Goal: Complete application form: Complete application form

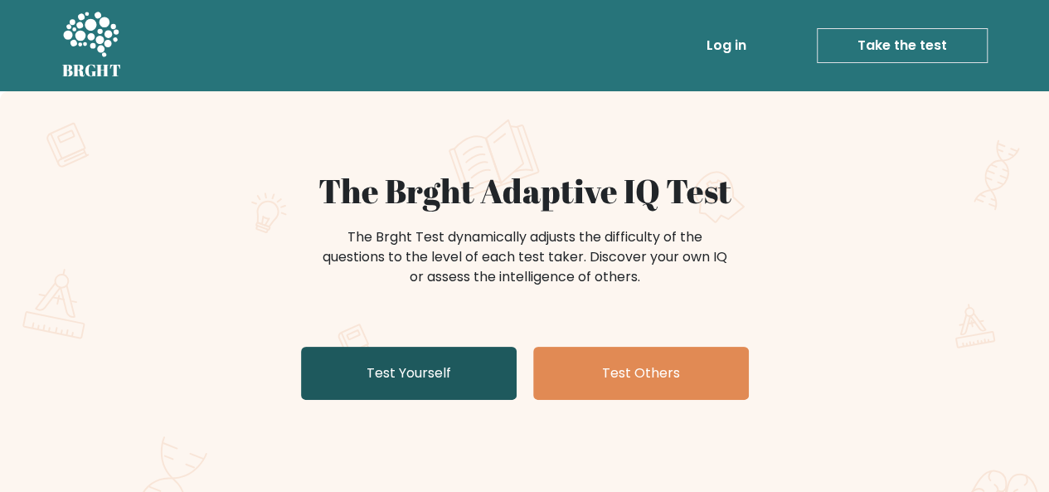
click at [361, 358] on link "Test Yourself" at bounding box center [409, 373] width 216 height 53
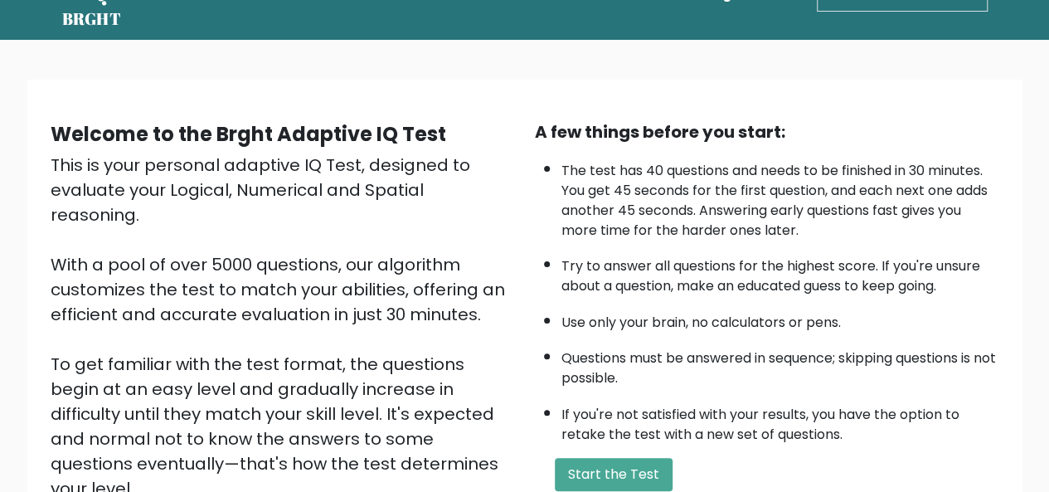
scroll to position [63, 0]
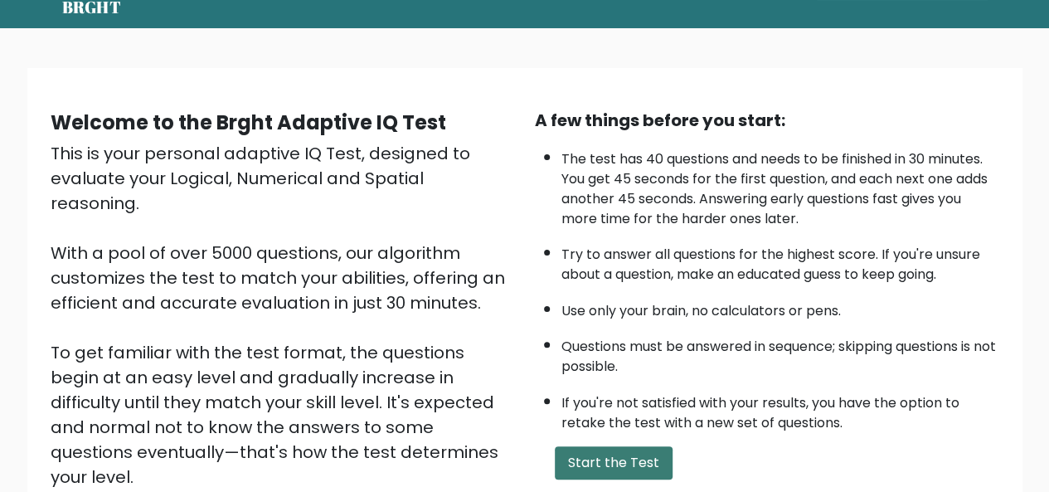
click at [618, 454] on button "Start the Test" at bounding box center [614, 462] width 118 height 33
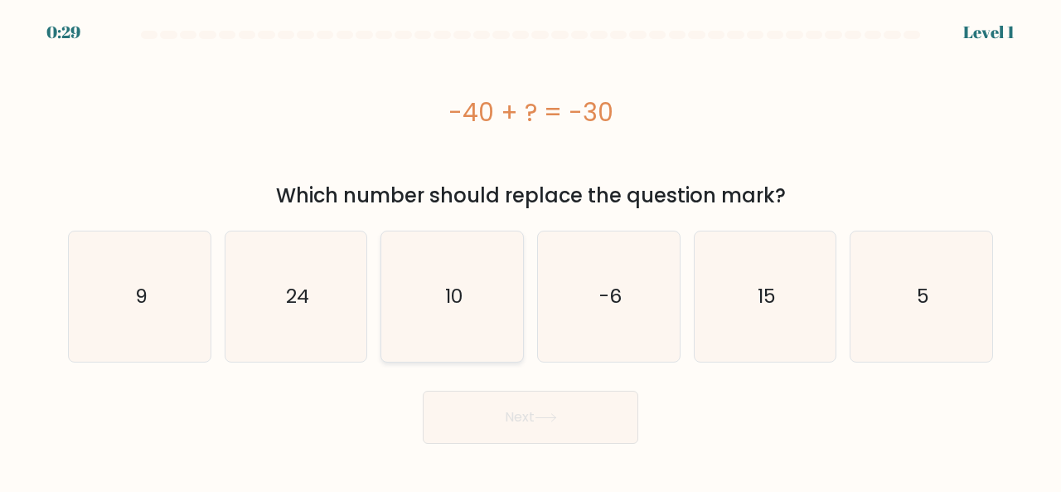
click at [440, 294] on icon "10" at bounding box center [452, 296] width 130 height 130
click at [531, 250] on input "c. 10" at bounding box center [531, 248] width 1 height 4
radio input "true"
click at [543, 434] on button "Next" at bounding box center [531, 417] width 216 height 53
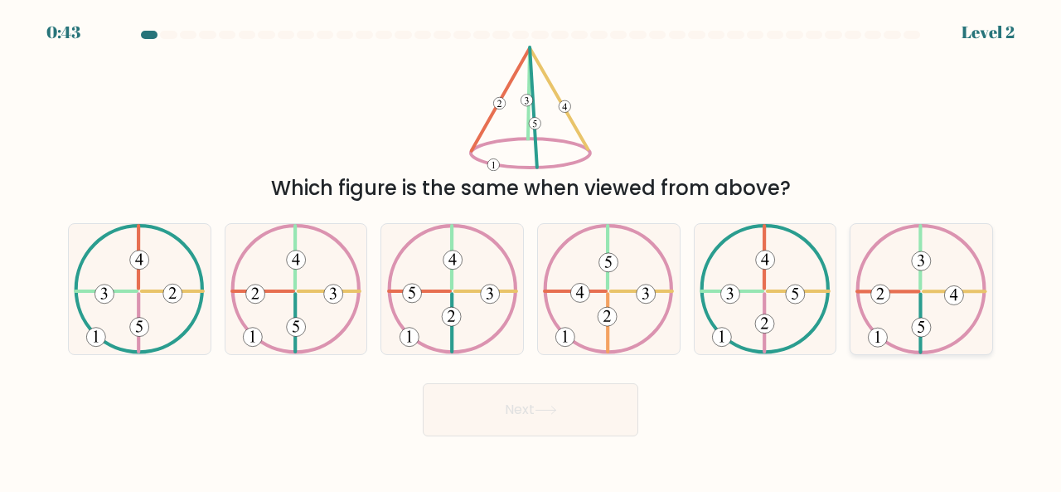
click at [921, 302] on 423 at bounding box center [921, 323] width 0 height 58
click at [531, 250] on input "f." at bounding box center [531, 248] width 1 height 4
radio input "true"
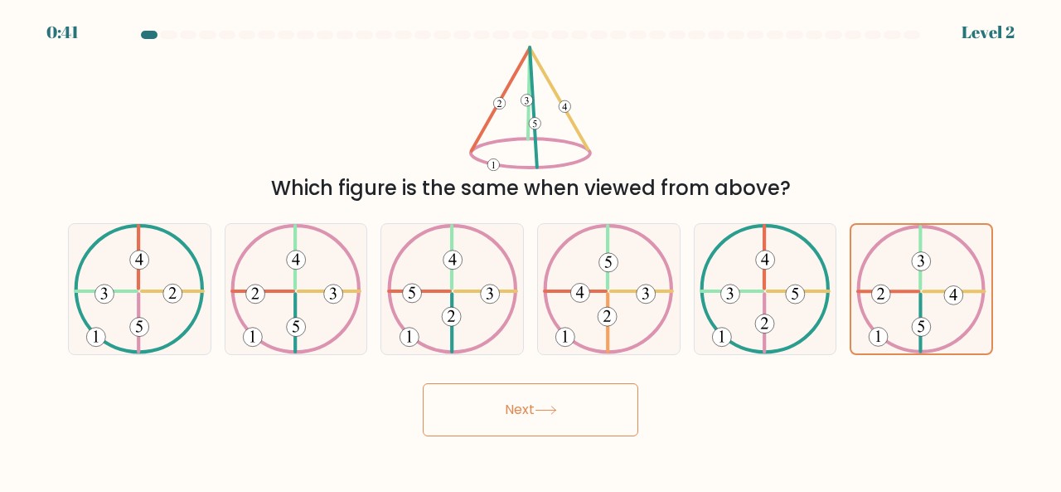
click at [562, 397] on button "Next" at bounding box center [531, 409] width 216 height 53
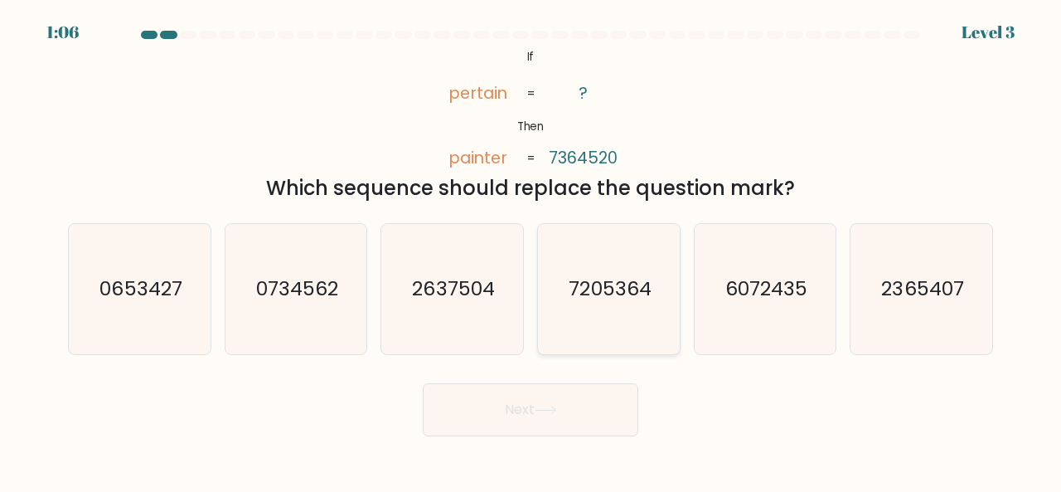
click at [604, 307] on icon "7205364" at bounding box center [609, 289] width 130 height 130
click at [531, 250] on input "d. 7205364" at bounding box center [531, 248] width 1 height 4
radio input "true"
click at [542, 415] on button "Next" at bounding box center [531, 409] width 216 height 53
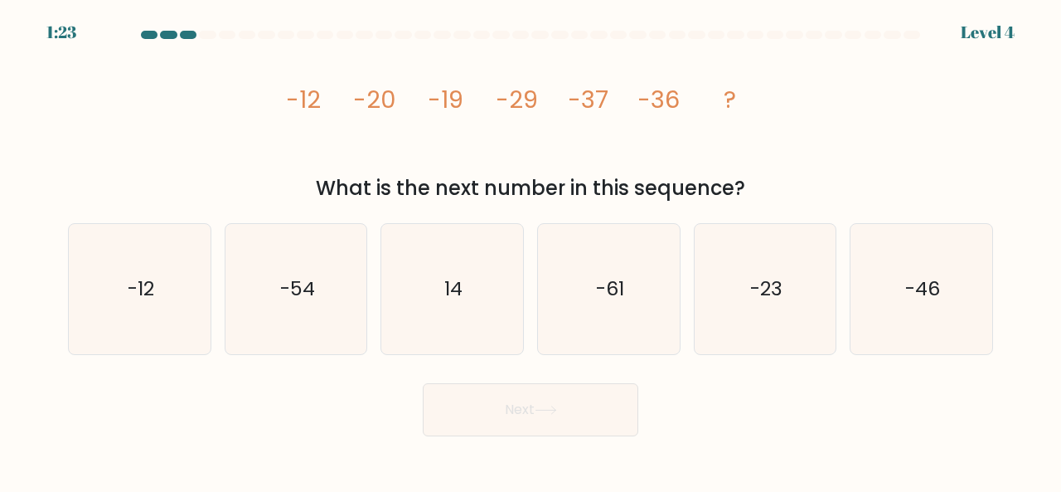
drag, startPoint x: 280, startPoint y: 95, endPoint x: 744, endPoint y: 196, distance: 474.2
click at [744, 196] on div "image/svg+xml -12 -20 -19 -29 -37 -36 ? What is the next number in this sequenc…" at bounding box center [530, 125] width 945 height 158
copy div "-12 -20 -19 -29 -37 -36 ? What is the next number in this sequence?"
click at [880, 315] on icon "-46" at bounding box center [921, 289] width 130 height 130
click at [531, 250] on input "f. -46" at bounding box center [531, 248] width 1 height 4
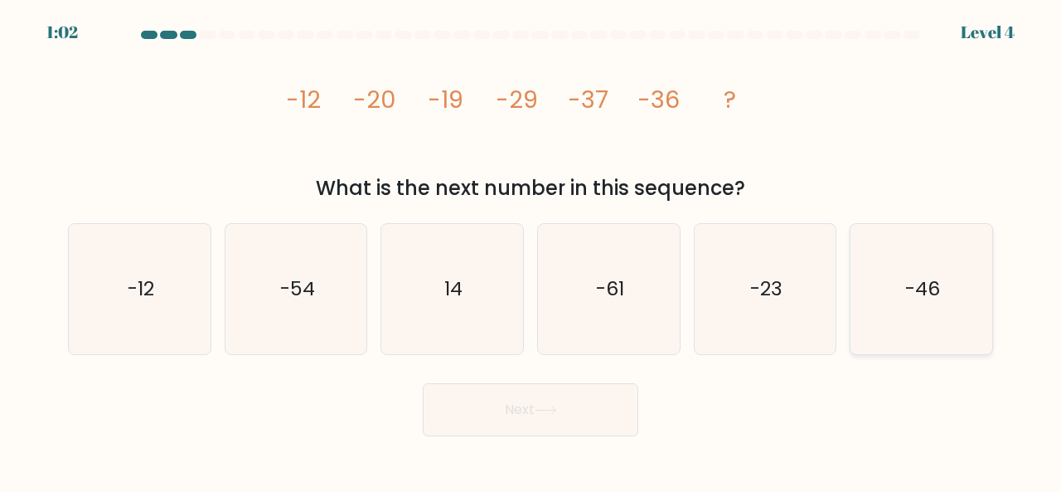
radio input "true"
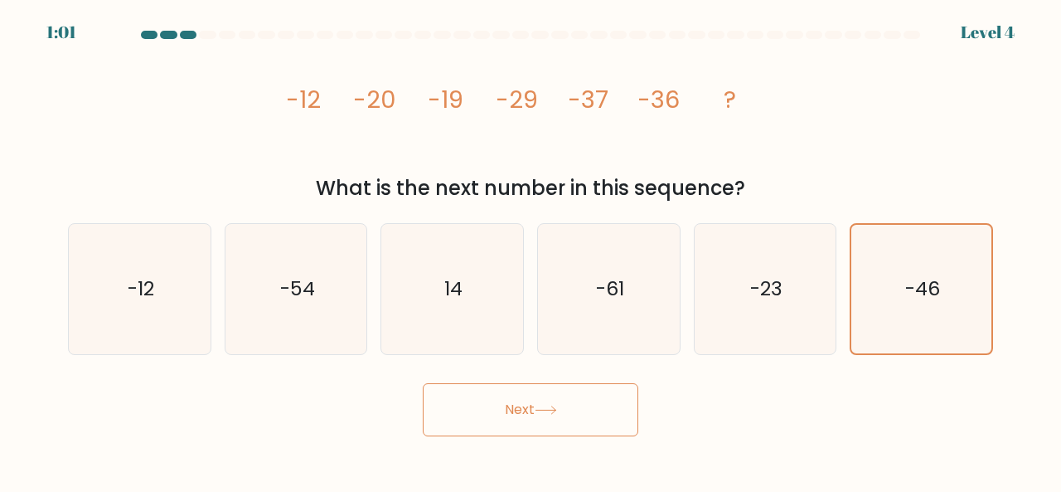
click at [597, 396] on button "Next" at bounding box center [531, 409] width 216 height 53
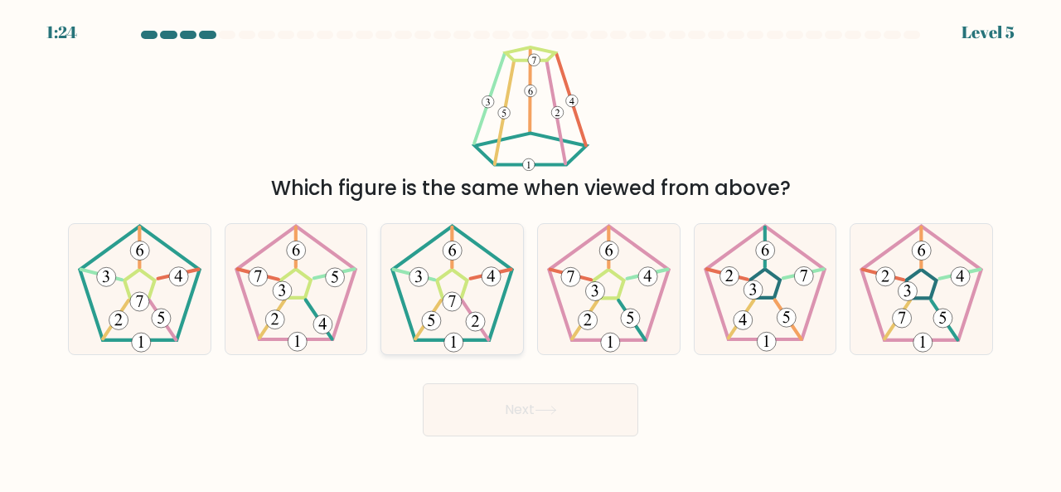
click at [438, 314] on 419 at bounding box center [431, 320] width 19 height 19
click at [531, 250] on input "c." at bounding box center [531, 248] width 1 height 4
radio input "true"
click at [506, 419] on button "Next" at bounding box center [531, 409] width 216 height 53
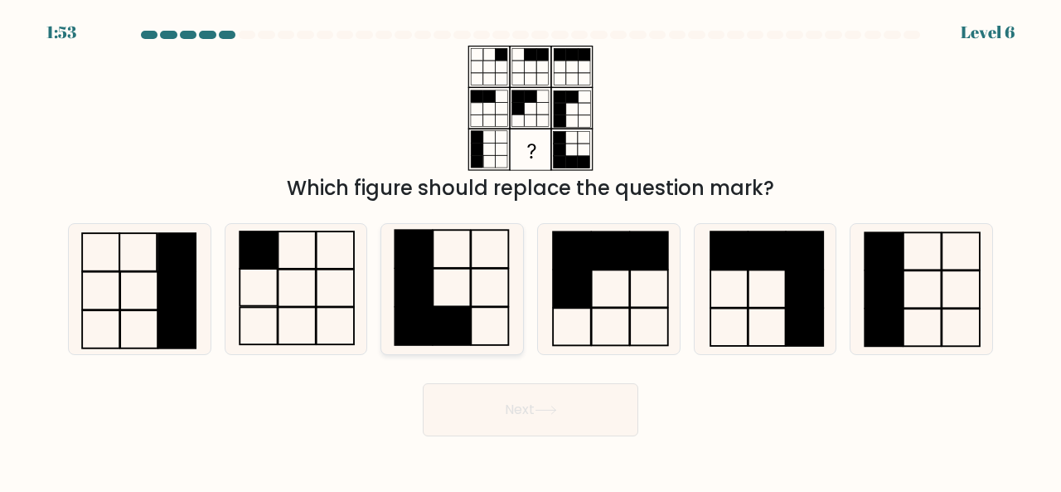
click at [439, 347] on icon at bounding box center [452, 289] width 130 height 130
click at [531, 250] on input "c." at bounding box center [531, 248] width 1 height 4
radio input "true"
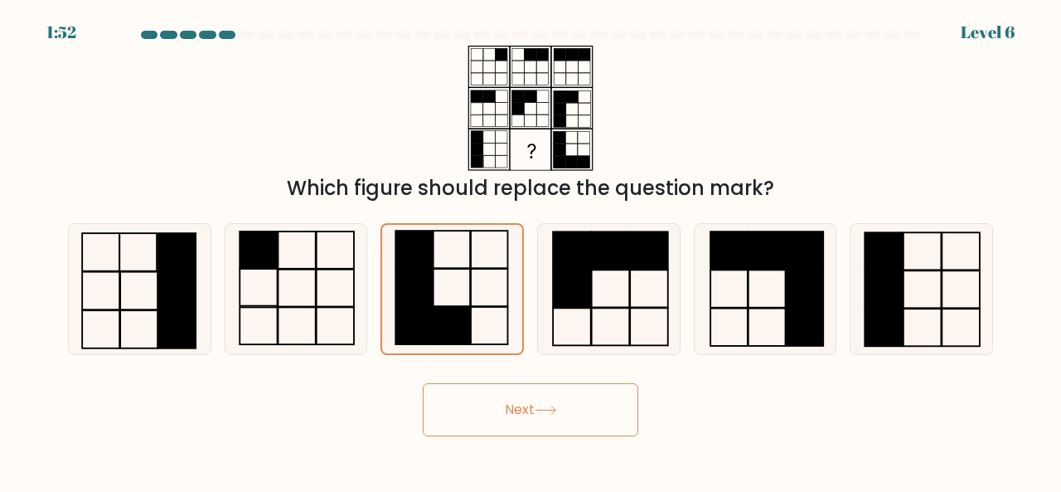
click at [523, 421] on button "Next" at bounding box center [531, 409] width 216 height 53
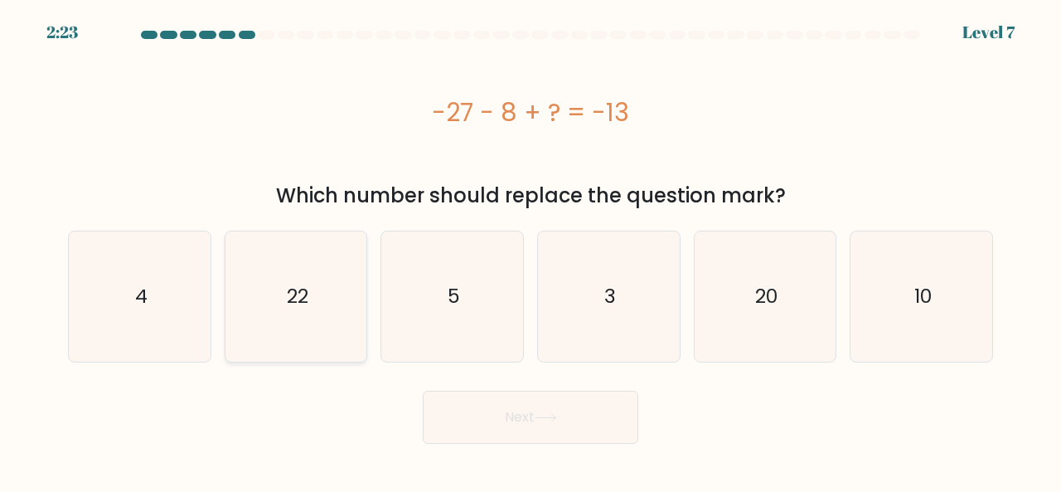
click at [352, 288] on icon "22" at bounding box center [296, 296] width 130 height 130
click at [531, 250] on input "b. 22" at bounding box center [531, 248] width 1 height 4
radio input "true"
click at [503, 410] on button "Next" at bounding box center [531, 417] width 216 height 53
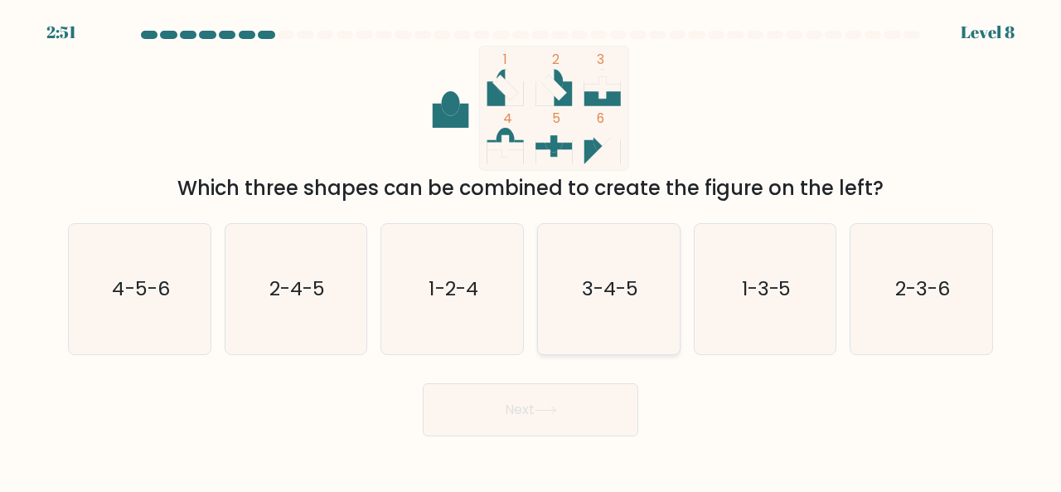
click at [647, 272] on icon "3-4-5" at bounding box center [609, 289] width 130 height 130
click at [531, 250] on input "d. 3-4-5" at bounding box center [531, 248] width 1 height 4
radio input "true"
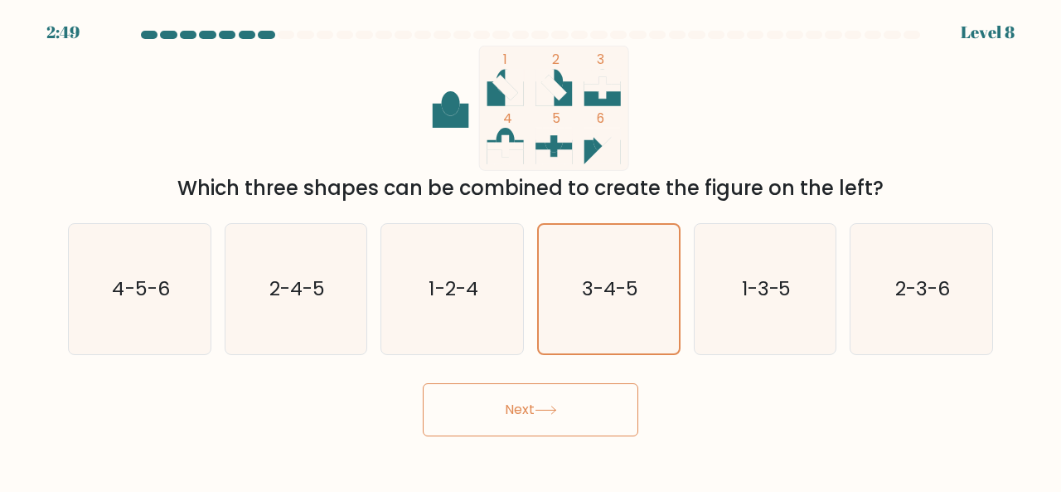
click at [521, 402] on button "Next" at bounding box center [531, 409] width 216 height 53
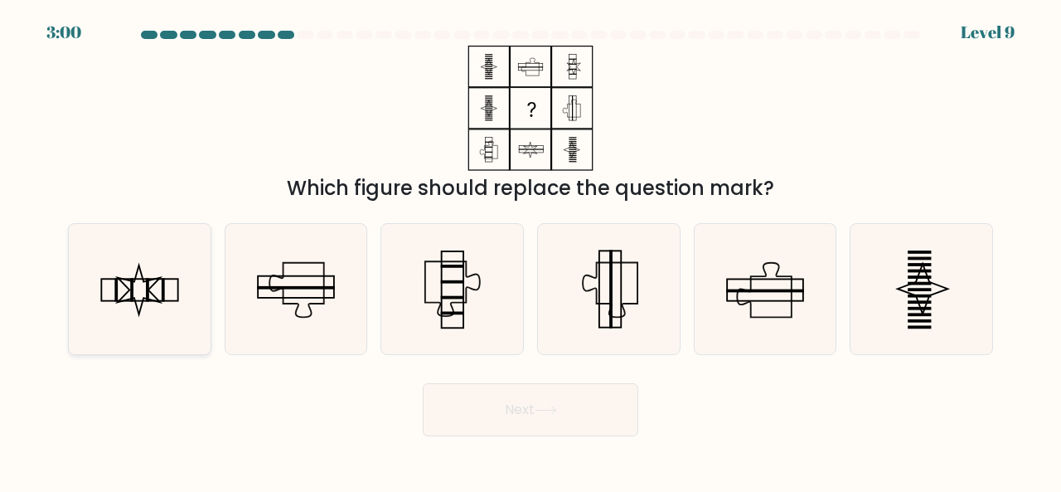
click at [110, 283] on icon at bounding box center [140, 289] width 130 height 130
click at [531, 250] on input "a." at bounding box center [531, 248] width 1 height 4
radio input "true"
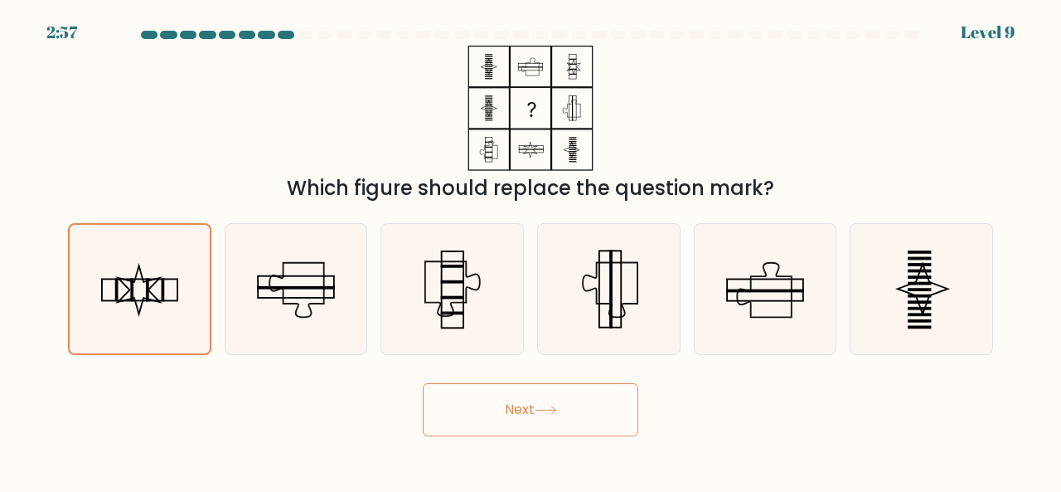
click at [520, 412] on button "Next" at bounding box center [531, 409] width 216 height 53
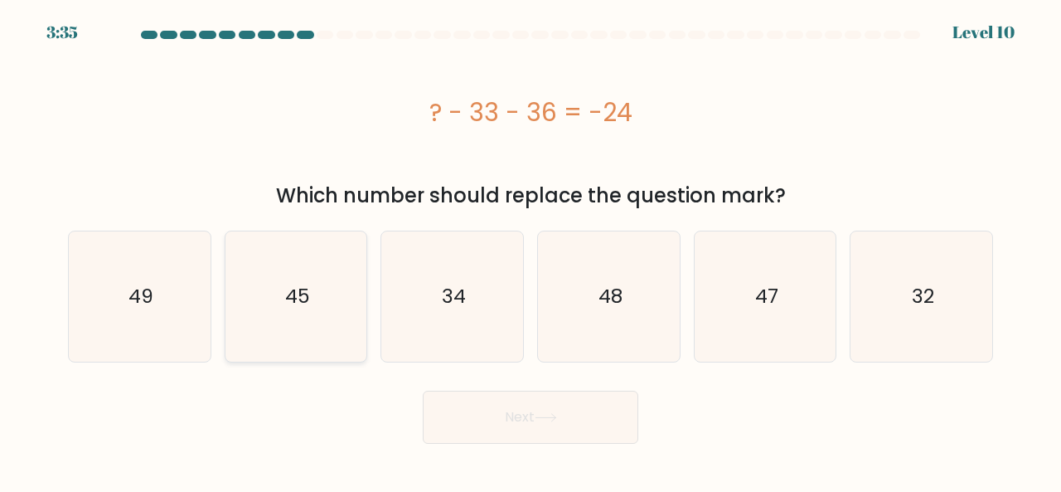
click at [352, 298] on icon "45" at bounding box center [296, 296] width 130 height 130
click at [531, 250] on input "b. 45" at bounding box center [531, 248] width 1 height 4
radio input "true"
click at [511, 425] on button "Next" at bounding box center [531, 417] width 216 height 53
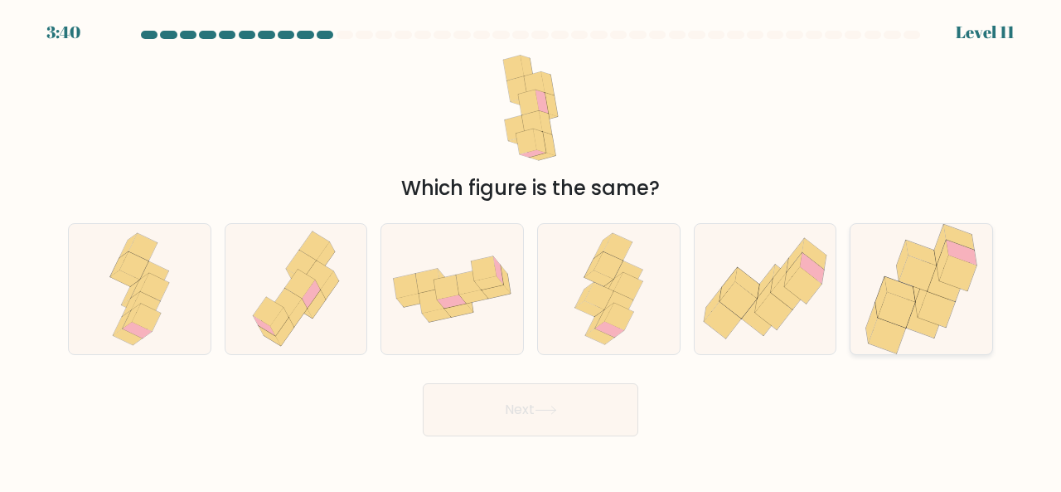
click at [906, 301] on icon at bounding box center [896, 310] width 37 height 36
click at [531, 250] on input "f." at bounding box center [531, 248] width 1 height 4
radio input "true"
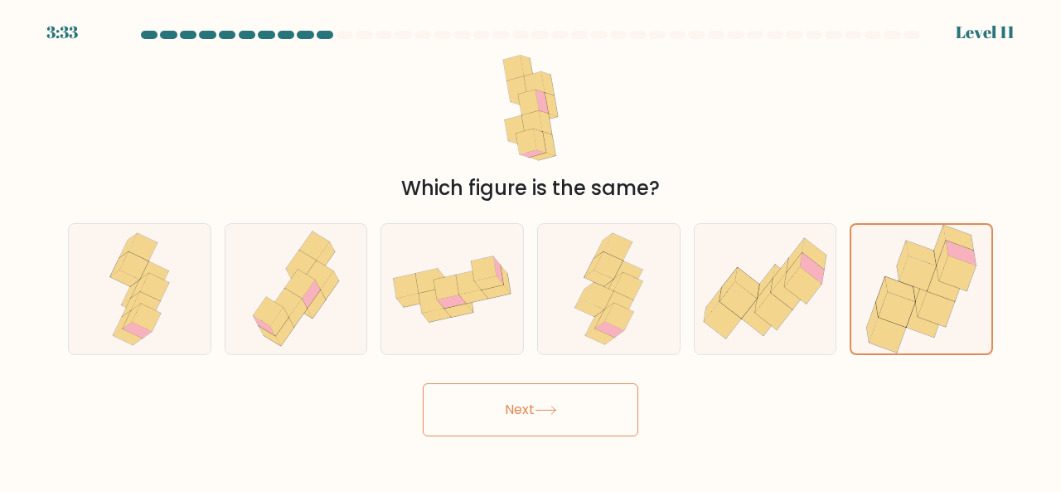
click at [530, 414] on button "Next" at bounding box center [531, 409] width 216 height 53
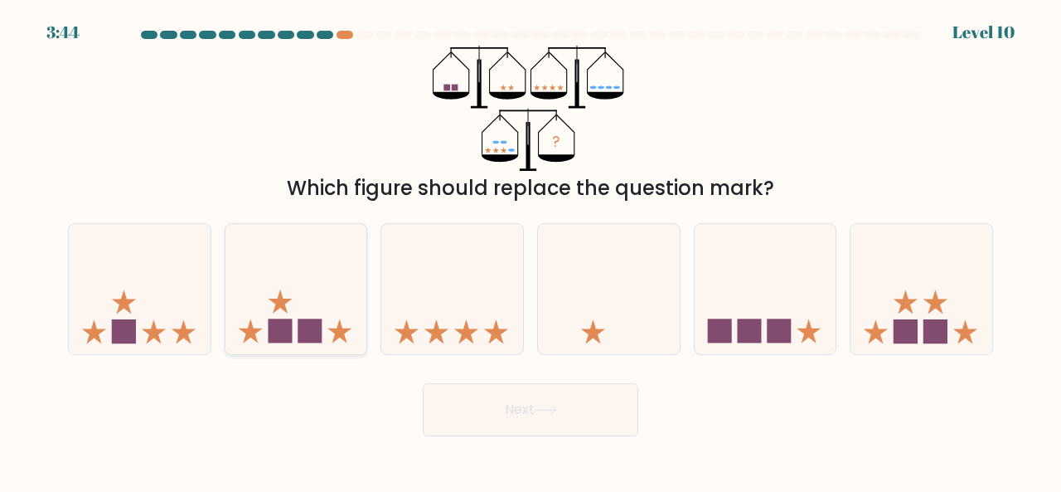
click at [279, 289] on icon at bounding box center [297, 288] width 142 height 117
click at [531, 250] on input "b." at bounding box center [531, 248] width 1 height 4
radio input "true"
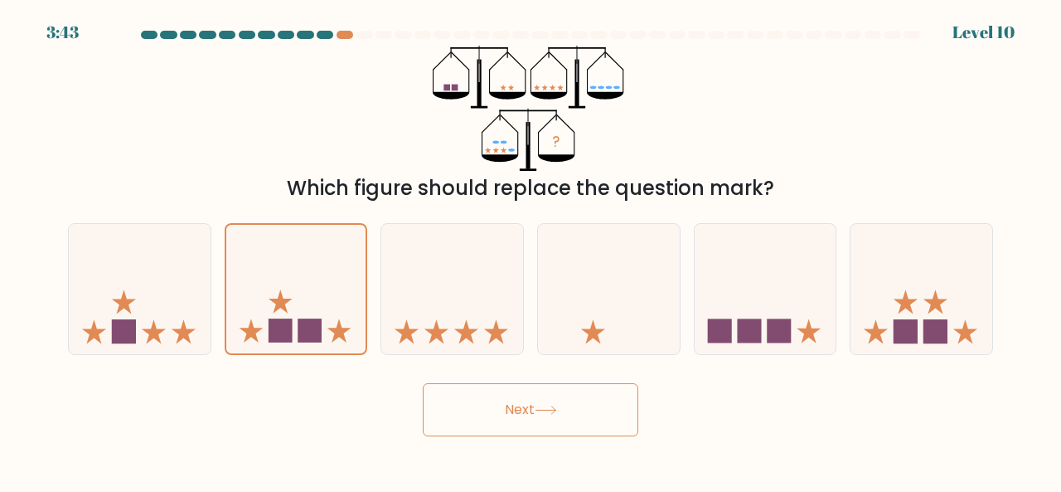
click at [546, 421] on button "Next" at bounding box center [531, 409] width 216 height 53
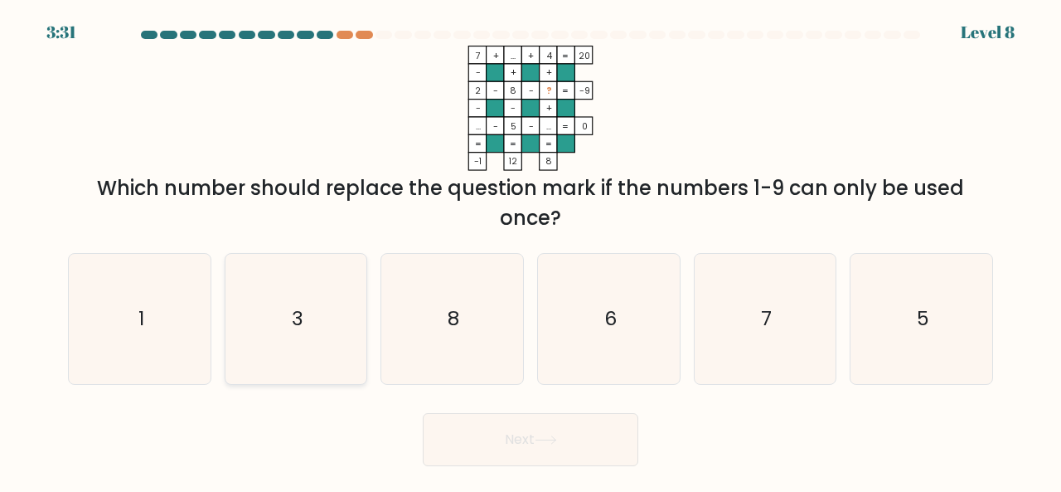
click at [344, 284] on icon "3" at bounding box center [296, 319] width 130 height 130
click at [531, 250] on input "b. 3" at bounding box center [531, 248] width 1 height 4
radio input "true"
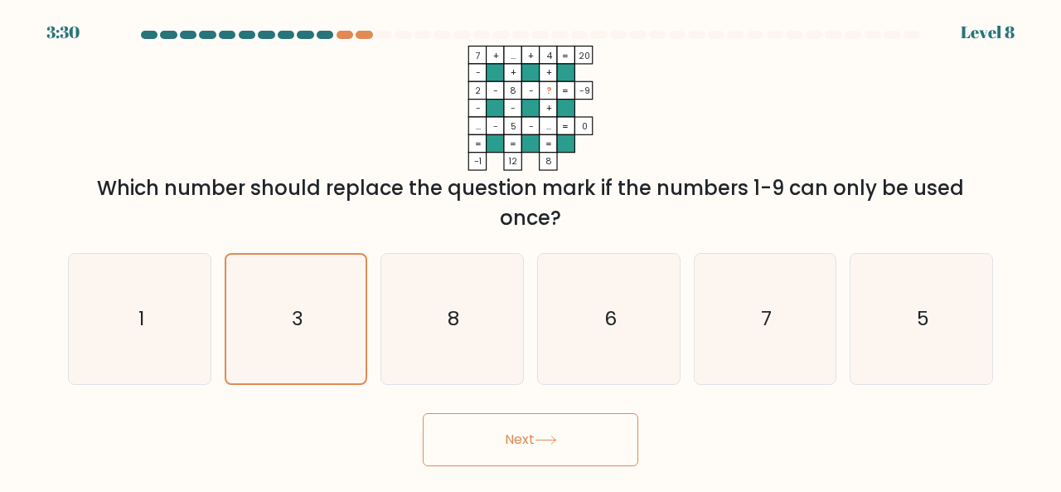
click at [509, 451] on button "Next" at bounding box center [531, 439] width 216 height 53
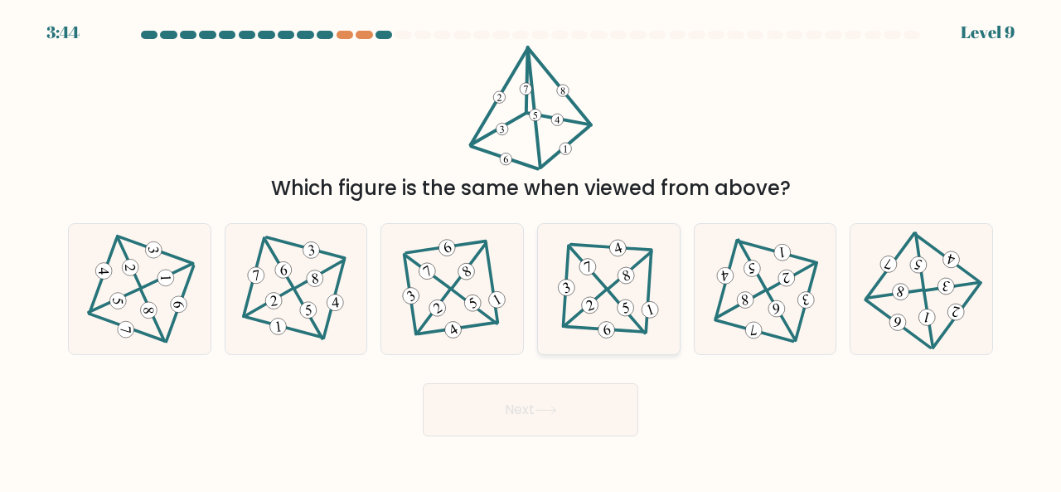
click at [616, 293] on icon at bounding box center [608, 288] width 106 height 104
click at [531, 250] on input "d." at bounding box center [531, 248] width 1 height 4
radio input "true"
click at [557, 415] on button "Next" at bounding box center [531, 409] width 216 height 53
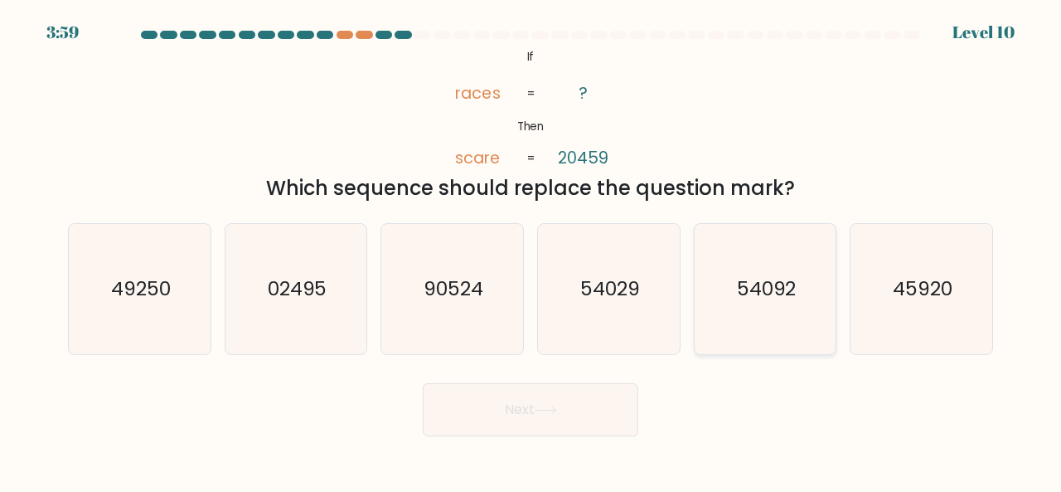
click at [747, 272] on icon "54092" at bounding box center [766, 289] width 130 height 130
click at [531, 250] on input "e. 54092" at bounding box center [531, 248] width 1 height 4
radio input "true"
click at [549, 415] on button "Next" at bounding box center [531, 409] width 216 height 53
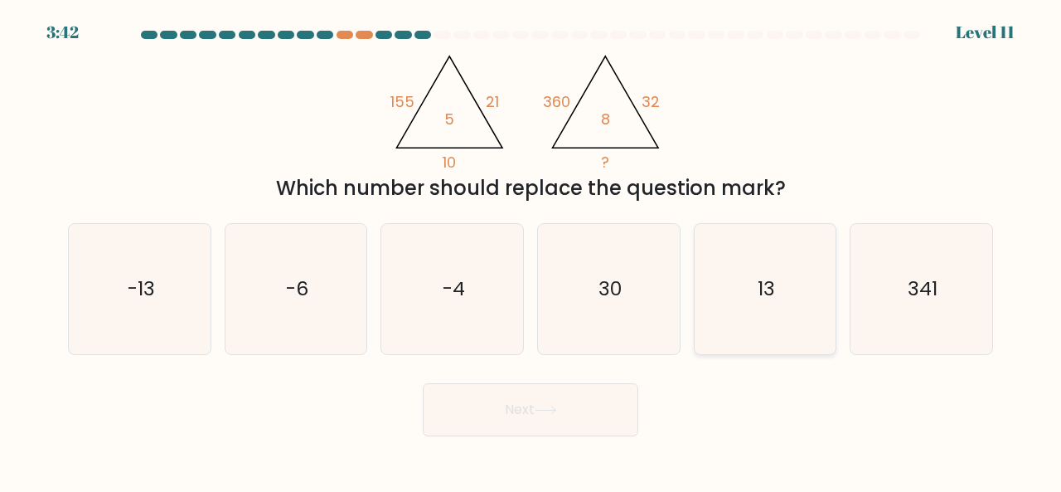
click at [789, 324] on icon "13" at bounding box center [766, 289] width 130 height 130
click at [531, 250] on input "e. 13" at bounding box center [531, 248] width 1 height 4
radio input "true"
click at [565, 332] on icon "30" at bounding box center [609, 289] width 130 height 130
click at [531, 250] on input "d. 30" at bounding box center [531, 248] width 1 height 4
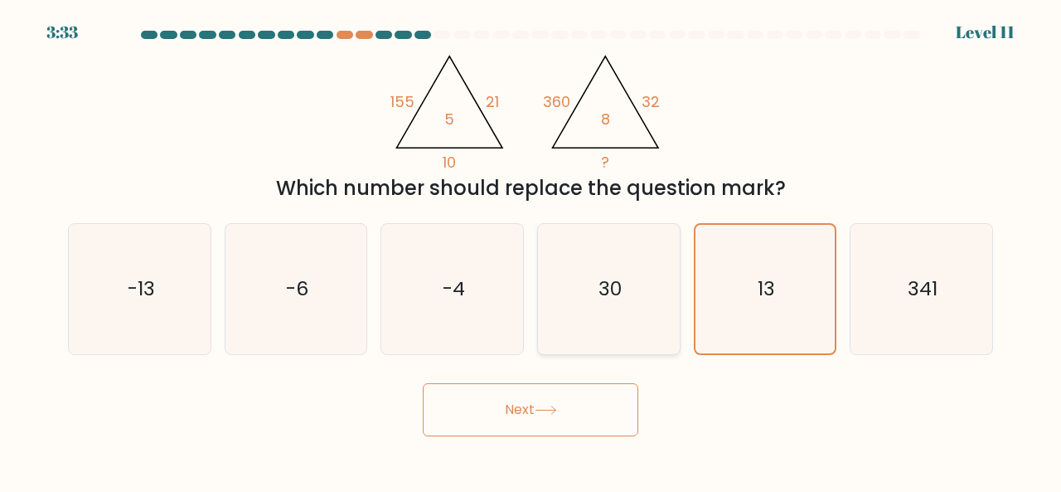
radio input "true"
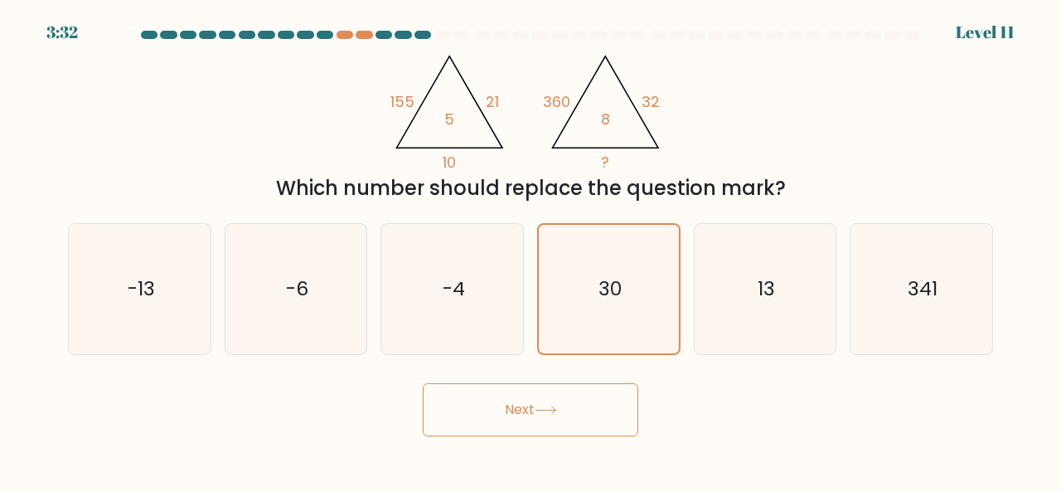
click at [549, 407] on icon at bounding box center [546, 409] width 22 height 9
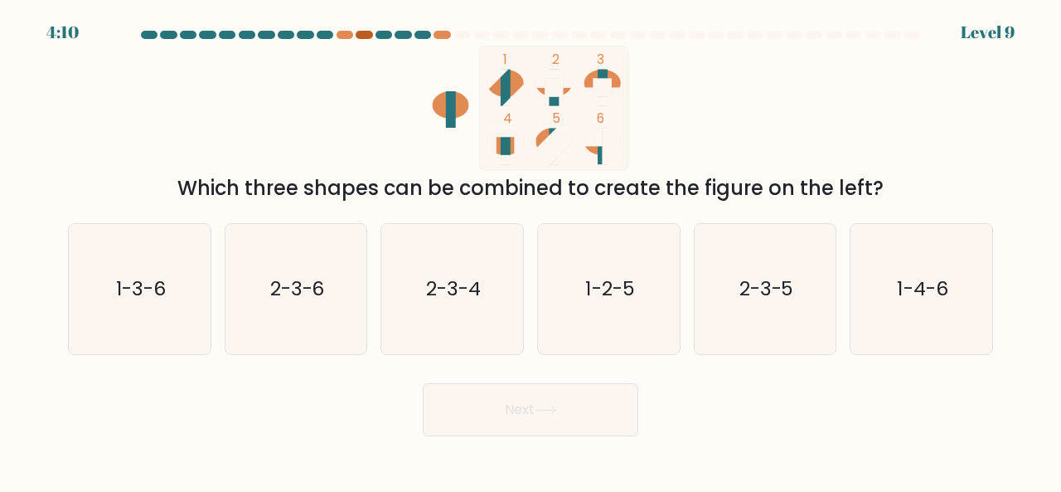
click at [358, 36] on div at bounding box center [364, 35] width 17 height 8
click at [477, 269] on icon "2-3-4" at bounding box center [452, 289] width 130 height 130
click at [531, 250] on input "c. 2-3-4" at bounding box center [531, 248] width 1 height 4
radio input "true"
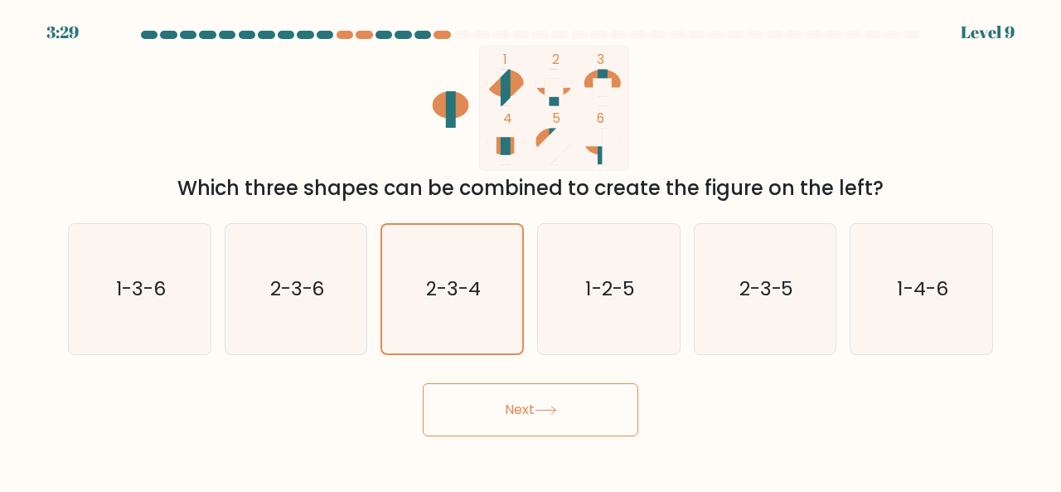
click at [514, 399] on button "Next" at bounding box center [531, 409] width 216 height 53
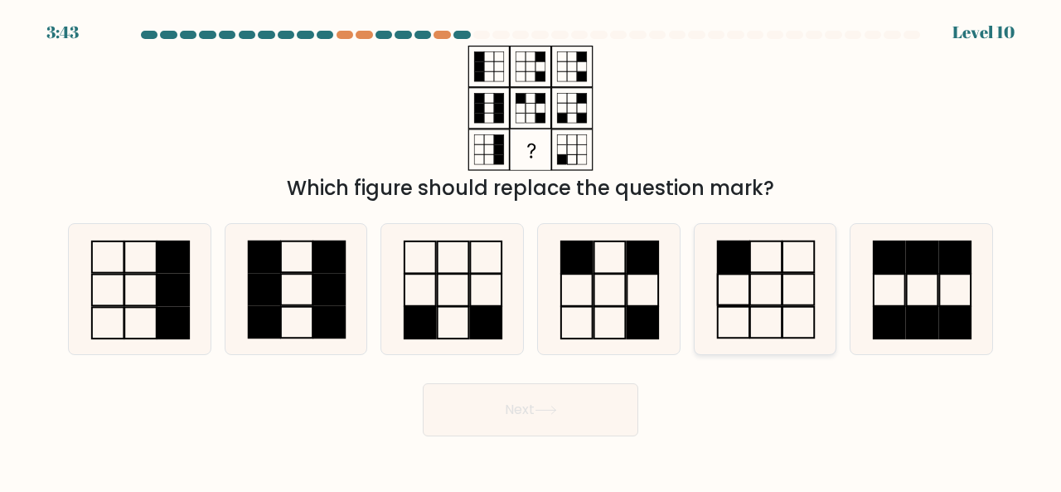
click at [749, 263] on rect at bounding box center [733, 257] width 32 height 32
click at [531, 250] on input "e." at bounding box center [531, 248] width 1 height 4
radio input "true"
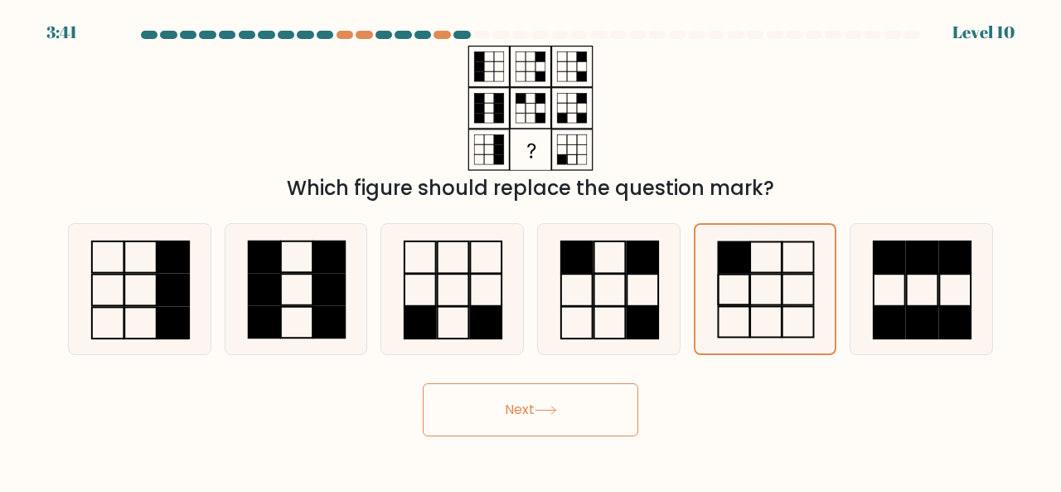
click at [552, 420] on button "Next" at bounding box center [531, 409] width 216 height 53
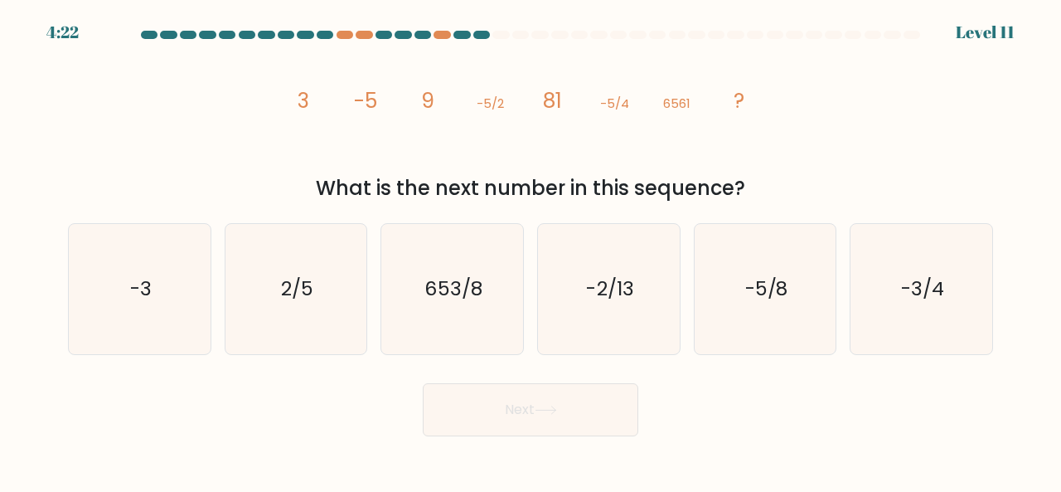
drag, startPoint x: 751, startPoint y: 183, endPoint x: 293, endPoint y: 110, distance: 464.3
click at [293, 110] on div "image/svg+xml 3 -5 9 -5/2 81 -5/4 6561 ? What is the next number in this sequen…" at bounding box center [530, 125] width 945 height 158
copy div "3 -5 9 -5/2 81 -5/4 6561 ? What is the next number in this sequence?"
click at [719, 286] on icon "-5/8" at bounding box center [766, 289] width 130 height 130
click at [531, 250] on input "e. -5/8" at bounding box center [531, 248] width 1 height 4
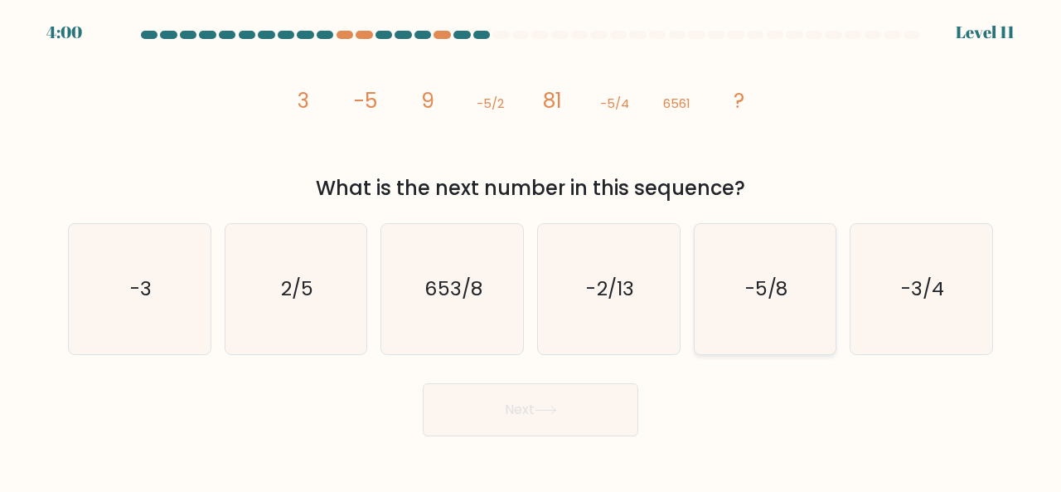
radio input "true"
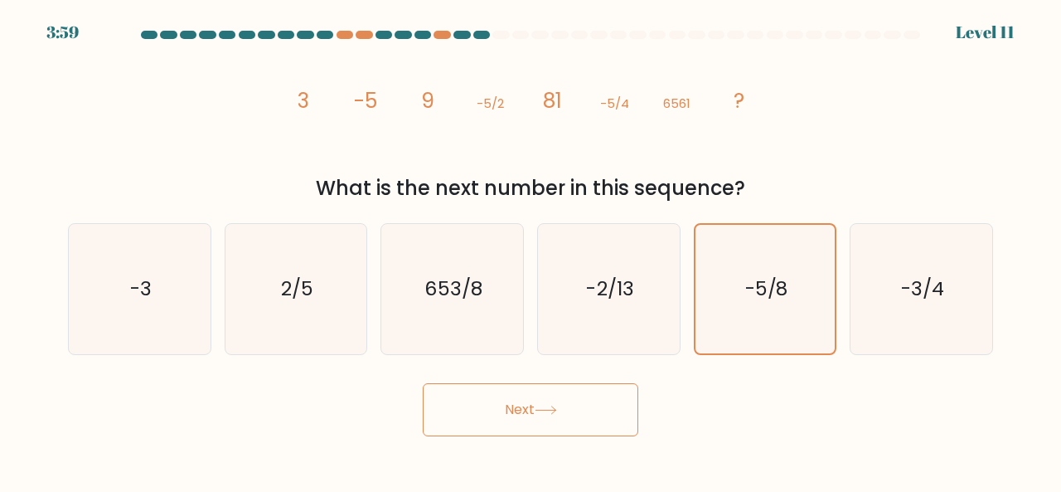
click at [554, 405] on icon at bounding box center [546, 409] width 22 height 9
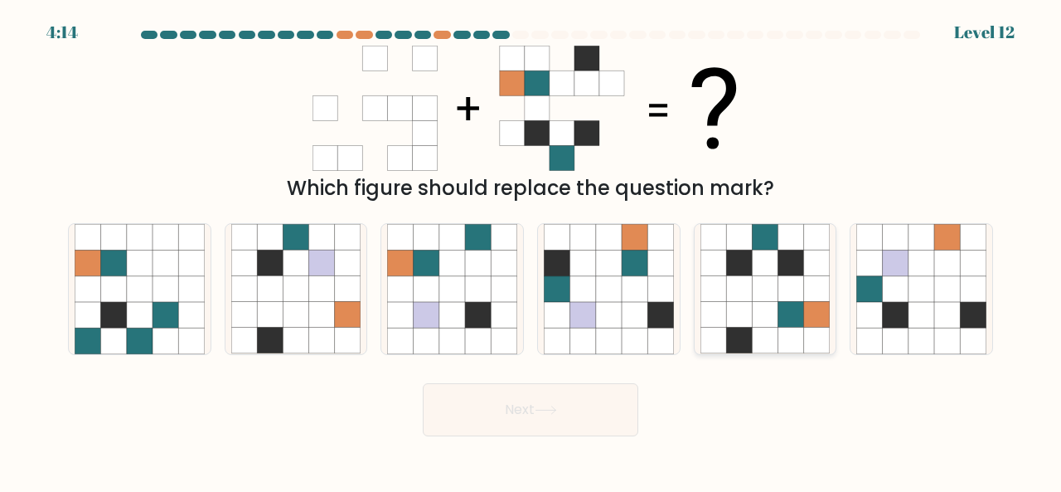
click at [754, 294] on icon at bounding box center [765, 289] width 26 height 26
click at [531, 250] on input "e." at bounding box center [531, 248] width 1 height 4
radio input "true"
click at [568, 409] on button "Next" at bounding box center [531, 409] width 216 height 53
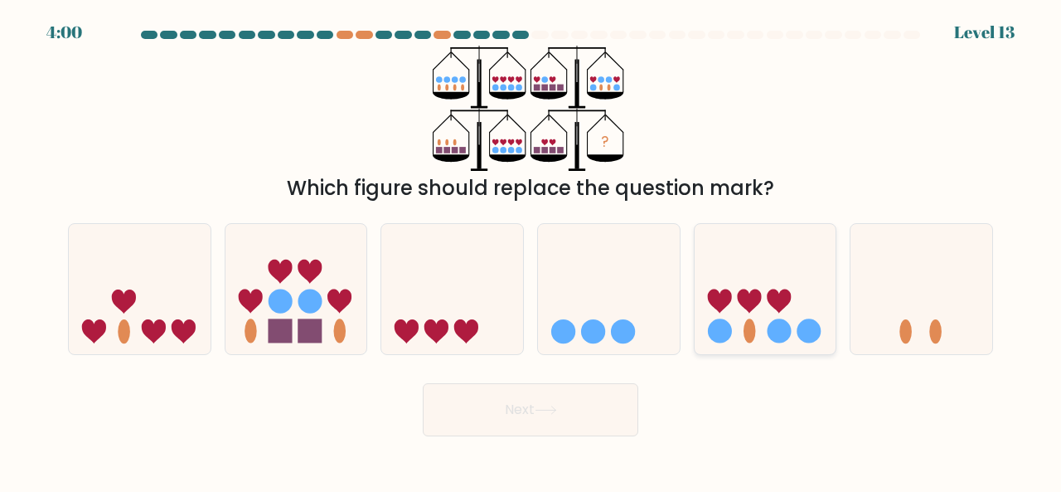
click at [785, 318] on icon at bounding box center [766, 288] width 142 height 117
click at [531, 250] on input "e." at bounding box center [531, 248] width 1 height 4
radio input "true"
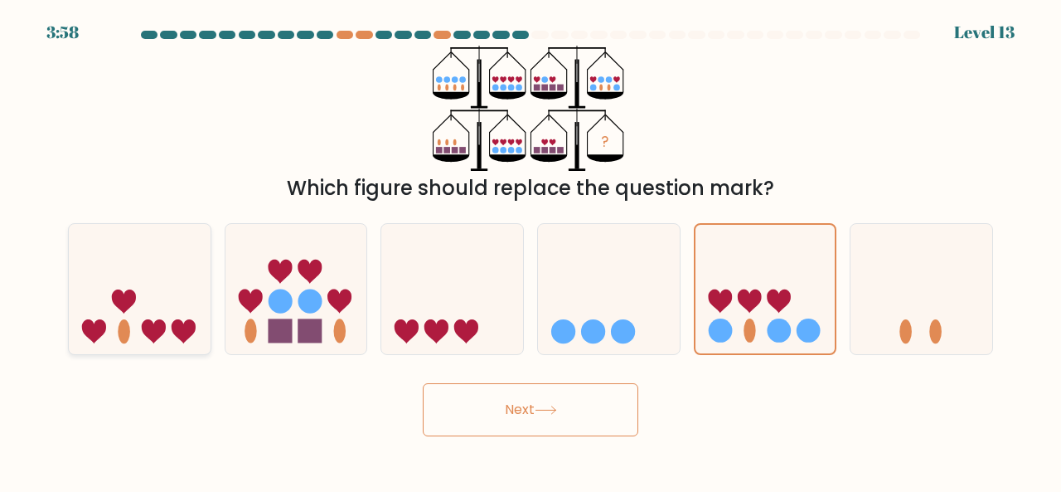
click at [158, 318] on icon at bounding box center [140, 288] width 142 height 117
click at [531, 250] on input "a." at bounding box center [531, 248] width 1 height 4
radio input "true"
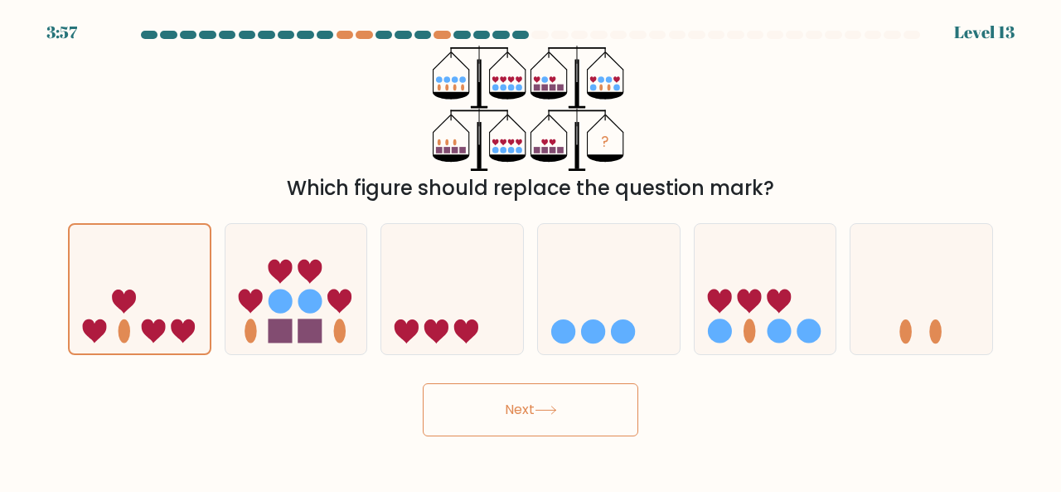
click at [482, 397] on button "Next" at bounding box center [531, 409] width 216 height 53
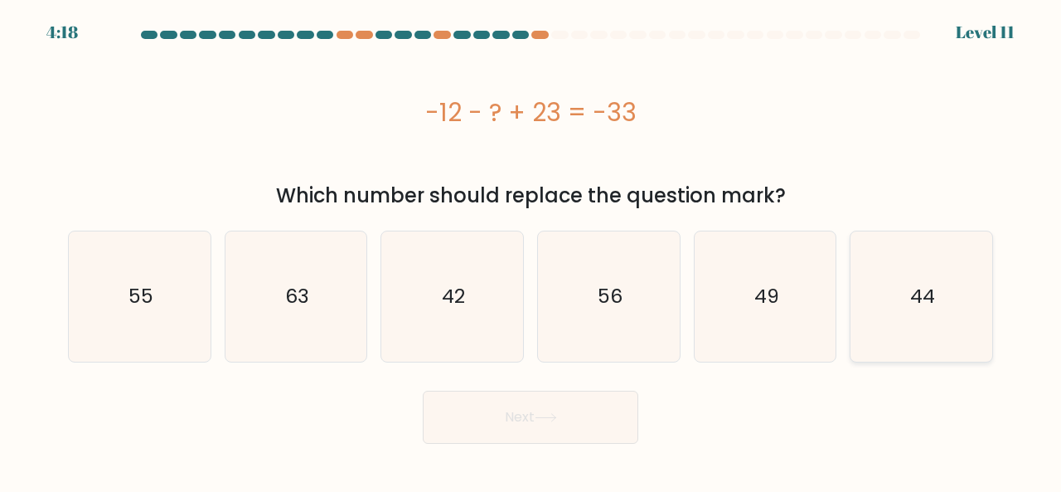
click at [926, 312] on icon "44" at bounding box center [921, 296] width 130 height 130
click at [531, 250] on input "f. 44" at bounding box center [531, 248] width 1 height 4
radio input "true"
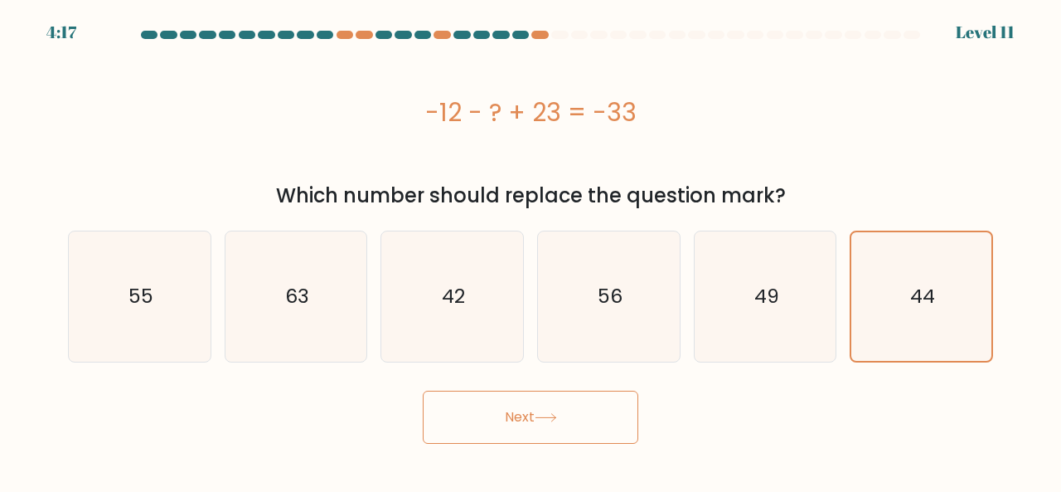
click at [554, 419] on icon at bounding box center [546, 417] width 22 height 9
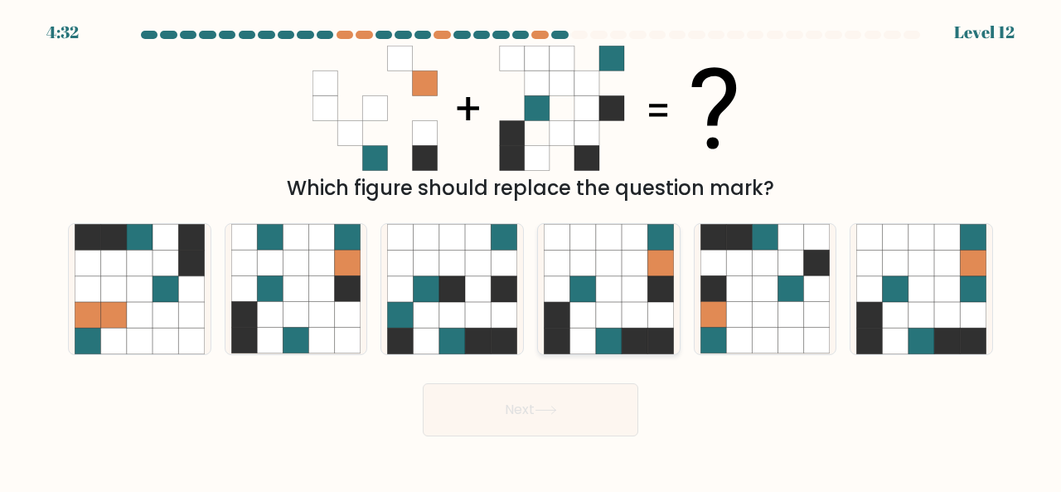
click at [660, 270] on icon at bounding box center [661, 263] width 26 height 26
click at [531, 250] on input "d." at bounding box center [531, 248] width 1 height 4
radio input "true"
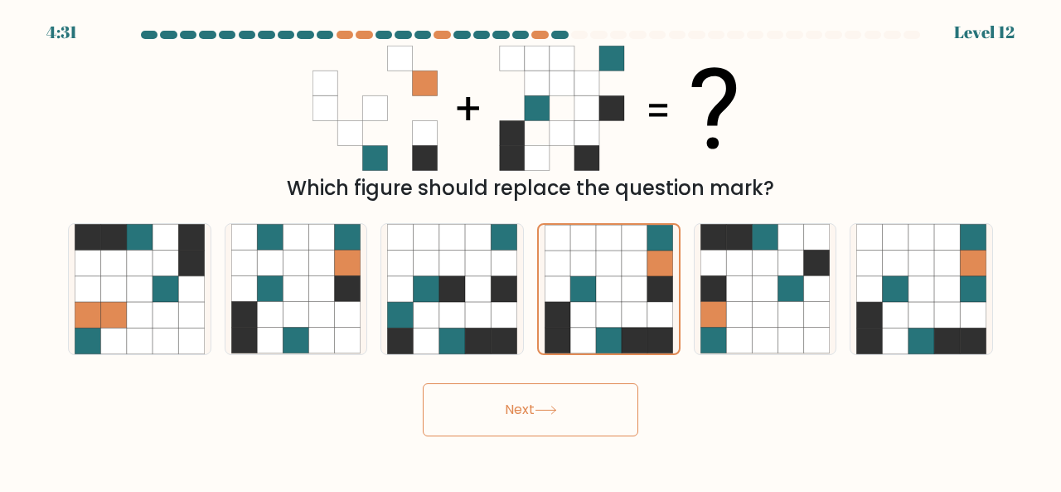
click at [532, 417] on button "Next" at bounding box center [531, 409] width 216 height 53
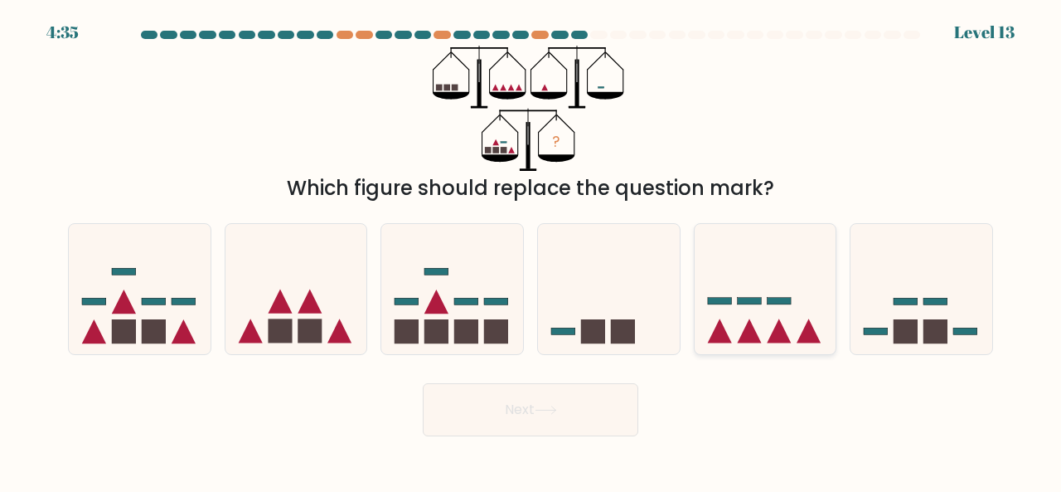
click at [739, 341] on icon at bounding box center [749, 331] width 24 height 24
click at [531, 250] on input "e." at bounding box center [531, 248] width 1 height 4
radio input "true"
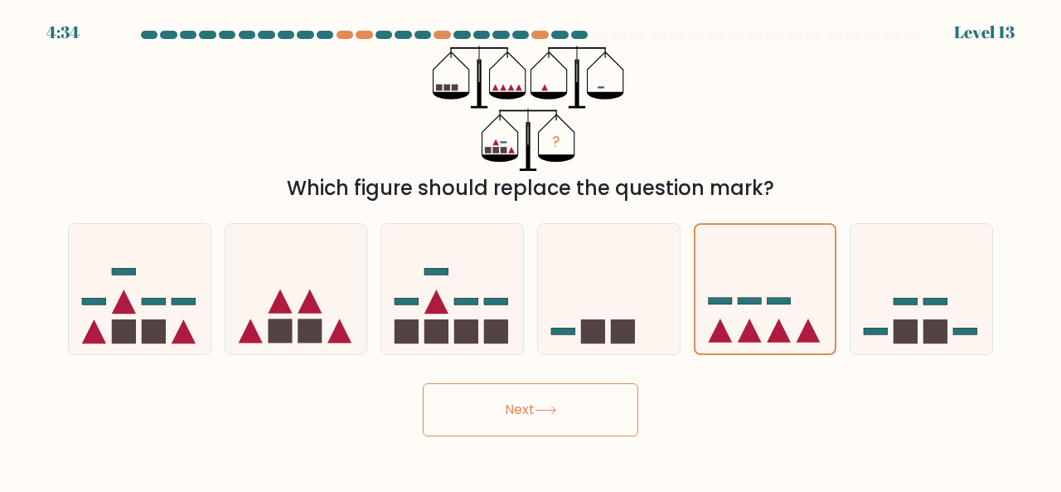
click at [537, 426] on button "Next" at bounding box center [531, 409] width 216 height 53
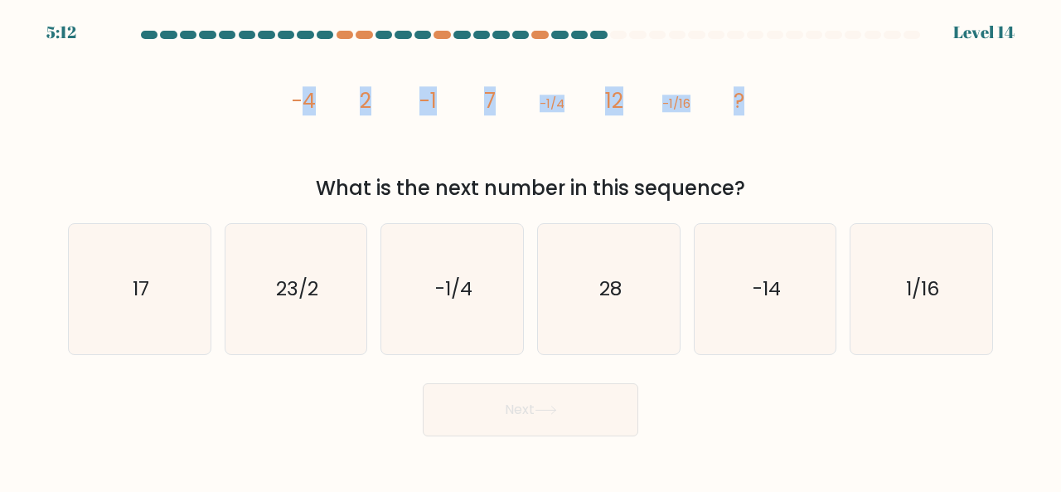
drag, startPoint x: 763, startPoint y: 100, endPoint x: 303, endPoint y: 100, distance: 459.3
click at [303, 100] on icon "image/svg+xml -4 2 -1 7 -1/4 12 -1/16 ?" at bounding box center [530, 108] width 497 height 125
drag, startPoint x: 756, startPoint y: 190, endPoint x: 286, endPoint y: 85, distance: 481.8
click at [293, 93] on div "image/svg+xml -4 2 -1 7 -1/4 12 -1/16 ? What is the next number in this sequenc…" at bounding box center [530, 125] width 945 height 158
copy div "-4 2 -1 7 -1/4 12 -1/16 ? What is the next number in this sequence?"
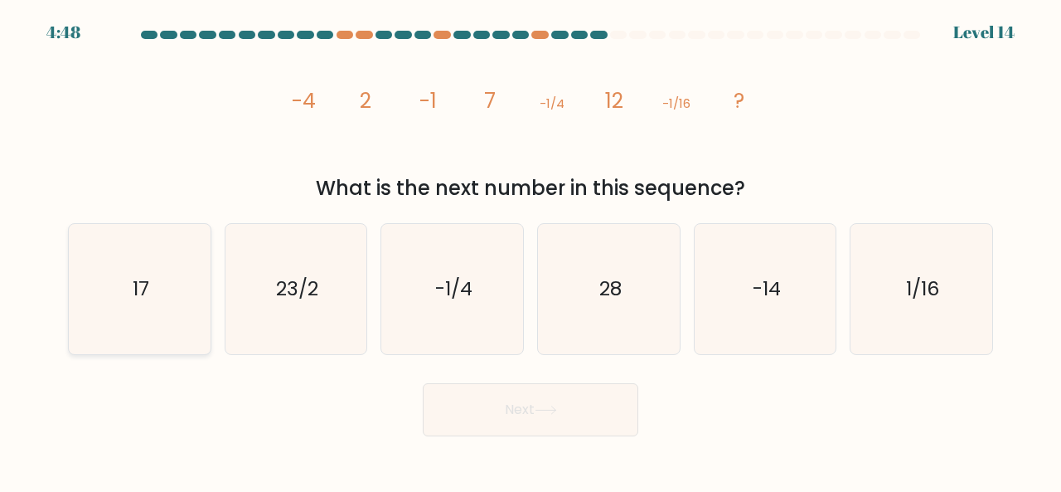
click at [156, 226] on icon "17" at bounding box center [140, 289] width 130 height 130
click at [531, 246] on input "a. 17" at bounding box center [531, 248] width 1 height 4
radio input "true"
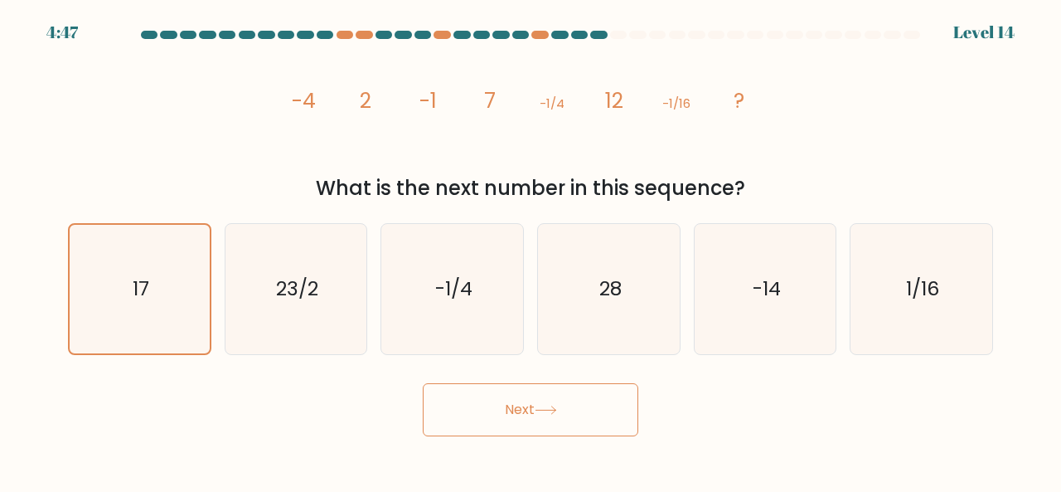
click at [517, 419] on button "Next" at bounding box center [531, 409] width 216 height 53
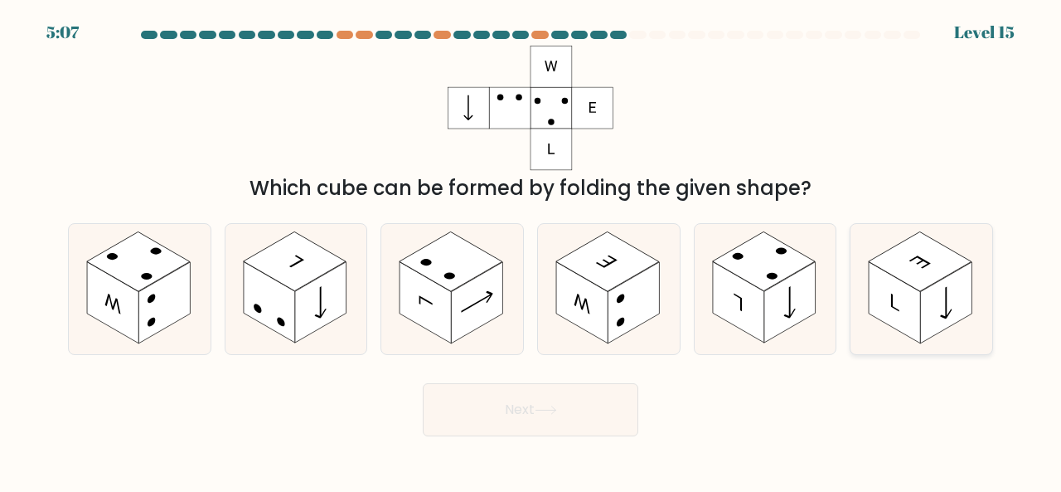
click at [917, 311] on rect at bounding box center [894, 301] width 51 height 81
click at [531, 250] on input "f." at bounding box center [531, 248] width 1 height 4
radio input "true"
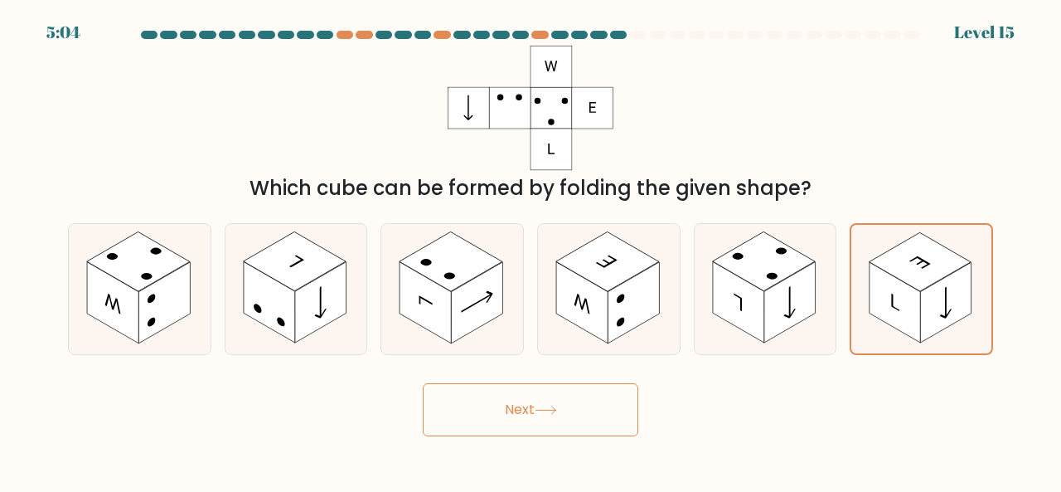
click at [531, 426] on button "Next" at bounding box center [531, 409] width 216 height 53
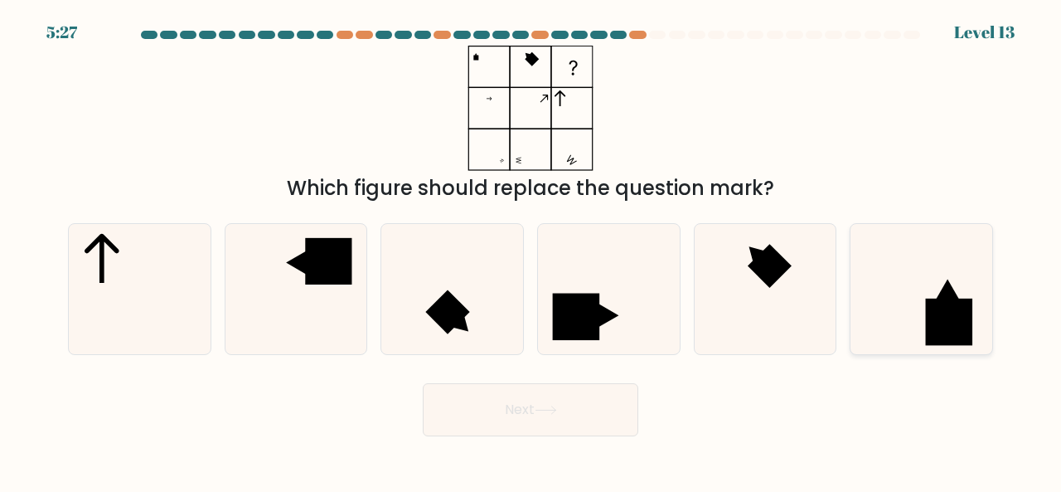
click at [922, 271] on icon at bounding box center [921, 289] width 130 height 130
click at [531, 250] on input "f." at bounding box center [531, 248] width 1 height 4
radio input "true"
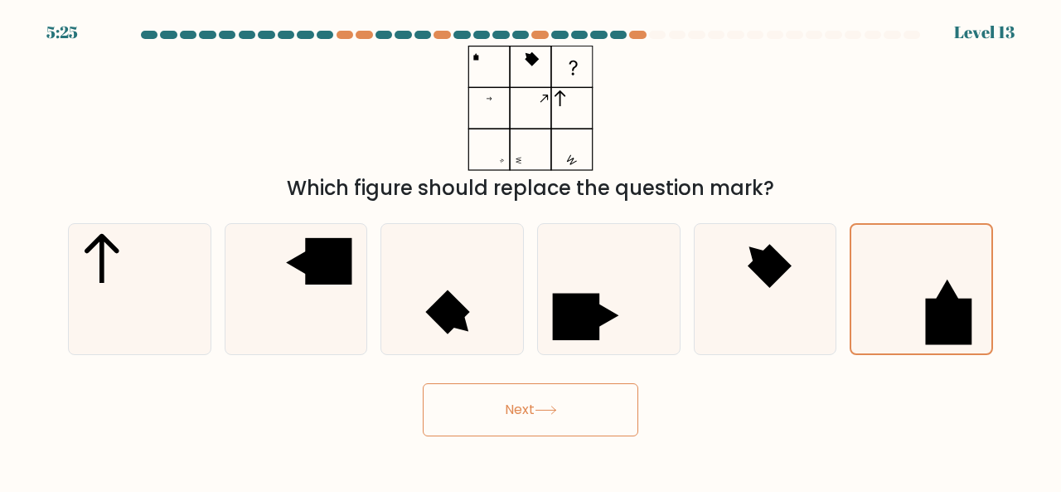
click at [592, 430] on button "Next" at bounding box center [531, 409] width 216 height 53
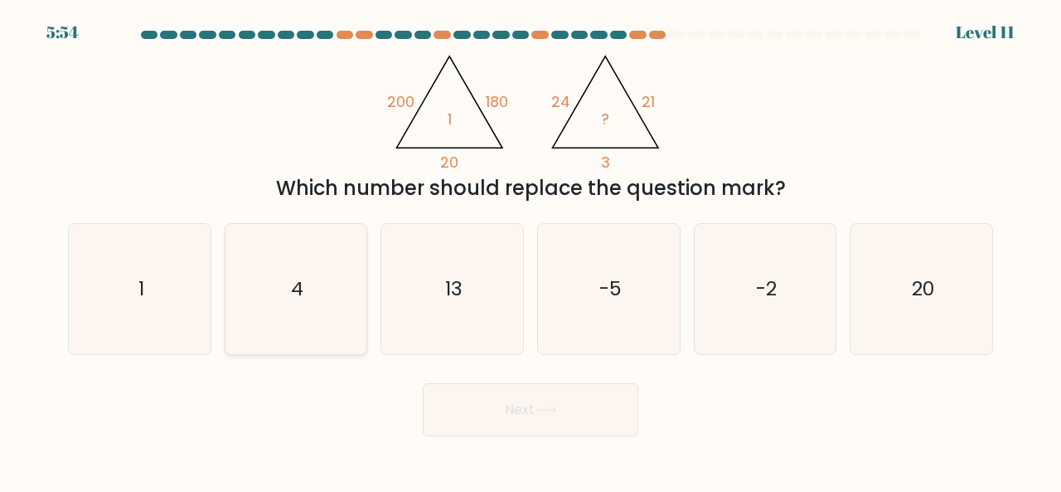
click at [302, 293] on text "4" at bounding box center [297, 287] width 12 height 27
click at [531, 250] on input "b. 4" at bounding box center [531, 248] width 1 height 4
radio input "true"
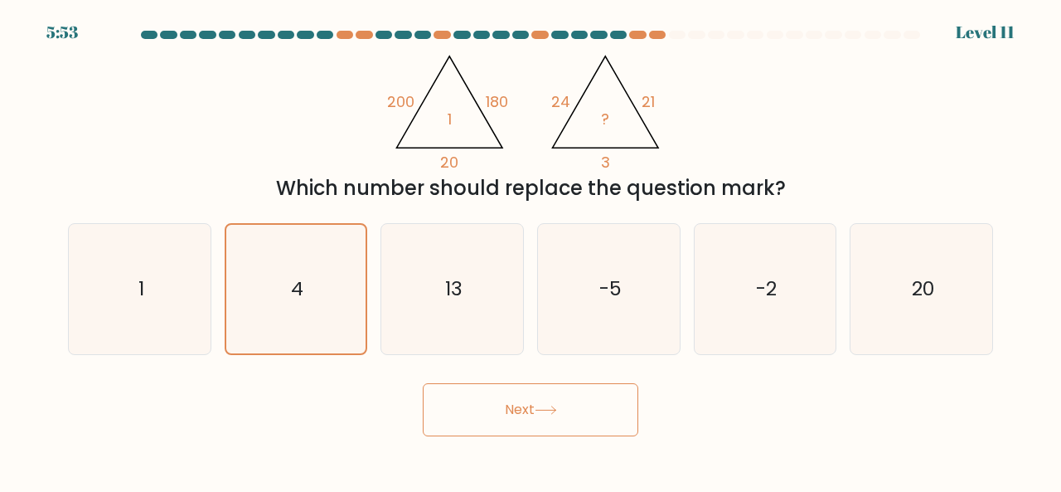
click at [498, 419] on button "Next" at bounding box center [531, 409] width 216 height 53
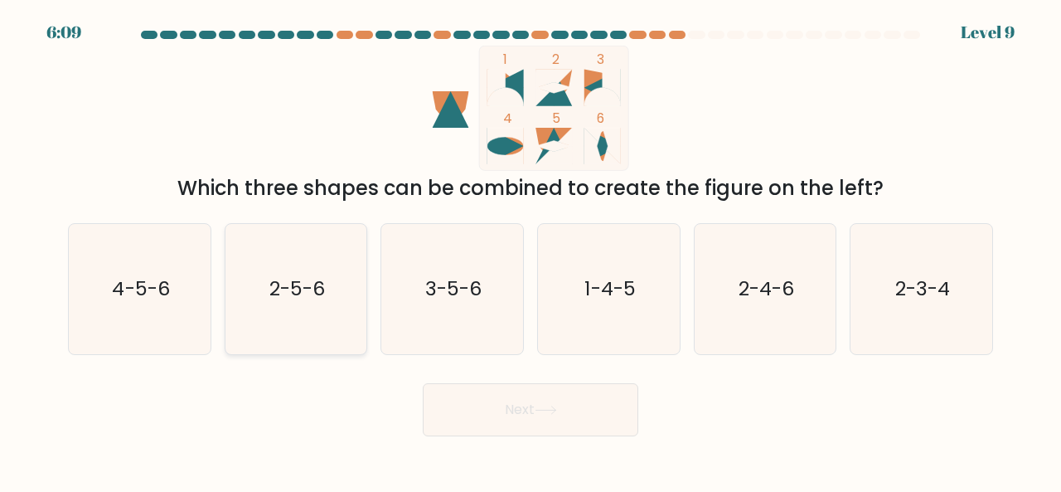
click at [274, 301] on text "2-5-6" at bounding box center [297, 287] width 56 height 27
click at [531, 250] on input "b. 2-5-6" at bounding box center [531, 248] width 1 height 4
radio input "true"
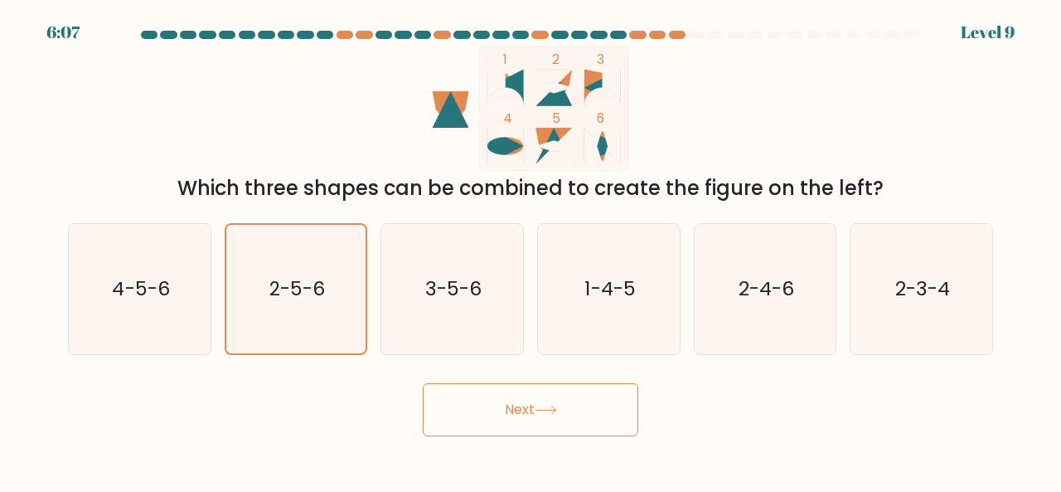
click at [512, 410] on button "Next" at bounding box center [531, 409] width 216 height 53
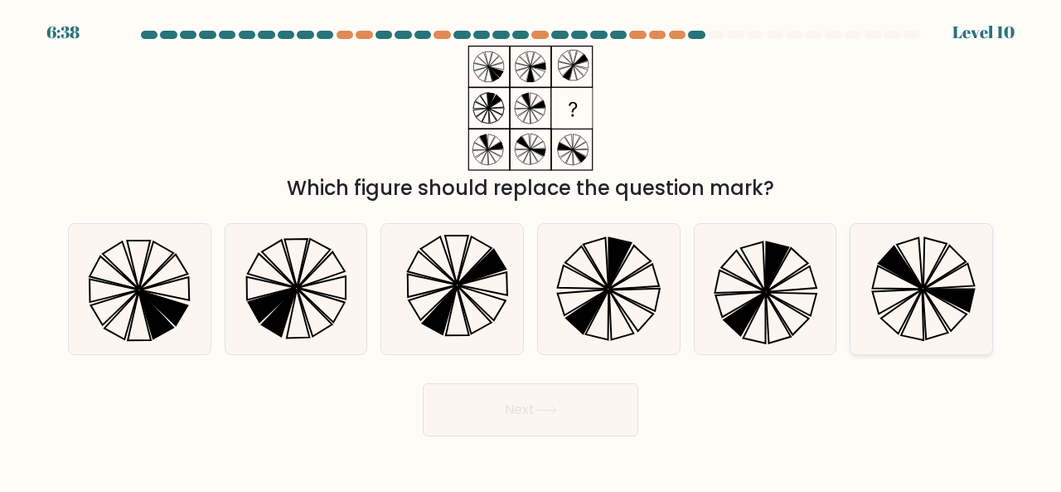
click at [939, 266] on icon at bounding box center [921, 289] width 130 height 130
click at [531, 250] on input "f." at bounding box center [531, 248] width 1 height 4
radio input "true"
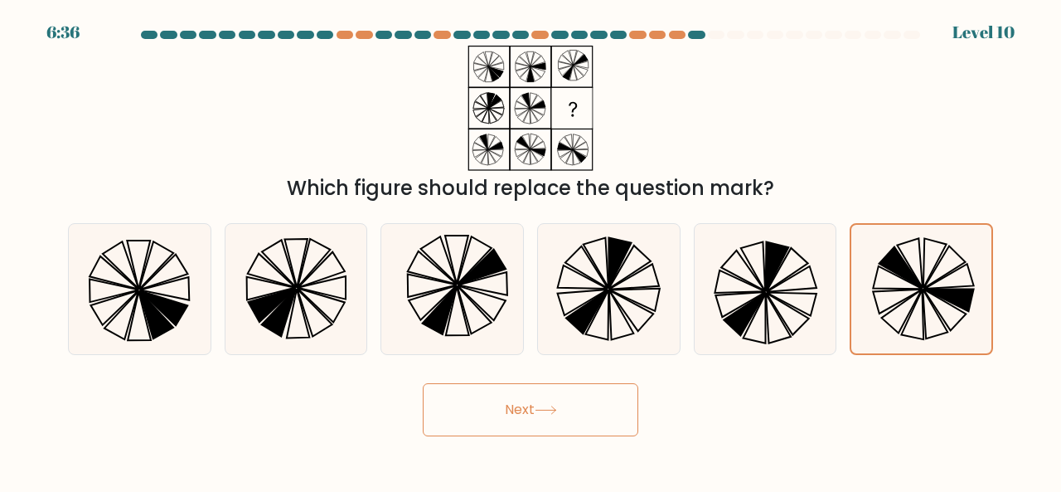
click at [537, 405] on button "Next" at bounding box center [531, 409] width 216 height 53
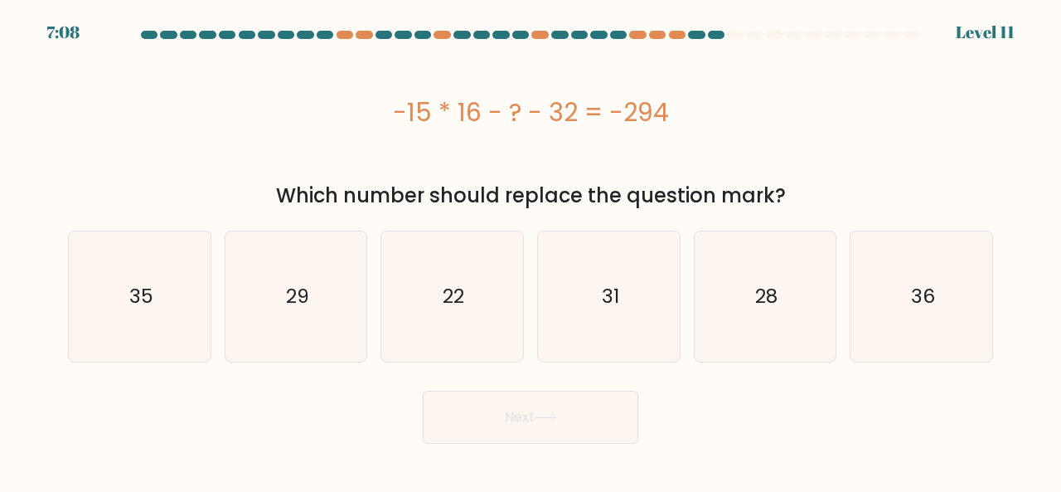
drag, startPoint x: 675, startPoint y: 110, endPoint x: 370, endPoint y: 124, distance: 305.4
click at [370, 124] on div "-15 * 16 - ? - 32 = -294" at bounding box center [530, 112] width 925 height 37
copy div "-15 * 16 - ? - 32 = -294"
click at [497, 294] on icon "22" at bounding box center [452, 296] width 130 height 130
click at [531, 250] on input "c. 22" at bounding box center [531, 248] width 1 height 4
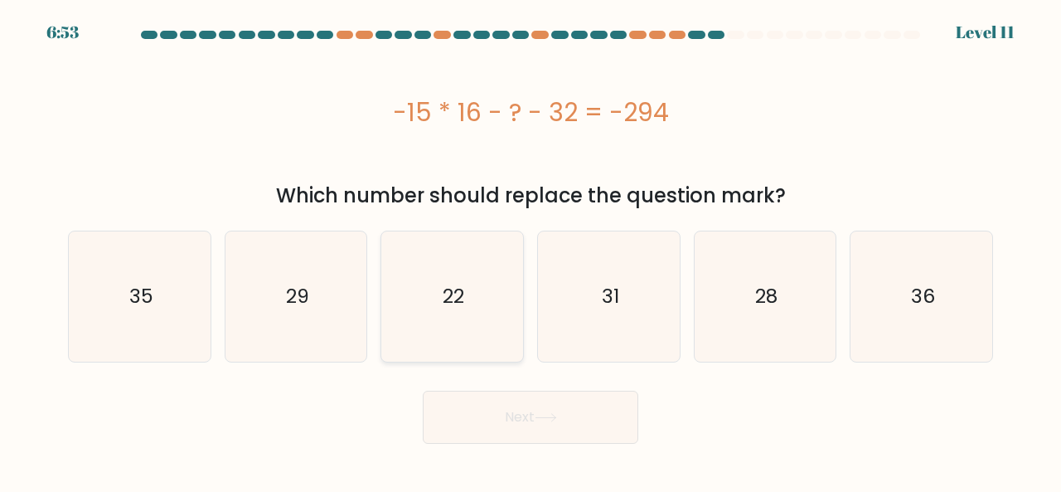
radio input "true"
click at [555, 419] on icon at bounding box center [546, 417] width 20 height 7
click at [517, 410] on button "Next" at bounding box center [531, 417] width 216 height 53
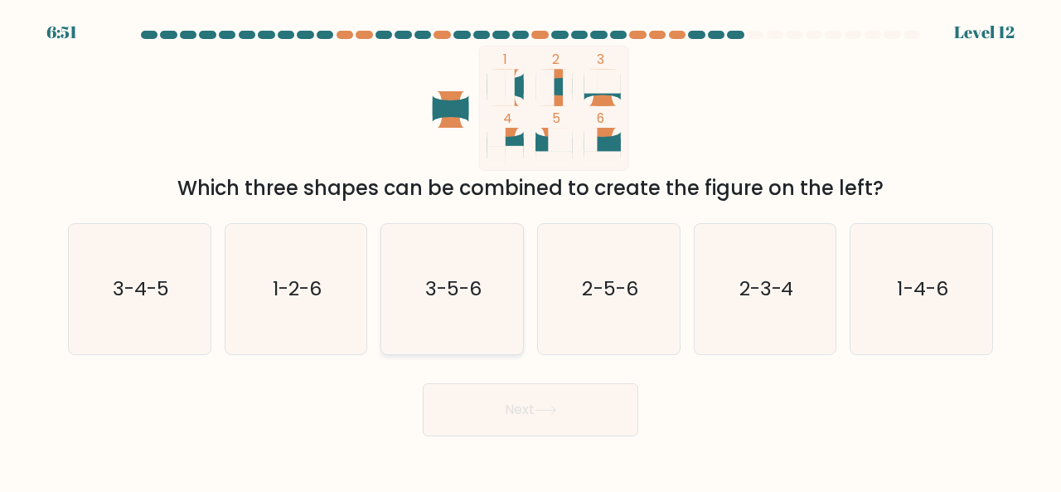
click at [478, 300] on text "3-5-6" at bounding box center [453, 287] width 56 height 27
click at [531, 250] on input "c. 3-5-6" at bounding box center [531, 248] width 1 height 4
radio input "true"
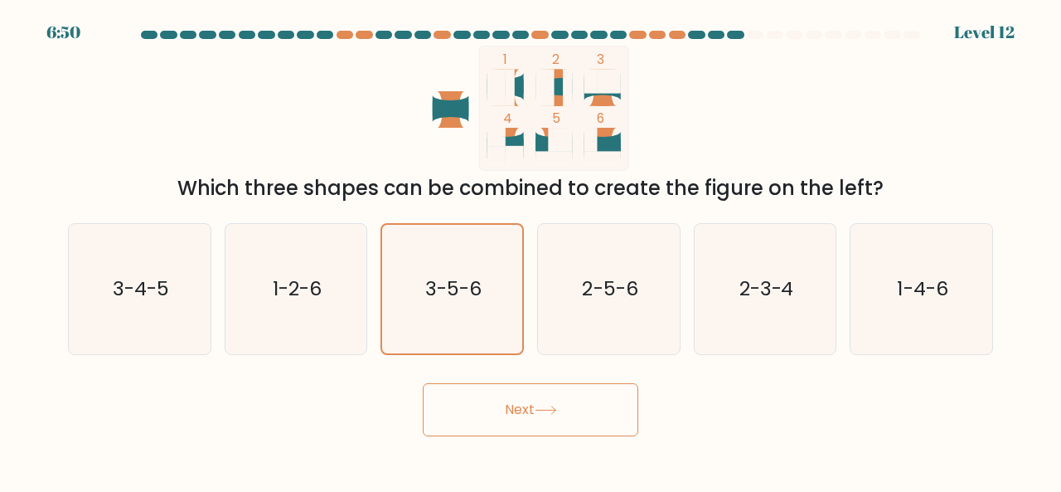
click at [551, 403] on button "Next" at bounding box center [531, 409] width 216 height 53
click at [524, 397] on button "Next" at bounding box center [531, 409] width 216 height 53
click at [462, 294] on text "3-5-6" at bounding box center [453, 288] width 56 height 27
click at [531, 250] on input "c. 3-5-6" at bounding box center [531, 248] width 1 height 4
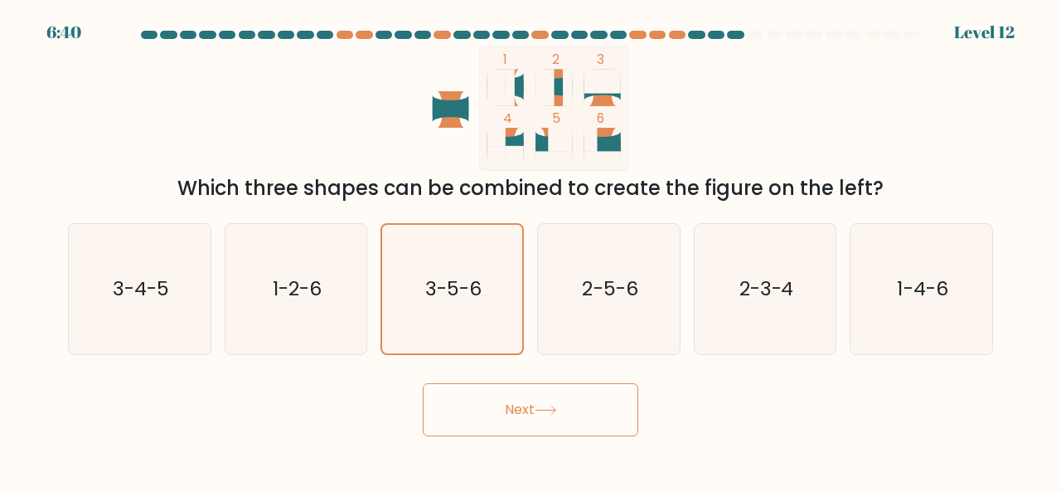
click at [526, 395] on button "Next" at bounding box center [531, 409] width 216 height 53
click at [793, 70] on div "1 2 3 4 5 6 Which three shapes can be combined to create the figure on the left?" at bounding box center [530, 125] width 945 height 158
click at [582, 281] on text "2-5-6" at bounding box center [610, 287] width 56 height 27
click at [531, 250] on input "d. 2-5-6" at bounding box center [531, 248] width 1 height 4
radio input "true"
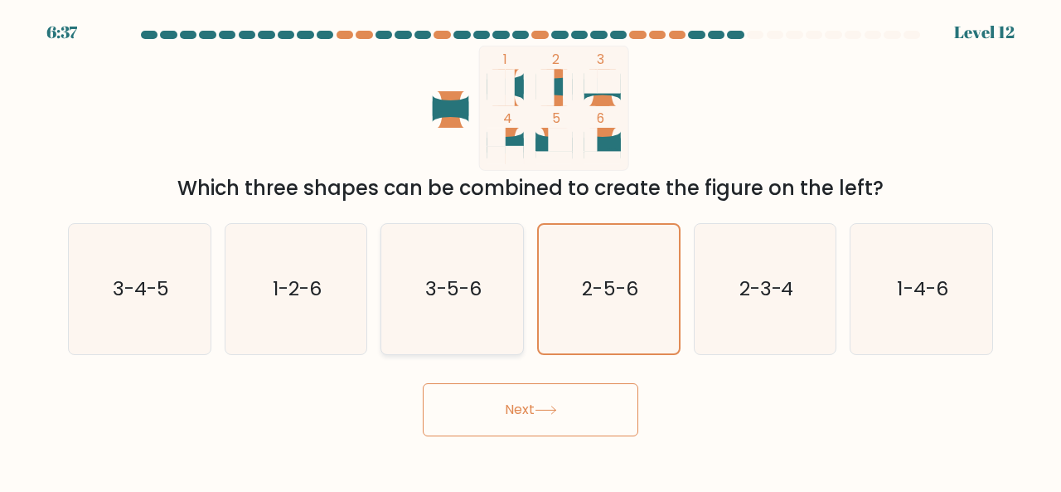
click at [470, 283] on text "3-5-6" at bounding box center [453, 287] width 56 height 27
click at [531, 250] on input "c. 3-5-6" at bounding box center [531, 248] width 1 height 4
radio input "true"
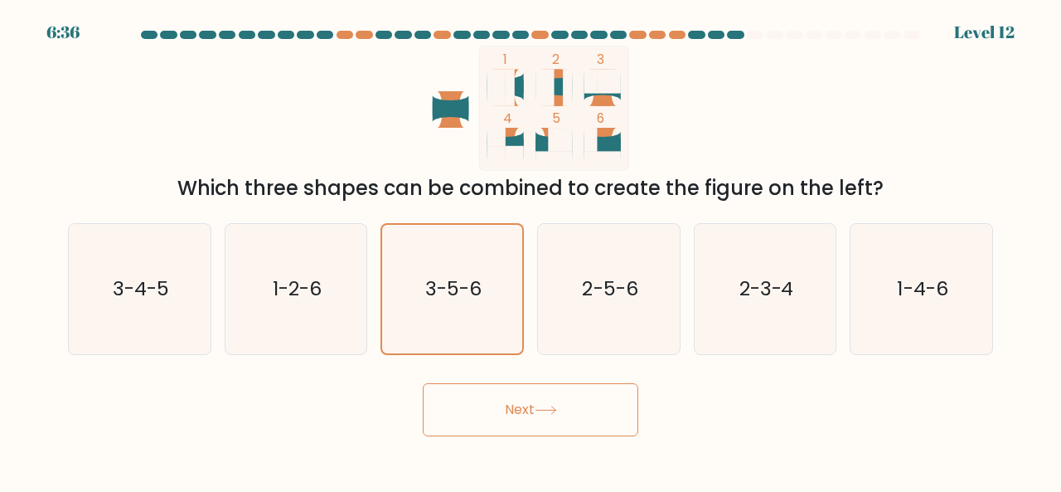
click at [492, 395] on button "Next" at bounding box center [531, 409] width 216 height 53
click at [466, 277] on text "3-5-6" at bounding box center [453, 288] width 56 height 27
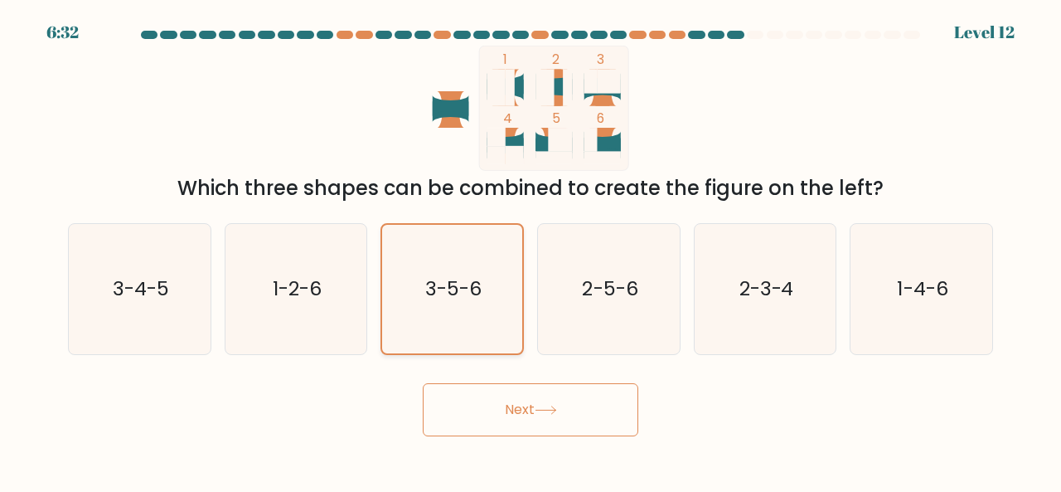
click at [531, 250] on input "c. 3-5-6" at bounding box center [531, 248] width 1 height 4
click at [541, 411] on icon at bounding box center [546, 409] width 22 height 9
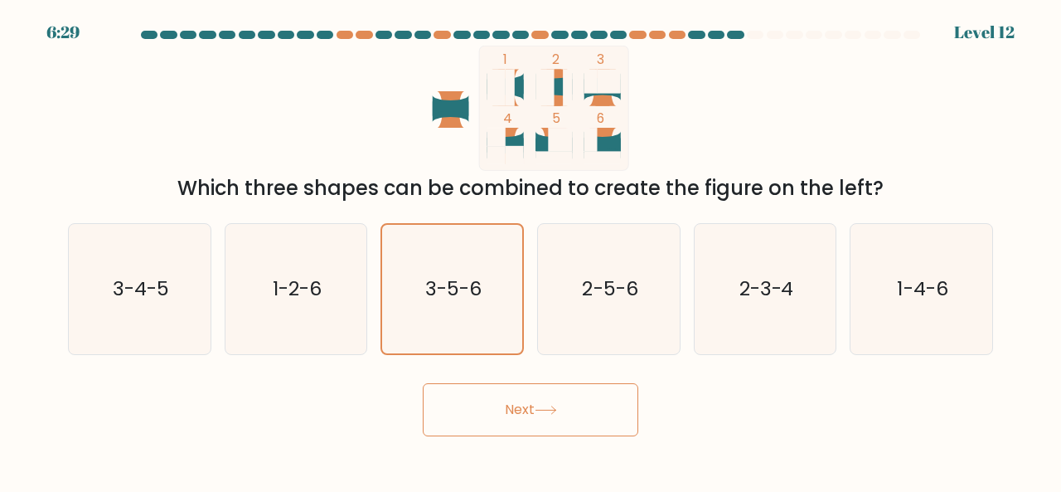
click at [517, 409] on button "Next" at bounding box center [531, 409] width 216 height 53
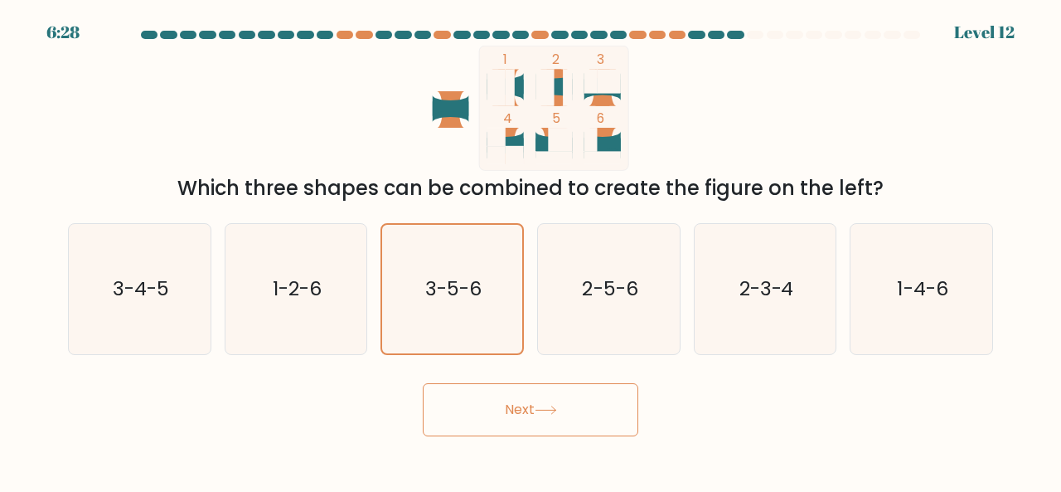
click at [517, 409] on button "Next" at bounding box center [531, 409] width 216 height 53
click at [594, 292] on text "2-5-6" at bounding box center [610, 287] width 56 height 27
click at [531, 250] on input "d. 2-5-6" at bounding box center [531, 248] width 1 height 4
radio input "true"
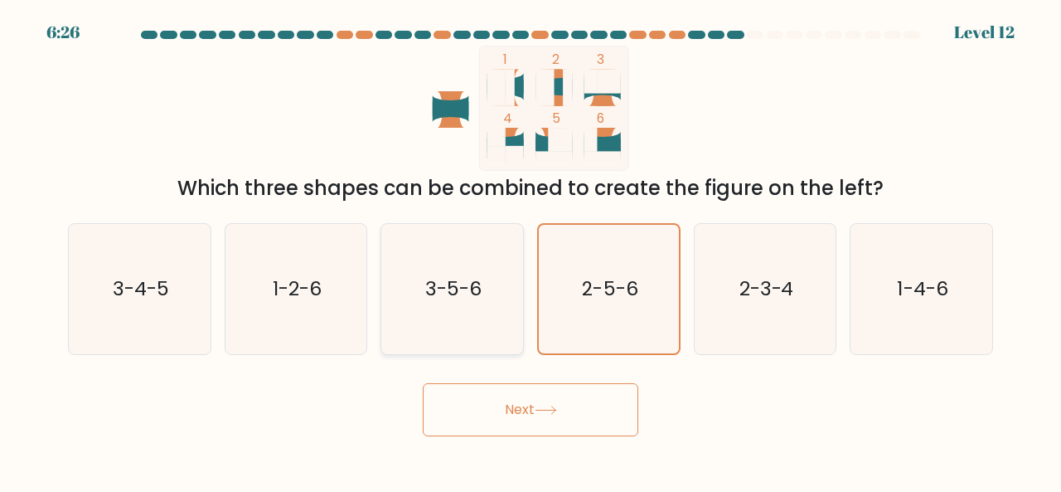
click at [466, 290] on text "3-5-6" at bounding box center [453, 287] width 56 height 27
click at [531, 250] on input "c. 3-5-6" at bounding box center [531, 248] width 1 height 4
radio input "true"
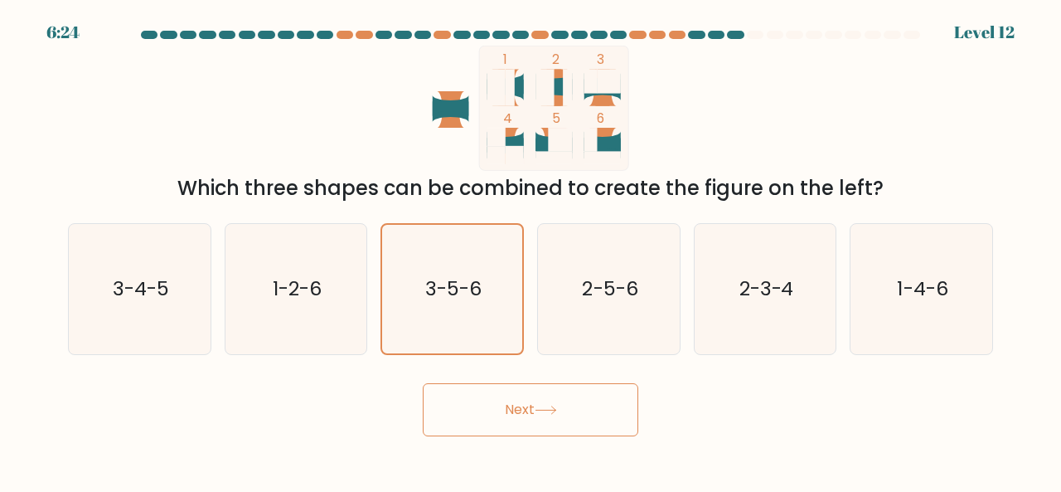
click at [501, 397] on button "Next" at bounding box center [531, 409] width 216 height 53
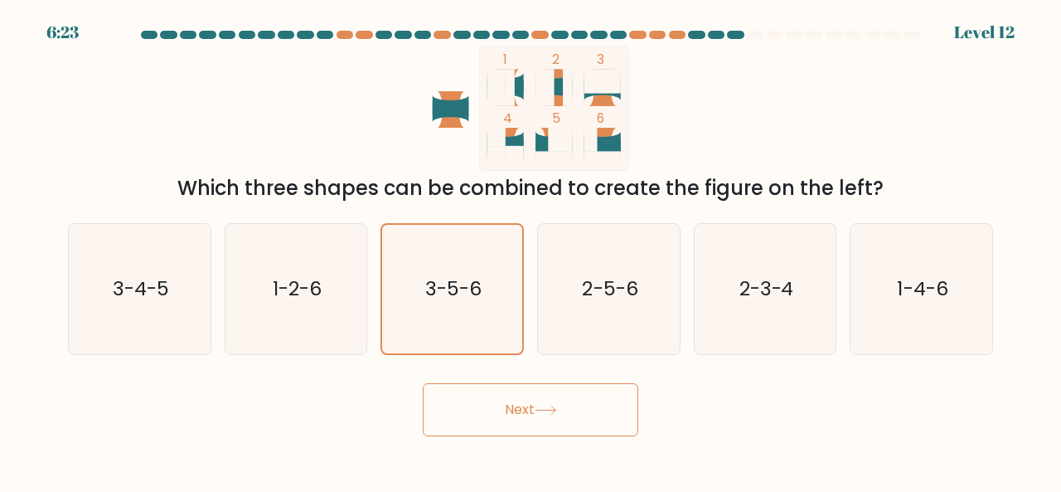
click at [501, 397] on button "Next" at bounding box center [531, 409] width 216 height 53
click at [506, 398] on button "Next" at bounding box center [531, 409] width 216 height 53
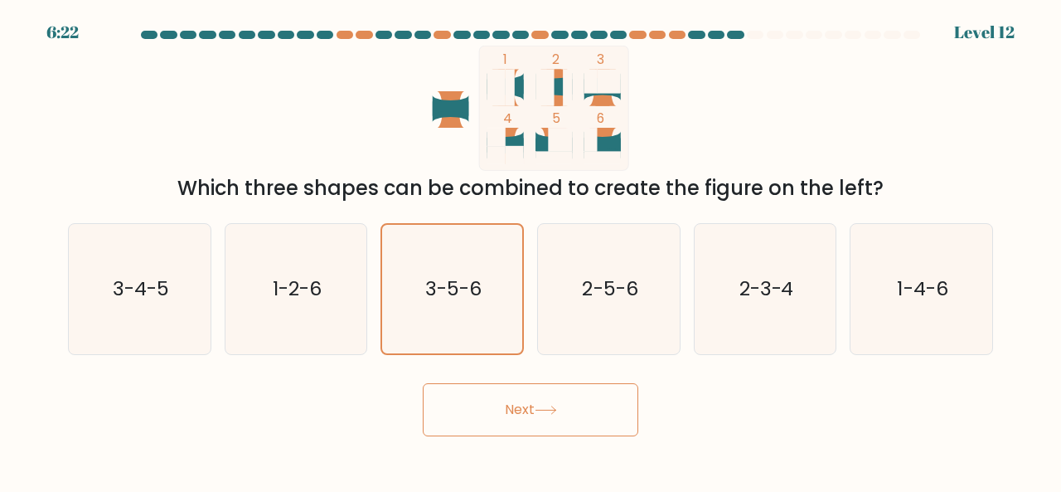
click at [506, 398] on button "Next" at bounding box center [531, 409] width 216 height 53
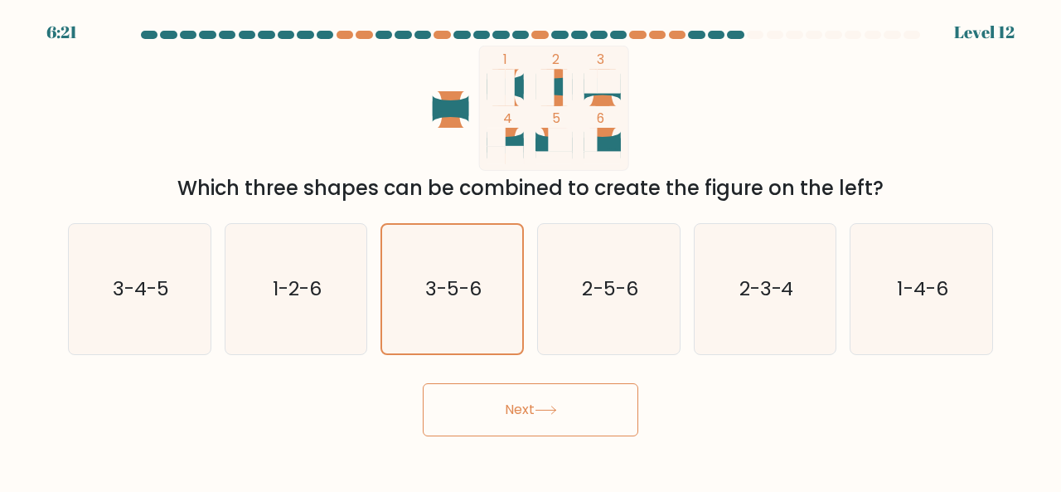
click at [506, 398] on button "Next" at bounding box center [531, 409] width 216 height 53
click at [505, 398] on button "Next" at bounding box center [531, 409] width 216 height 53
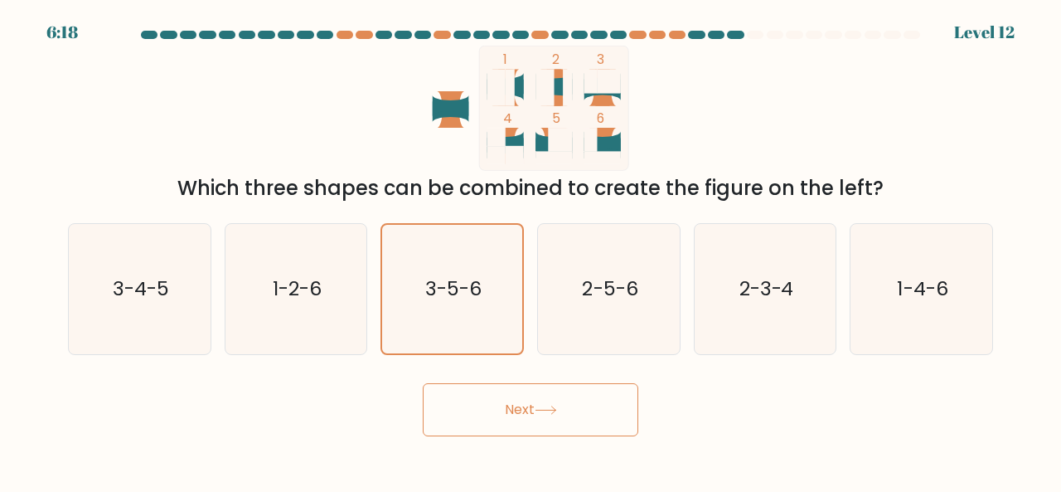
click at [537, 405] on button "Next" at bounding box center [531, 409] width 216 height 53
click at [282, 278] on text "1-2-6" at bounding box center [297, 287] width 49 height 27
click at [531, 250] on input "b. 1-2-6" at bounding box center [531, 248] width 1 height 4
radio input "true"
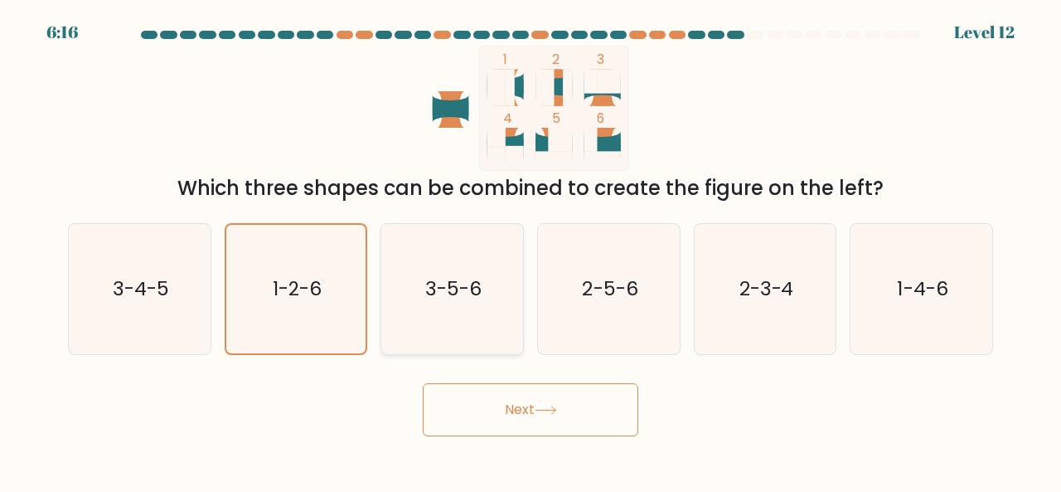
click at [451, 281] on text "3-5-6" at bounding box center [453, 287] width 56 height 27
click at [531, 250] on input "c. 3-5-6" at bounding box center [531, 248] width 1 height 4
radio input "true"
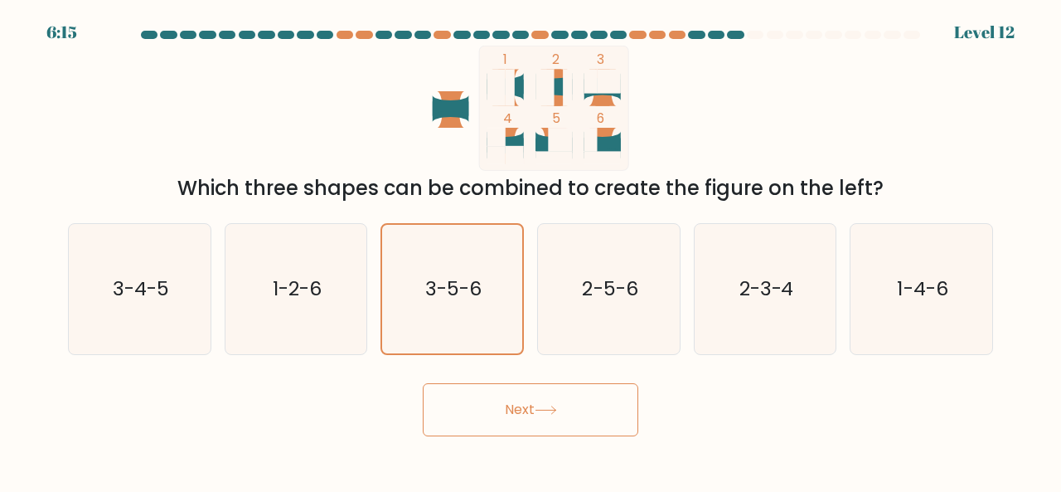
click at [504, 423] on button "Next" at bounding box center [531, 409] width 216 height 53
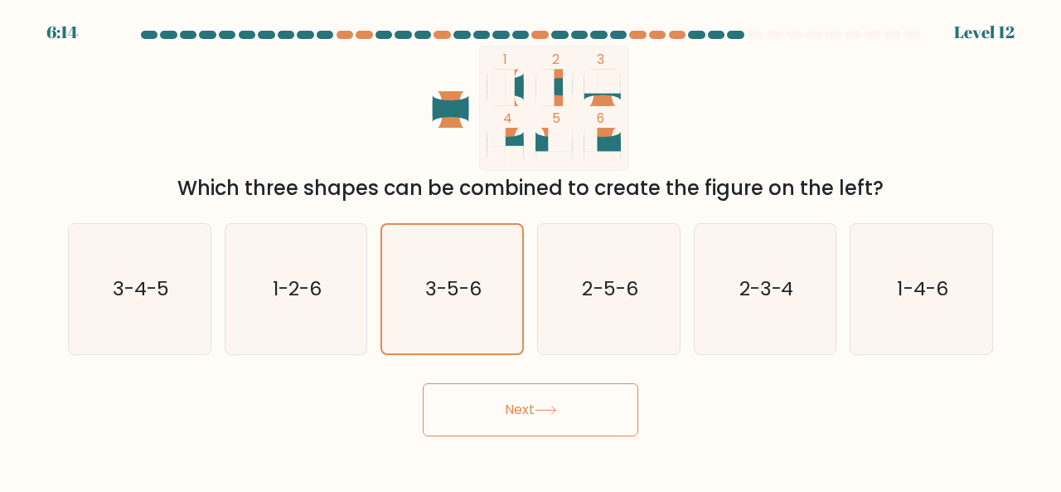
click at [504, 423] on button "Next" at bounding box center [531, 409] width 216 height 53
click at [761, 410] on div "Next" at bounding box center [530, 405] width 945 height 61
click at [628, 298] on text "2-5-6" at bounding box center [610, 287] width 56 height 27
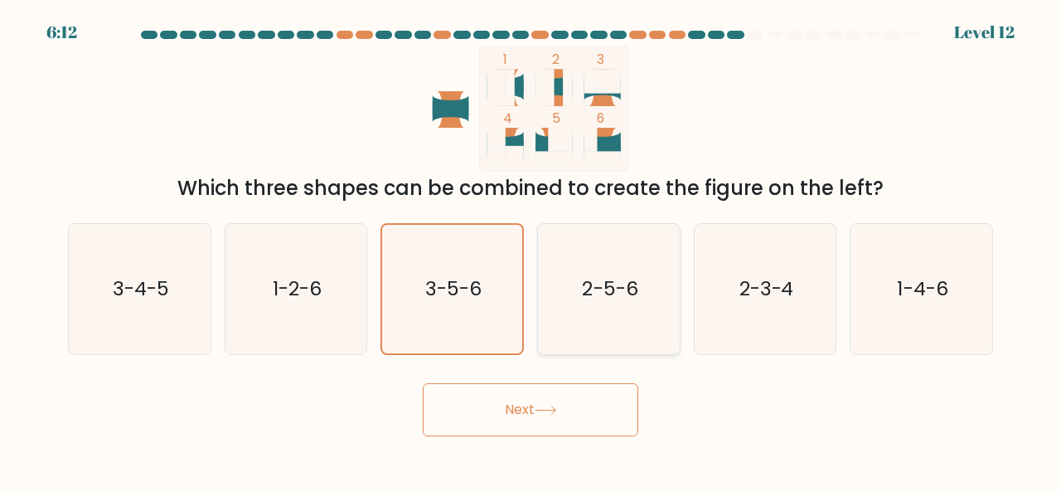
click at [531, 250] on input "d. 2-5-6" at bounding box center [531, 248] width 1 height 4
radio input "true"
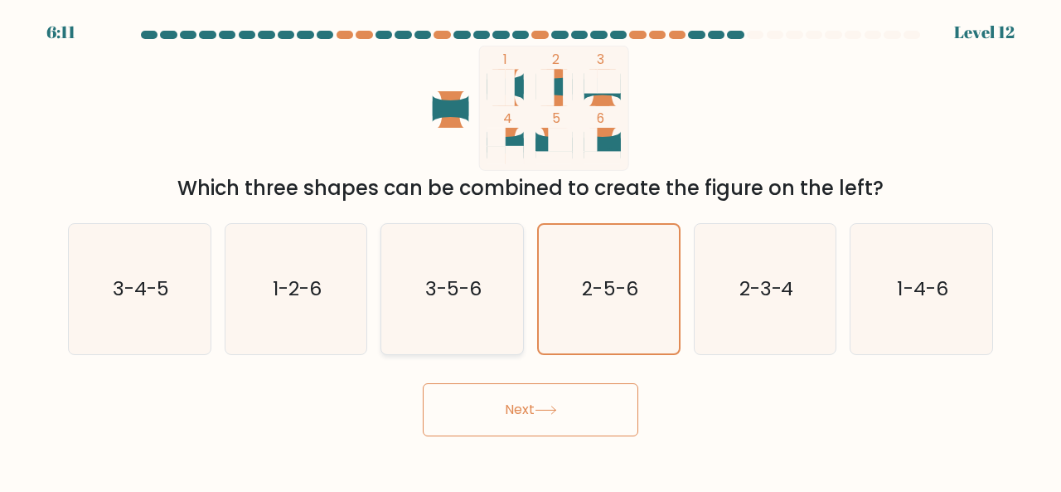
click at [481, 294] on text "3-5-6" at bounding box center [453, 287] width 56 height 27
click at [531, 250] on input "c. 3-5-6" at bounding box center [531, 248] width 1 height 4
radio input "true"
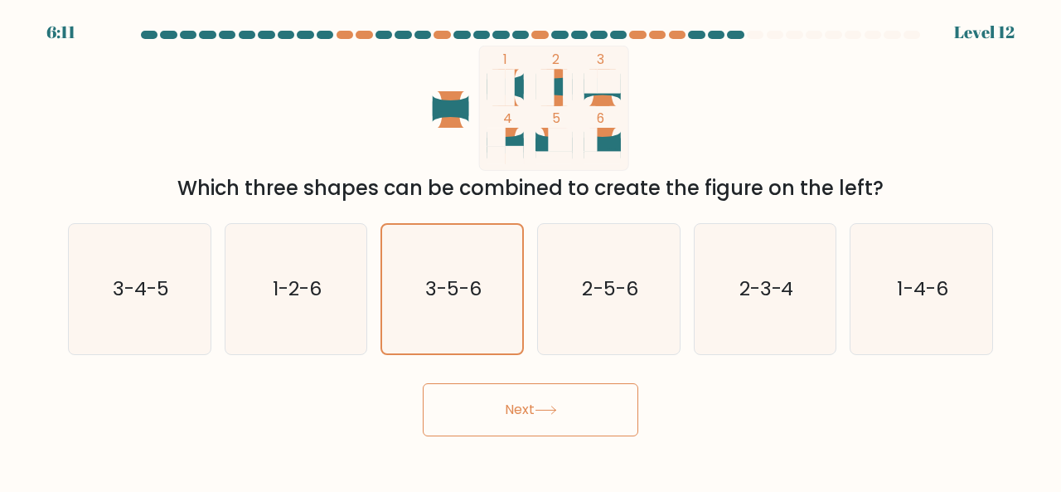
click at [529, 400] on button "Next" at bounding box center [531, 409] width 216 height 53
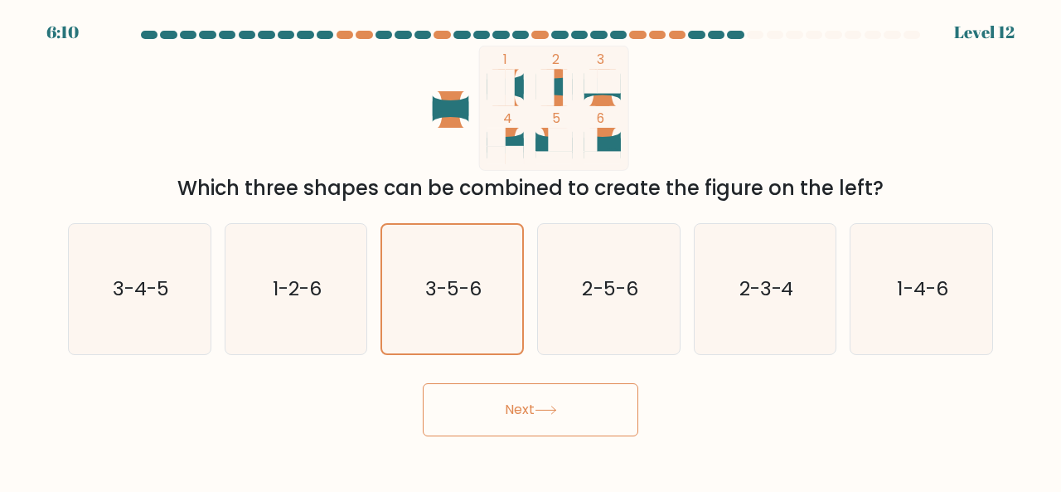
click at [529, 400] on button "Next" at bounding box center [531, 409] width 216 height 53
click at [603, 289] on text "2-5-6" at bounding box center [610, 287] width 56 height 27
click at [531, 250] on input "d. 2-5-6" at bounding box center [531, 248] width 1 height 4
radio input "true"
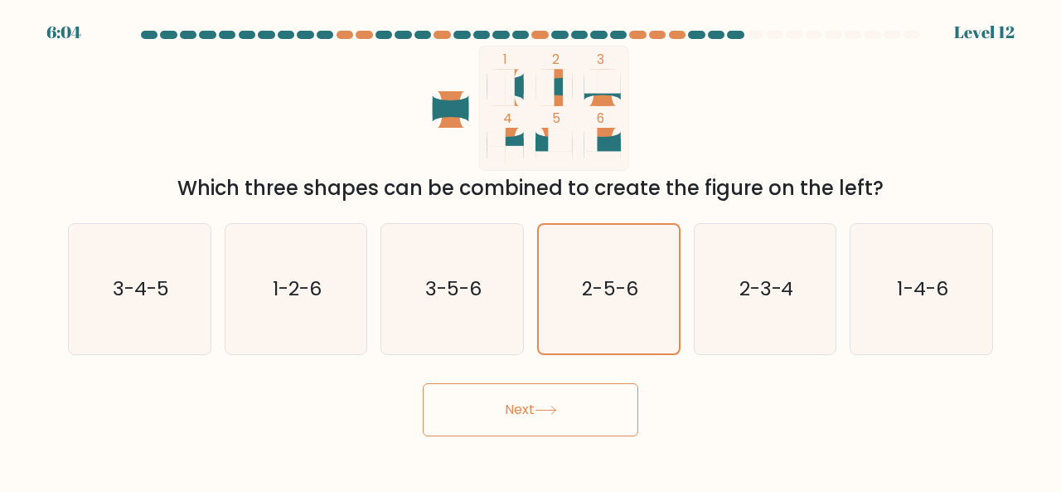
click at [542, 406] on icon at bounding box center [546, 409] width 22 height 9
click at [454, 302] on icon "3-5-6" at bounding box center [452, 289] width 130 height 130
click at [531, 250] on input "c. 3-5-6" at bounding box center [531, 248] width 1 height 4
radio input "true"
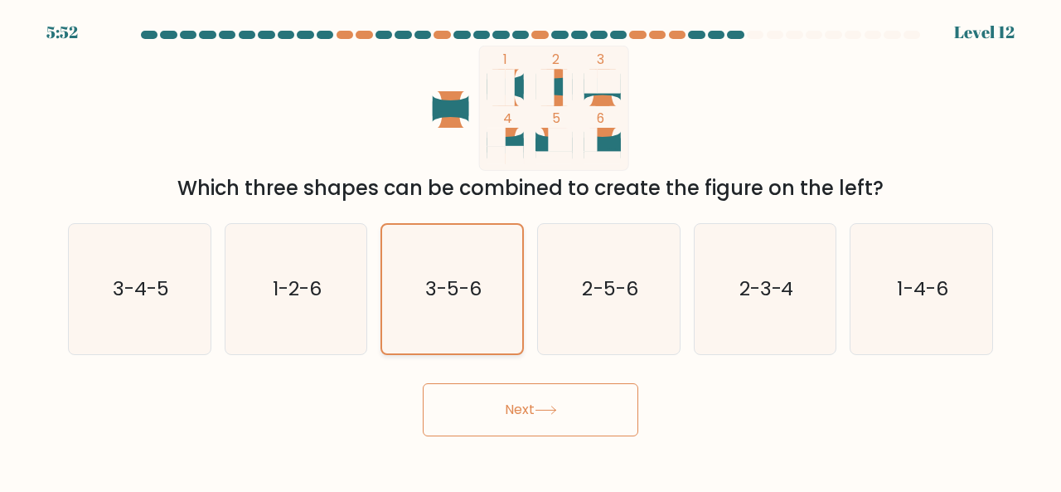
click at [454, 302] on icon "3-5-6" at bounding box center [452, 289] width 129 height 129
click at [531, 250] on input "c. 3-5-6" at bounding box center [531, 248] width 1 height 4
click at [454, 302] on icon "3-5-6" at bounding box center [452, 289] width 129 height 129
click at [531, 250] on input "c. 3-5-6" at bounding box center [531, 248] width 1 height 4
click at [454, 302] on icon "3-5-6" at bounding box center [452, 289] width 129 height 129
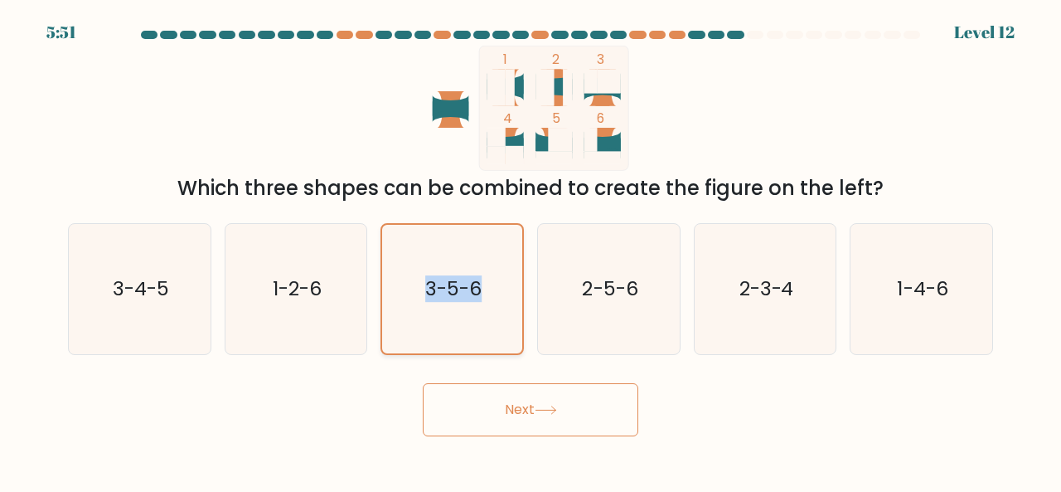
click at [531, 250] on input "c. 3-5-6" at bounding box center [531, 248] width 1 height 4
click at [454, 302] on icon "3-5-6" at bounding box center [452, 289] width 129 height 129
click at [531, 250] on input "c. 3-5-6" at bounding box center [531, 248] width 1 height 4
click at [454, 302] on icon "3-5-6" at bounding box center [452, 289] width 129 height 129
click at [531, 250] on input "c. 3-5-6" at bounding box center [531, 248] width 1 height 4
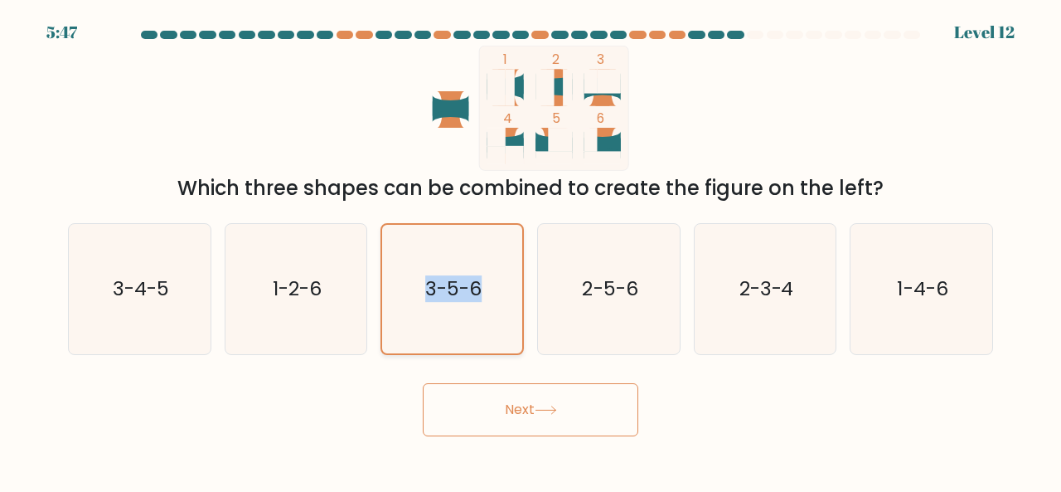
click at [454, 302] on icon "3-5-6" at bounding box center [452, 289] width 129 height 129
click at [531, 250] on input "c. 3-5-6" at bounding box center [531, 248] width 1 height 4
click at [454, 302] on icon "3-5-6" at bounding box center [452, 289] width 129 height 129
click at [531, 250] on input "c. 3-5-6" at bounding box center [531, 248] width 1 height 4
click at [454, 302] on icon "3-5-6" at bounding box center [452, 289] width 129 height 129
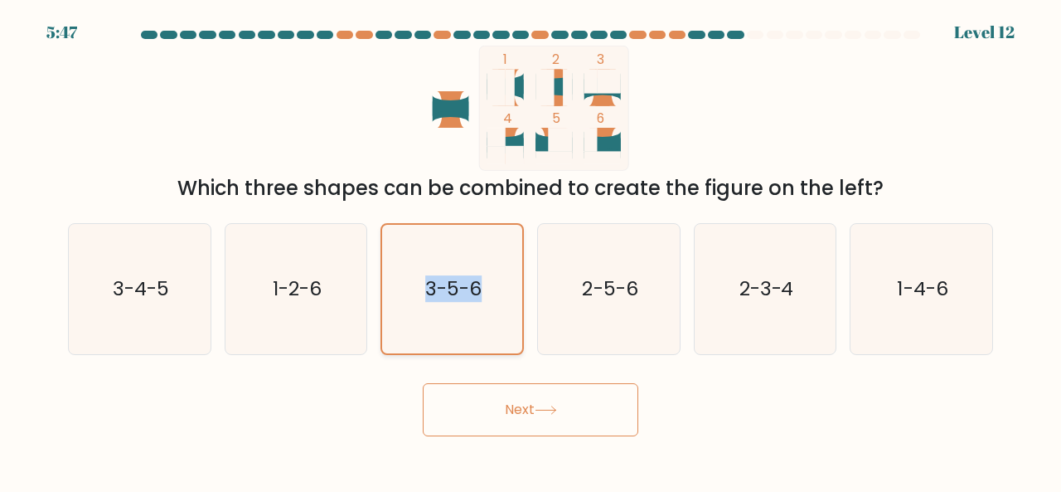
click at [531, 250] on input "c. 3-5-6" at bounding box center [531, 248] width 1 height 4
click at [536, 418] on button "Next" at bounding box center [531, 409] width 216 height 53
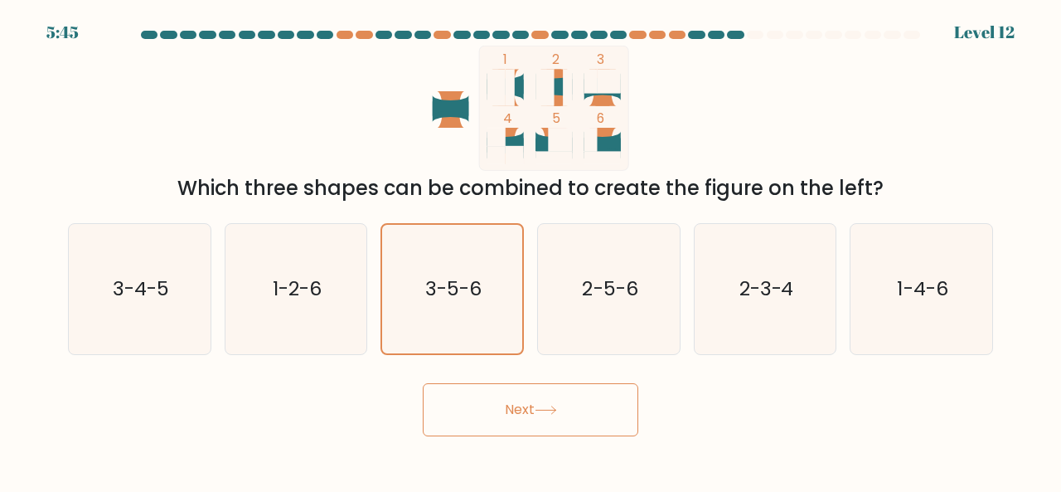
click at [536, 417] on button "Next" at bounding box center [531, 409] width 216 height 53
click at [537, 415] on button "Next" at bounding box center [531, 409] width 216 height 53
click at [539, 420] on button "Next" at bounding box center [531, 409] width 216 height 53
click at [540, 419] on button "Next" at bounding box center [531, 409] width 216 height 53
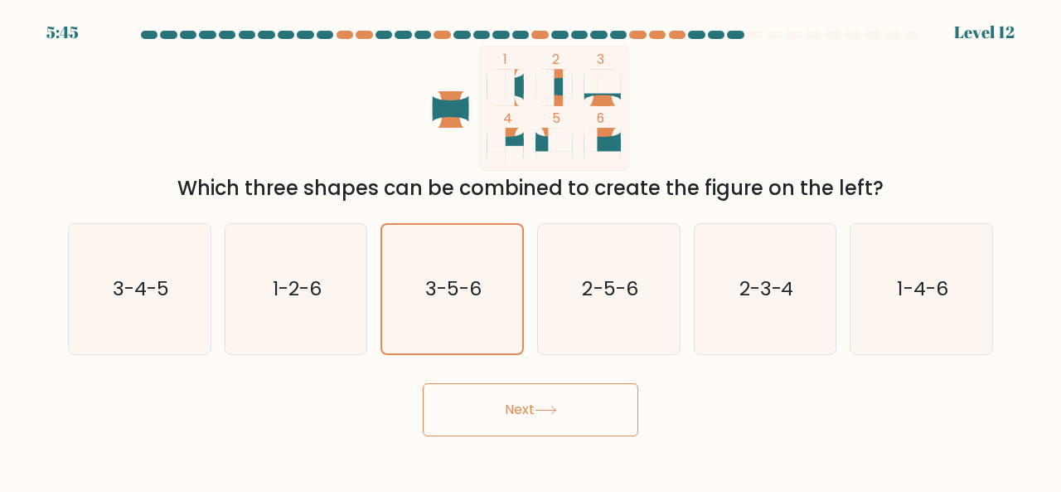
click at [540, 418] on button "Next" at bounding box center [531, 409] width 216 height 53
click at [585, 316] on icon "2-5-6" at bounding box center [609, 289] width 130 height 130
click at [531, 250] on input "d. 2-5-6" at bounding box center [531, 248] width 1 height 4
radio input "true"
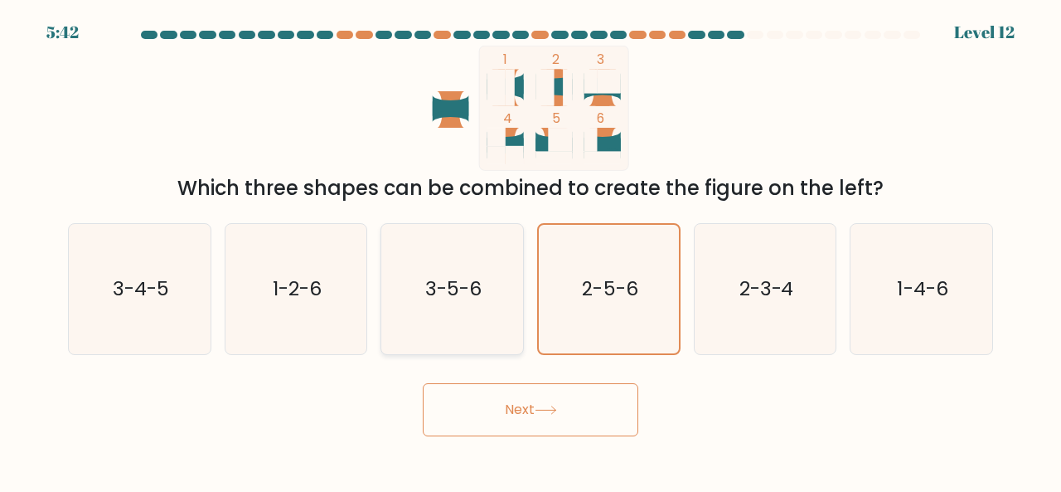
click at [496, 311] on icon "3-5-6" at bounding box center [452, 289] width 130 height 130
click at [531, 250] on input "c. 3-5-6" at bounding box center [531, 248] width 1 height 4
radio input "true"
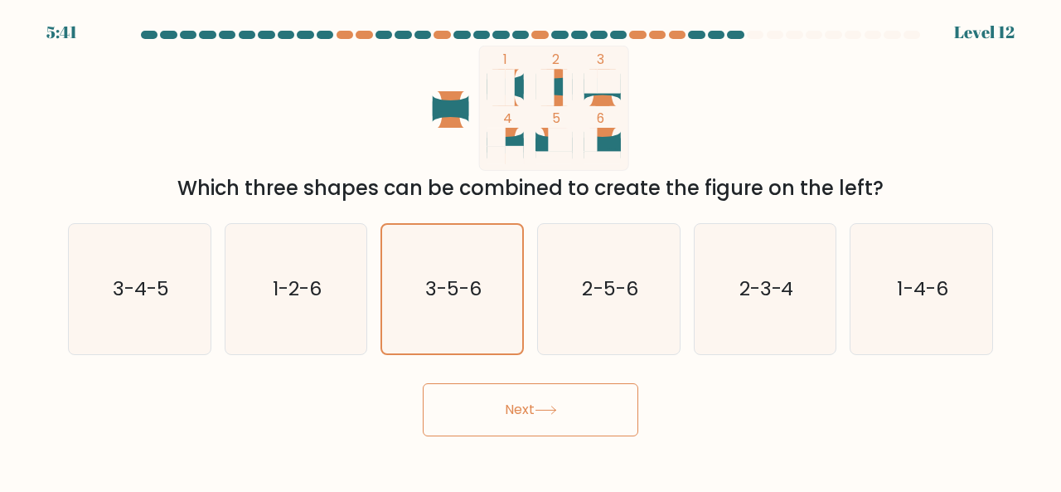
click at [521, 410] on button "Next" at bounding box center [531, 409] width 216 height 53
click at [557, 411] on icon at bounding box center [546, 409] width 22 height 9
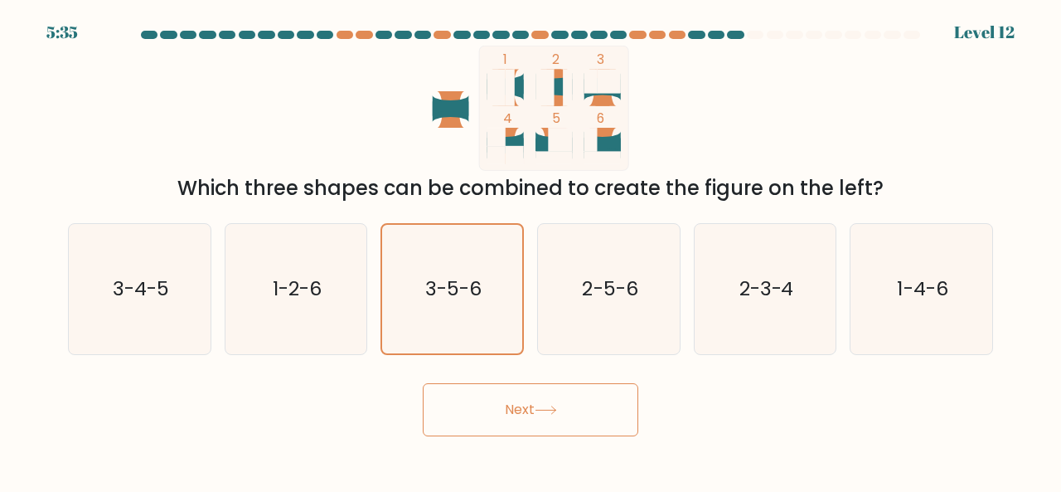
click at [557, 411] on icon at bounding box center [546, 409] width 22 height 9
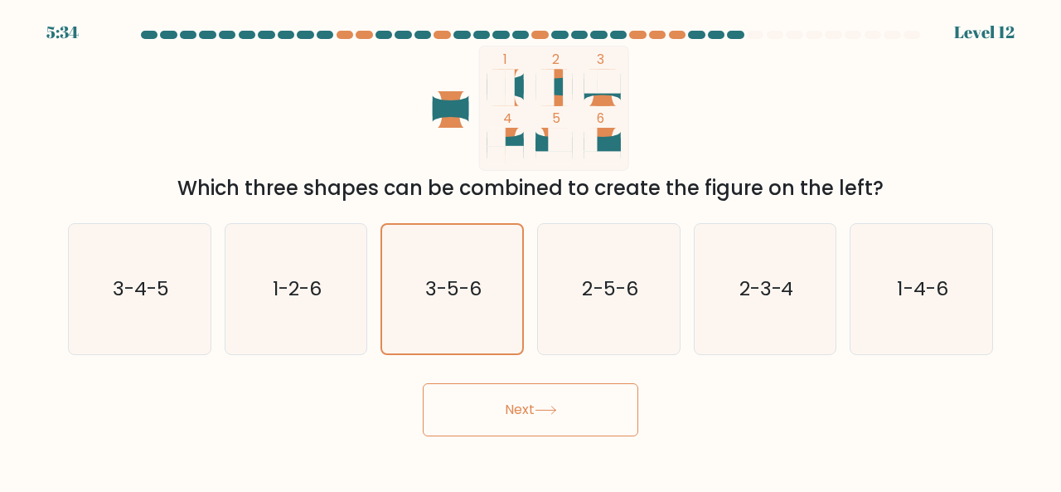
click at [557, 411] on icon at bounding box center [546, 409] width 22 height 9
click at [478, 294] on text "3-5-6" at bounding box center [453, 288] width 56 height 27
click at [531, 250] on input "c. 3-5-6" at bounding box center [531, 248] width 1 height 4
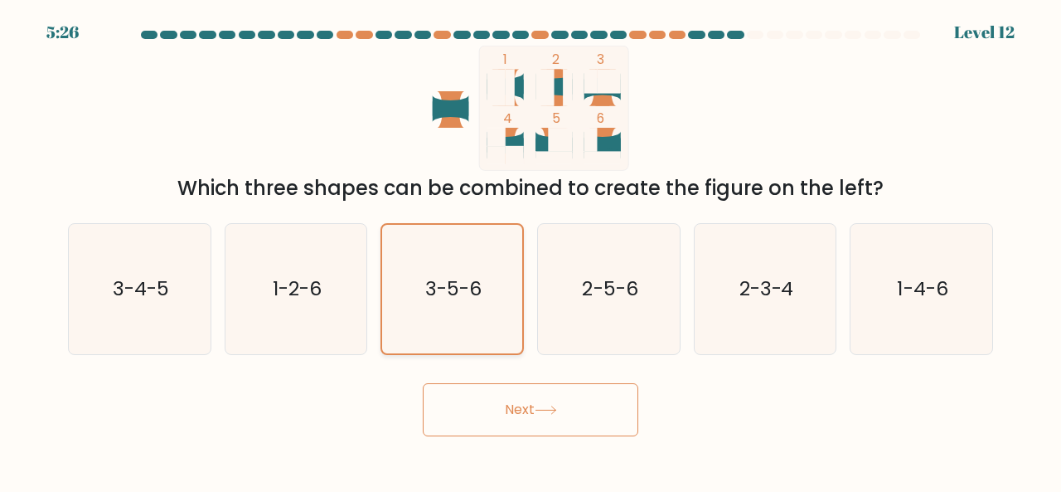
click at [478, 294] on text "3-5-6" at bounding box center [453, 288] width 56 height 27
click at [531, 250] on input "c. 3-5-6" at bounding box center [531, 248] width 1 height 4
click at [478, 294] on text "3-5-6" at bounding box center [453, 288] width 56 height 27
click at [531, 250] on input "c. 3-5-6" at bounding box center [531, 248] width 1 height 4
click at [478, 294] on text "3-5-6" at bounding box center [453, 288] width 56 height 27
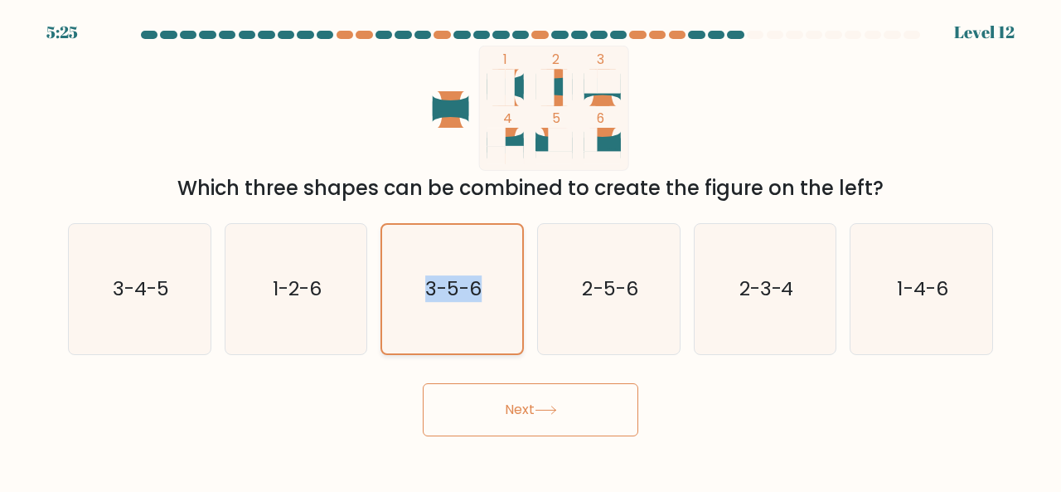
click at [531, 250] on input "c. 3-5-6" at bounding box center [531, 248] width 1 height 4
click at [478, 294] on text "3-5-6" at bounding box center [453, 288] width 56 height 27
click at [531, 250] on input "c. 3-5-6" at bounding box center [531, 248] width 1 height 4
click at [478, 294] on text "3-5-6" at bounding box center [453, 288] width 56 height 27
click at [531, 250] on input "c. 3-5-6" at bounding box center [531, 248] width 1 height 4
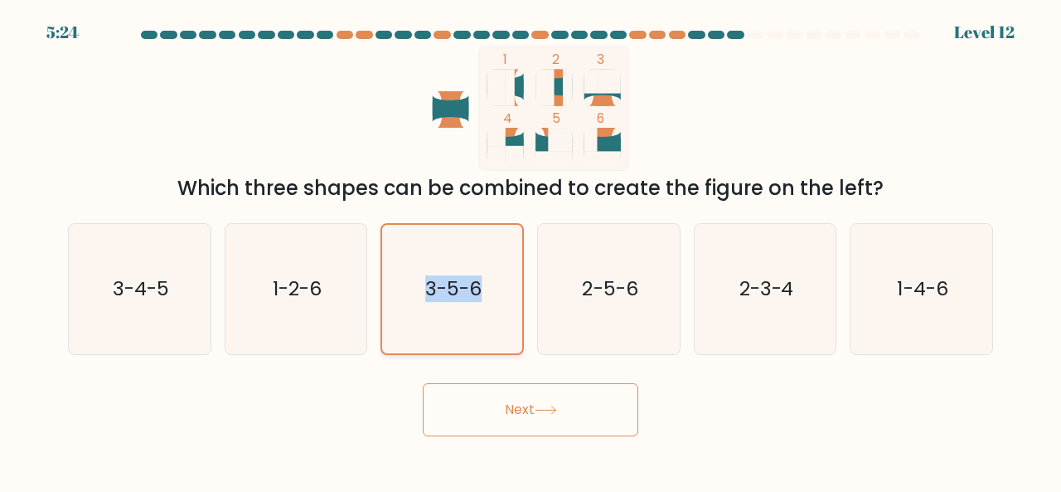
click at [478, 294] on text "3-5-6" at bounding box center [453, 288] width 56 height 27
click at [531, 250] on input "c. 3-5-6" at bounding box center [531, 248] width 1 height 4
click at [478, 294] on text "3-5-6" at bounding box center [453, 288] width 56 height 27
click at [531, 250] on input "c. 3-5-6" at bounding box center [531, 248] width 1 height 4
click at [478, 294] on text "3-5-6" at bounding box center [453, 288] width 56 height 27
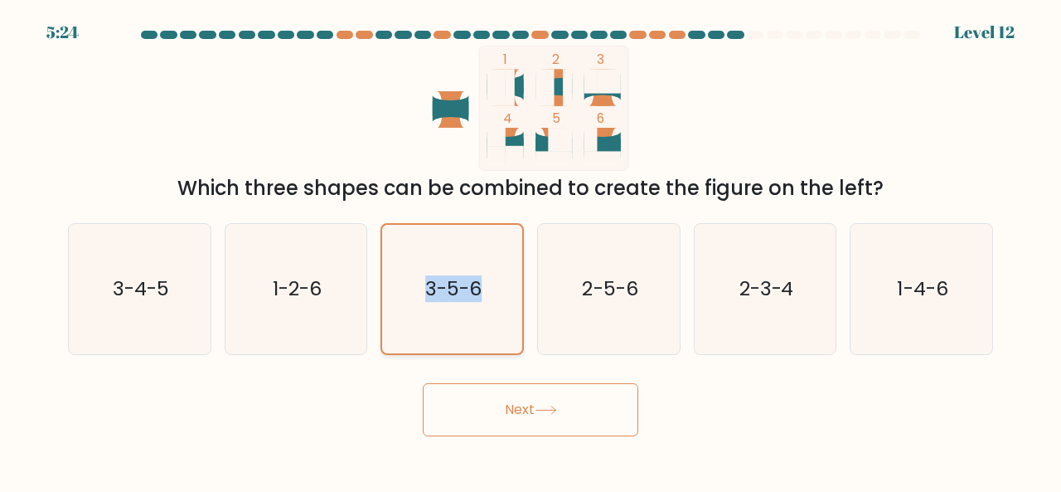
click at [531, 250] on input "c. 3-5-6" at bounding box center [531, 248] width 1 height 4
click at [548, 399] on button "Next" at bounding box center [531, 409] width 216 height 53
click at [801, 392] on div "Next" at bounding box center [530, 405] width 945 height 61
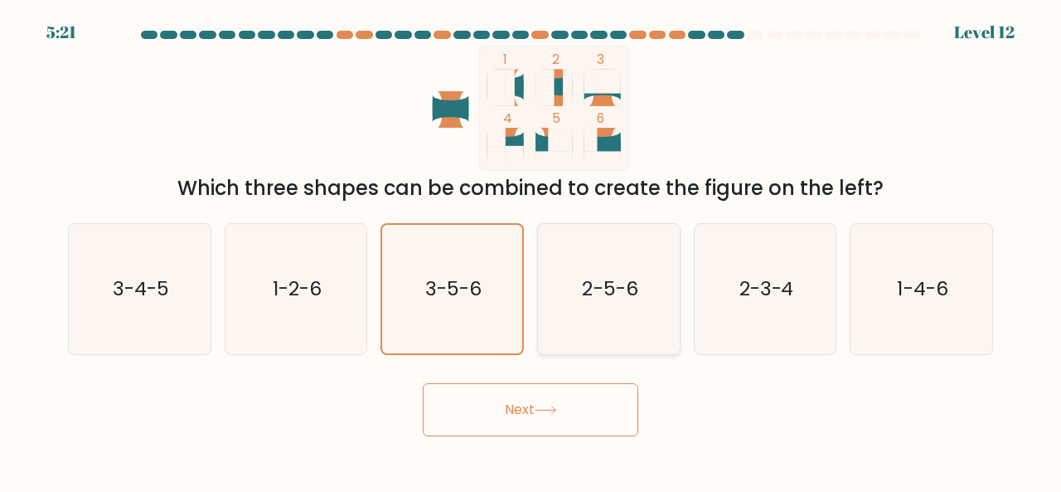
click at [646, 308] on icon "2-5-6" at bounding box center [609, 289] width 130 height 130
click at [531, 250] on input "d. 2-5-6" at bounding box center [531, 248] width 1 height 4
radio input "true"
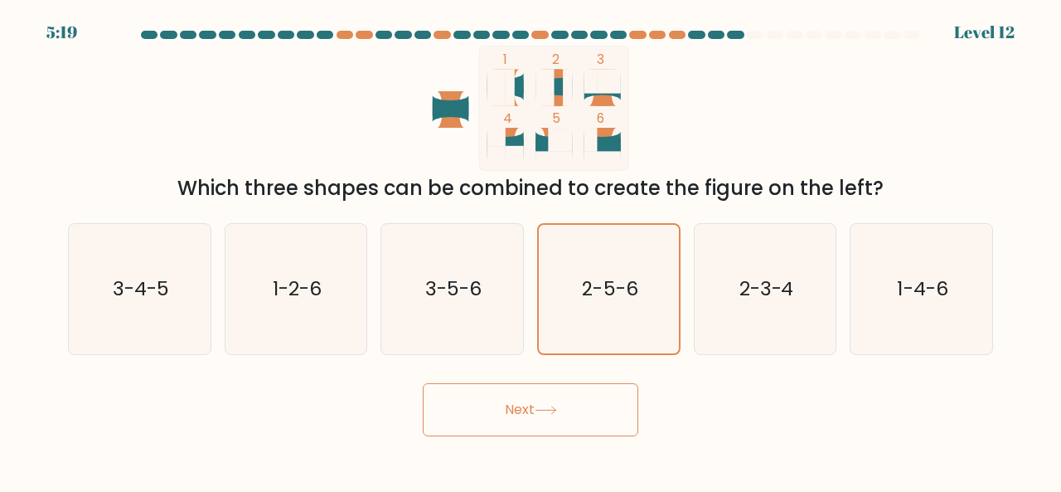
click at [481, 420] on button "Next" at bounding box center [531, 409] width 216 height 53
click at [479, 319] on icon "3-5-6" at bounding box center [452, 289] width 130 height 130
click at [531, 250] on input "c. 3-5-6" at bounding box center [531, 248] width 1 height 4
radio input "true"
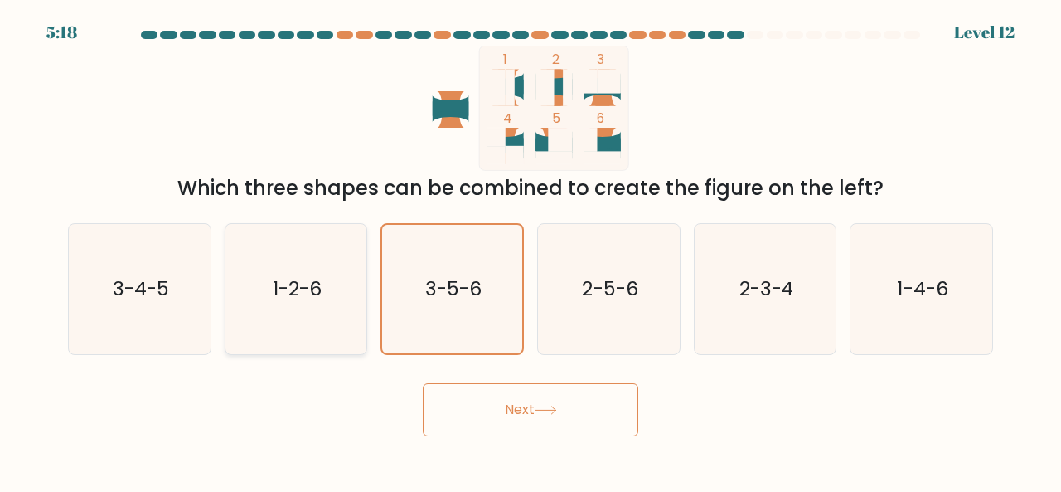
click at [327, 309] on icon "1-2-6" at bounding box center [296, 289] width 130 height 130
click at [531, 250] on input "b. 1-2-6" at bounding box center [531, 248] width 1 height 4
radio input "true"
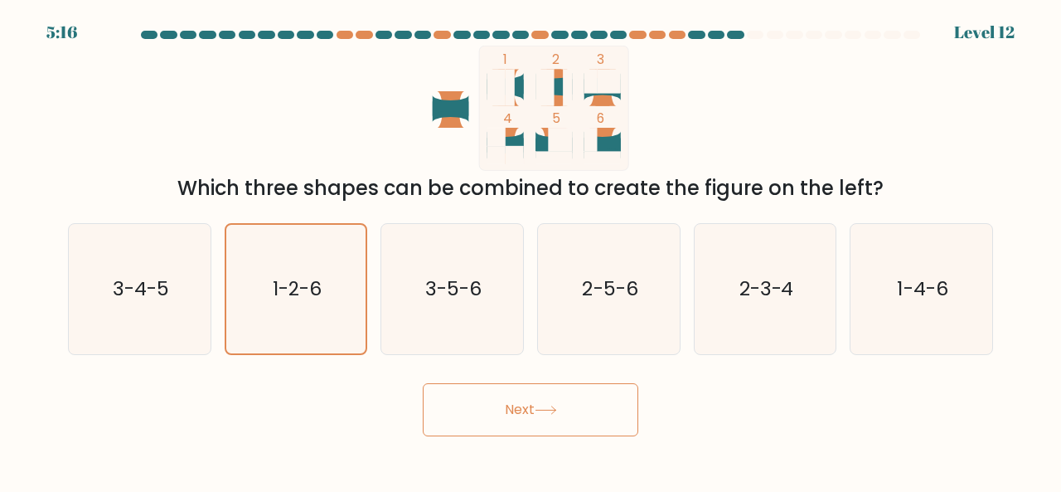
click at [494, 398] on button "Next" at bounding box center [531, 409] width 216 height 53
click at [490, 228] on icon "3-5-6" at bounding box center [452, 289] width 130 height 130
click at [531, 246] on input "c. 3-5-6" at bounding box center [531, 248] width 1 height 4
radio input "true"
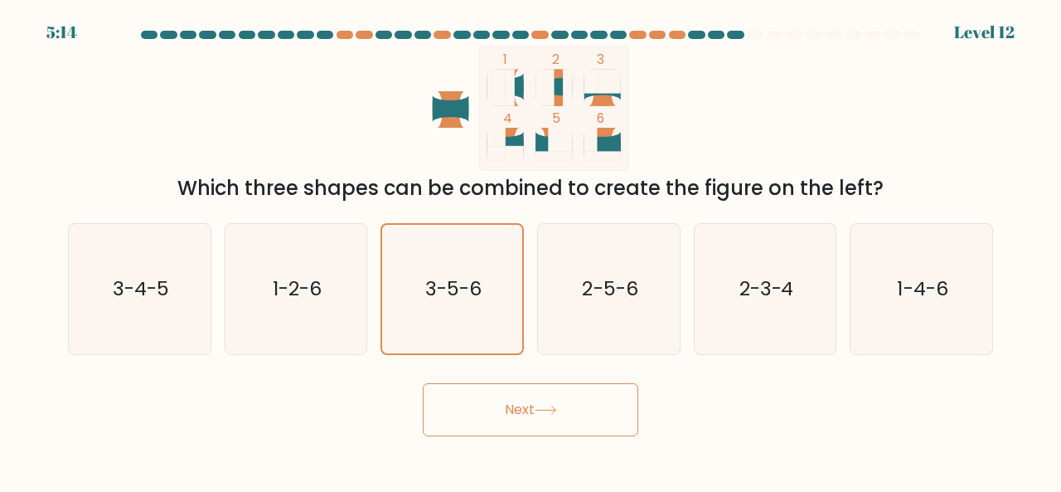
click at [522, 406] on button "Next" at bounding box center [531, 409] width 216 height 53
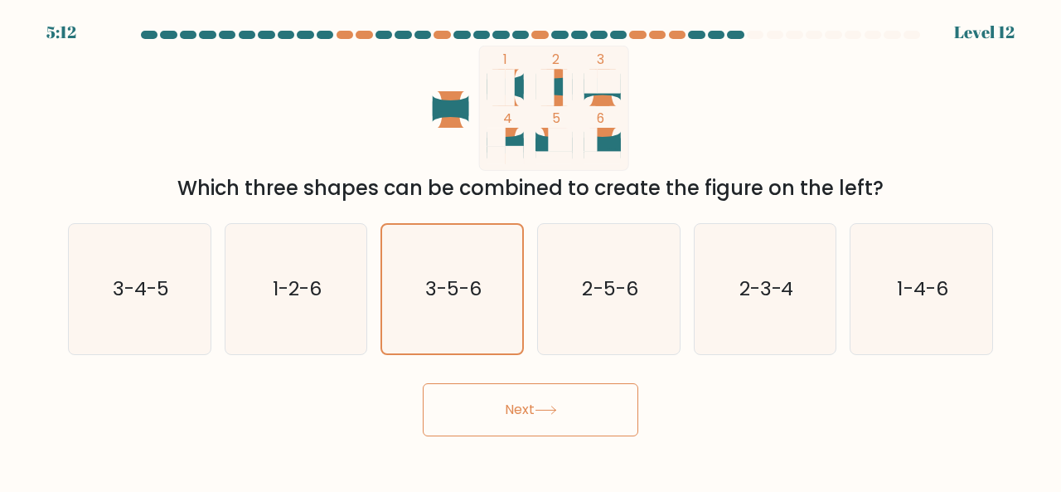
click at [557, 406] on icon at bounding box center [546, 409] width 22 height 9
click at [522, 409] on button "Next" at bounding box center [531, 409] width 216 height 53
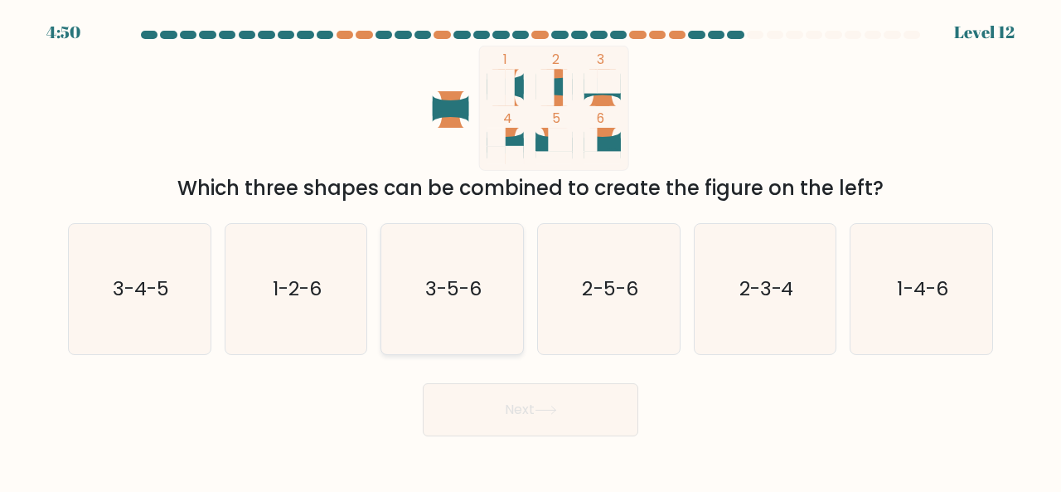
click at [393, 269] on icon "3-5-6" at bounding box center [452, 289] width 130 height 130
click at [531, 250] on input "c. 3-5-6" at bounding box center [531, 248] width 1 height 4
radio input "true"
click at [522, 402] on button "Next" at bounding box center [531, 409] width 216 height 53
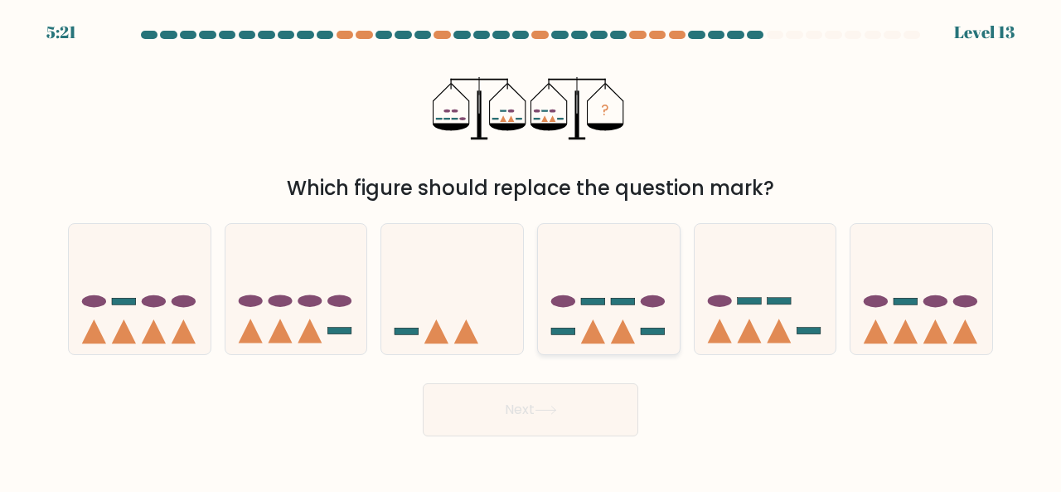
click at [588, 299] on rect at bounding box center [593, 301] width 24 height 7
click at [531, 250] on input "d." at bounding box center [531, 248] width 1 height 4
radio input "true"
click at [542, 388] on button "Next" at bounding box center [531, 409] width 216 height 53
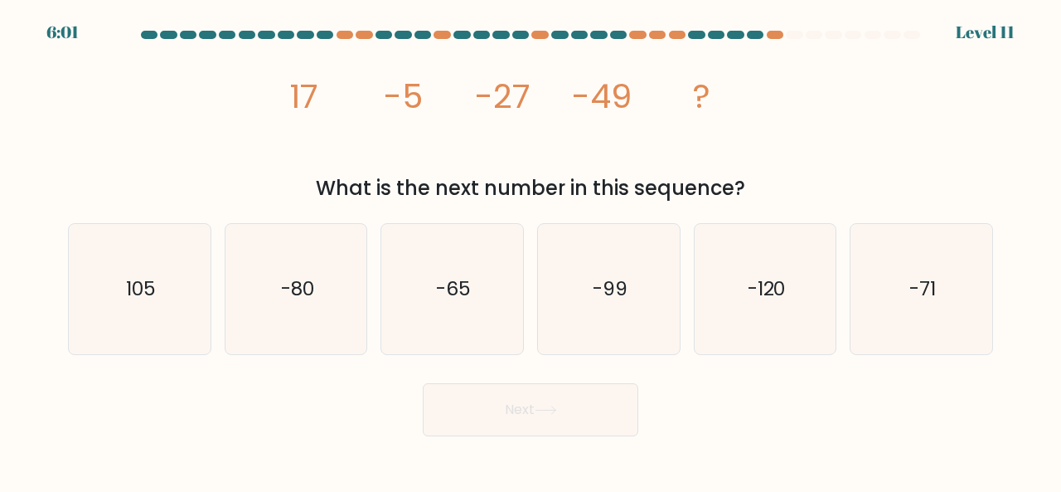
drag, startPoint x: 750, startPoint y: 192, endPoint x: 291, endPoint y: 92, distance: 469.2
click at [291, 92] on div "image/svg+xml 17 -5 -27 -49 ? What is the next number in this sequence?" at bounding box center [530, 125] width 945 height 158
copy div "17 -5 -27 -49 ? What is the next number in this sequence?"
click at [912, 245] on icon "-71" at bounding box center [921, 289] width 130 height 130
click at [531, 246] on input "f. -71" at bounding box center [531, 248] width 1 height 4
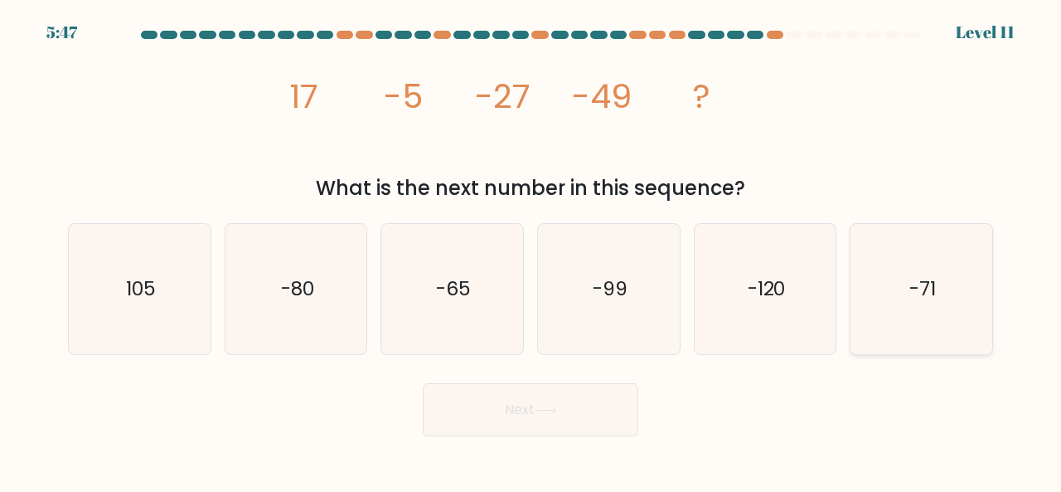
radio input "true"
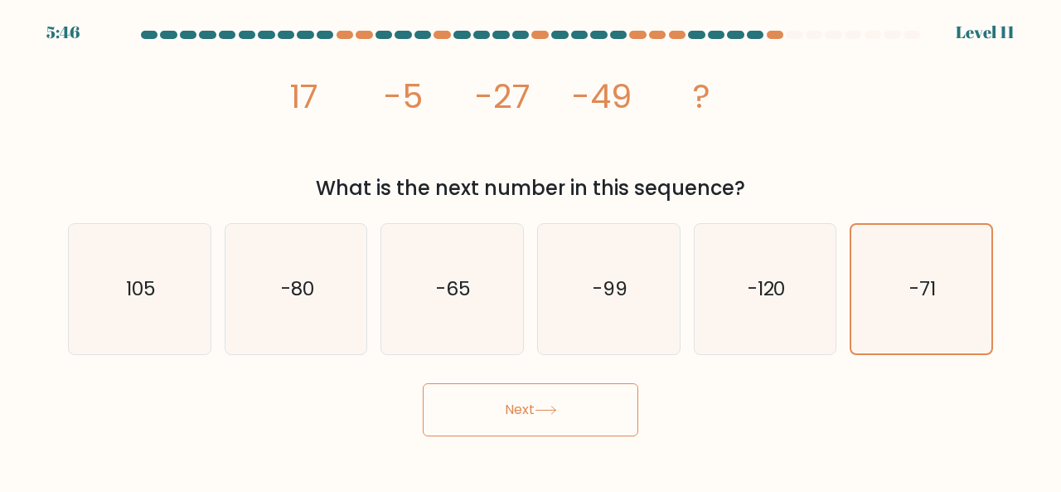
click at [597, 407] on button "Next" at bounding box center [531, 409] width 216 height 53
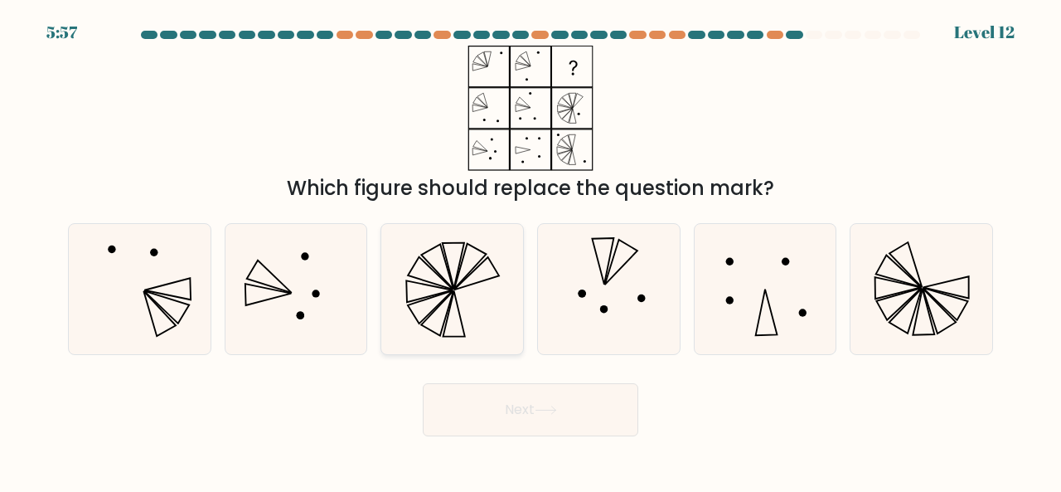
click at [420, 273] on icon at bounding box center [452, 289] width 130 height 130
click at [531, 250] on input "c." at bounding box center [531, 248] width 1 height 4
radio input "true"
click at [561, 420] on button "Next" at bounding box center [531, 409] width 216 height 53
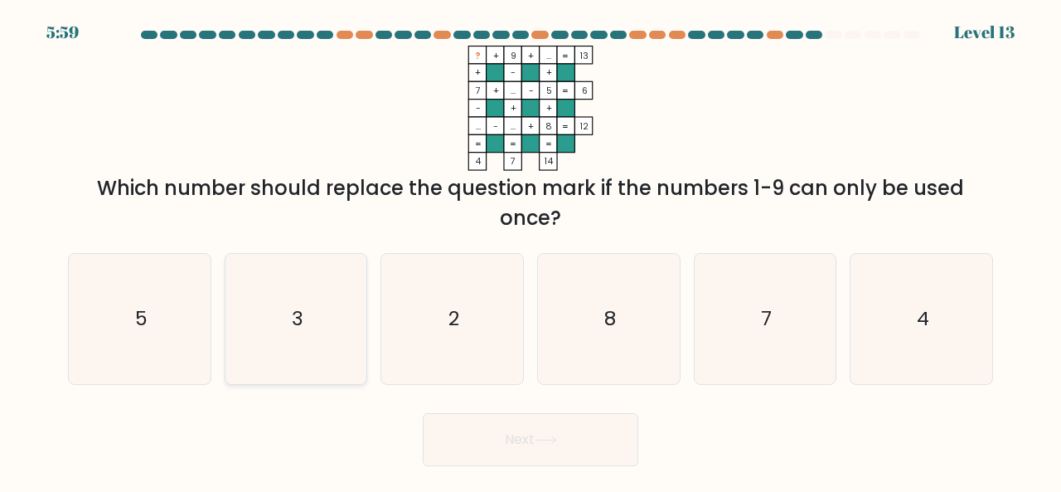
click at [298, 317] on text "3" at bounding box center [298, 317] width 12 height 27
click at [531, 250] on input "b. 3" at bounding box center [531, 248] width 1 height 4
radio input "true"
click at [496, 435] on button "Next" at bounding box center [531, 439] width 216 height 53
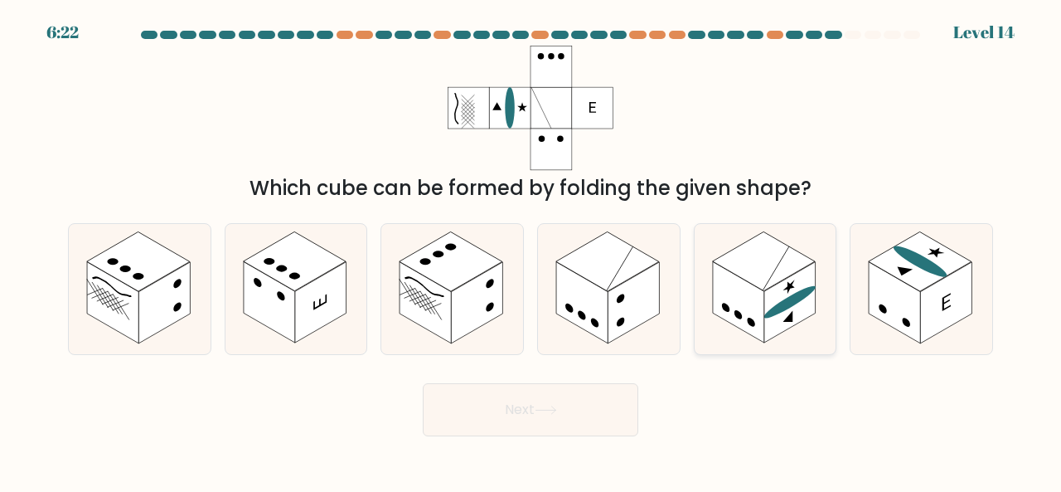
click at [808, 264] on rect at bounding box center [763, 261] width 103 height 60
click at [531, 250] on input "e." at bounding box center [531, 248] width 1 height 4
radio input "true"
click at [509, 400] on button "Next" at bounding box center [531, 409] width 216 height 53
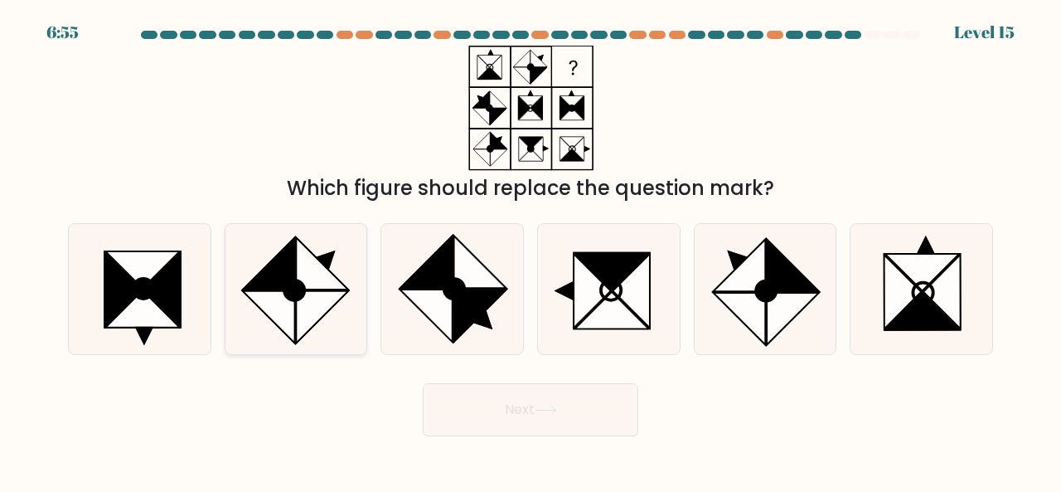
click at [307, 273] on icon at bounding box center [322, 263] width 52 height 52
click at [531, 250] on input "b." at bounding box center [531, 248] width 1 height 4
radio input "true"
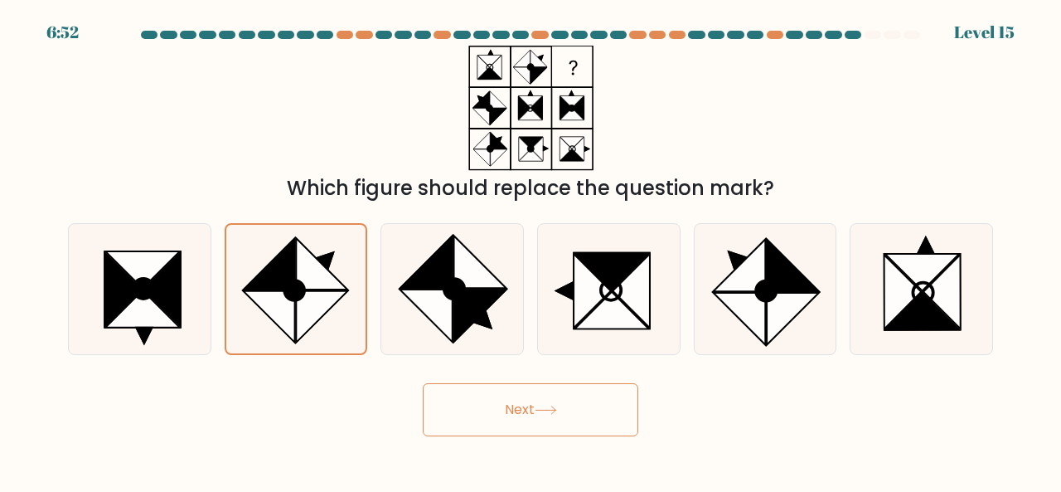
click at [564, 415] on button "Next" at bounding box center [531, 409] width 216 height 53
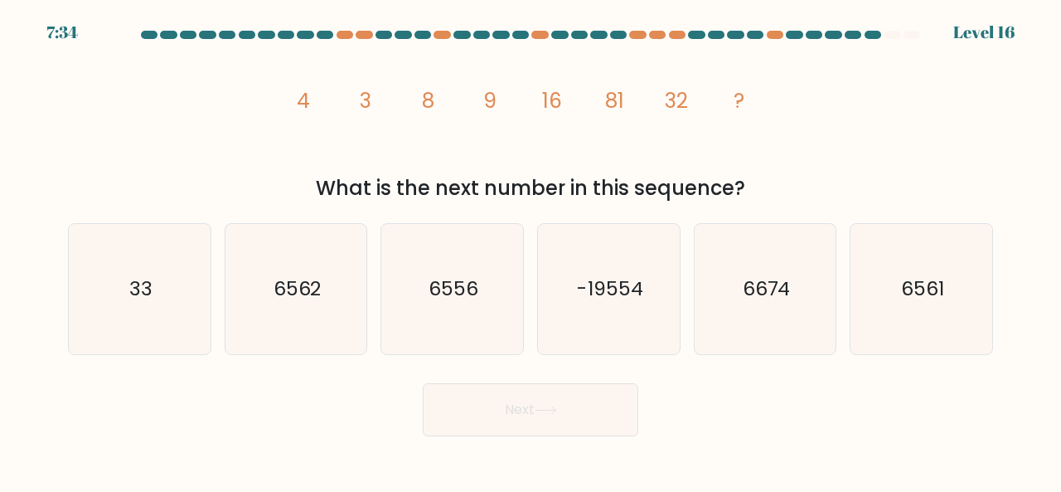
click at [750, 110] on icon "image/svg+xml 4 3 8 9 16 81 32 ?" at bounding box center [530, 108] width 497 height 125
drag, startPoint x: 751, startPoint y: 191, endPoint x: 297, endPoint y: 124, distance: 459.3
click at [297, 124] on div "image/svg+xml 4 3 8 9 16 81 32 ? What is the next number in this sequence?" at bounding box center [530, 125] width 945 height 158
copy div "4 3 8 9 16 81 32 ? What is the next number in this sequence?"
click at [910, 281] on text "6561" at bounding box center [922, 287] width 43 height 27
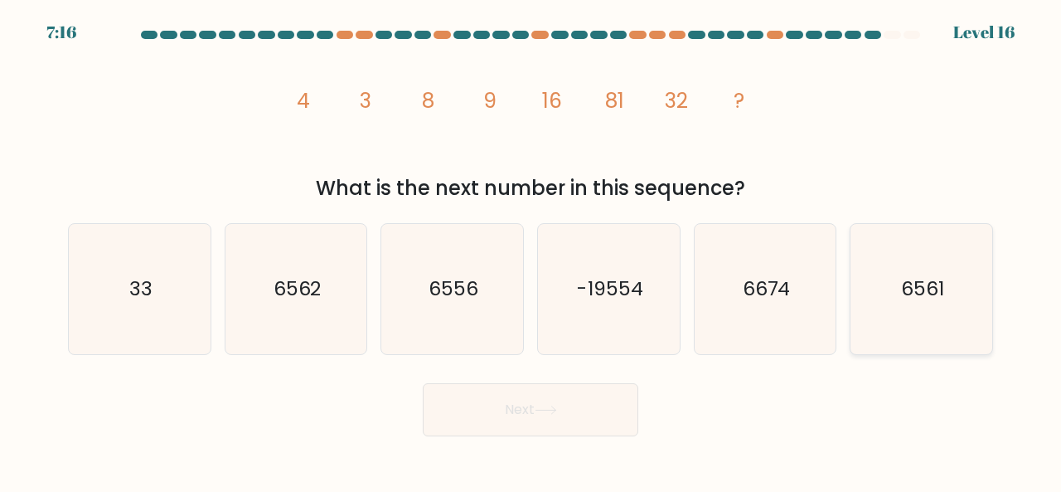
click at [531, 250] on input "f. 6561" at bounding box center [531, 248] width 1 height 4
radio input "true"
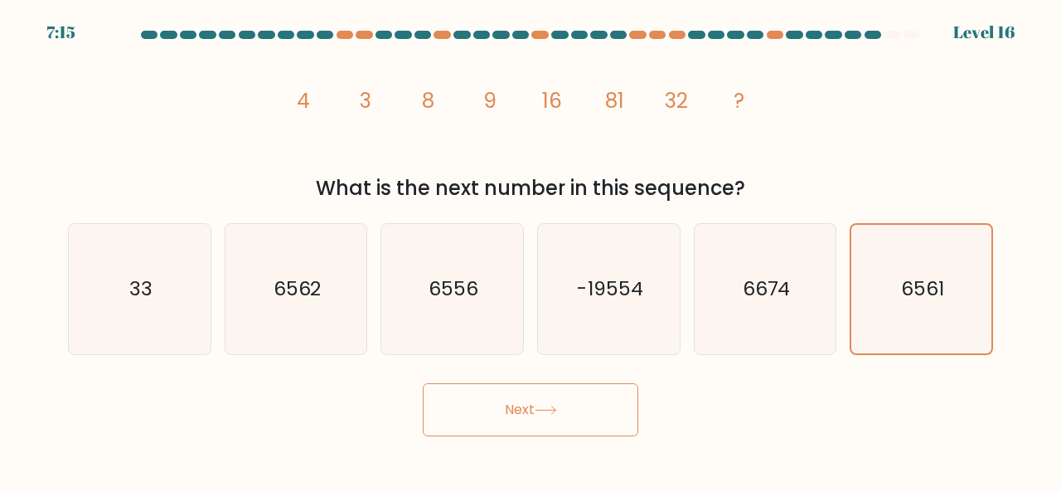
click at [594, 405] on button "Next" at bounding box center [531, 409] width 216 height 53
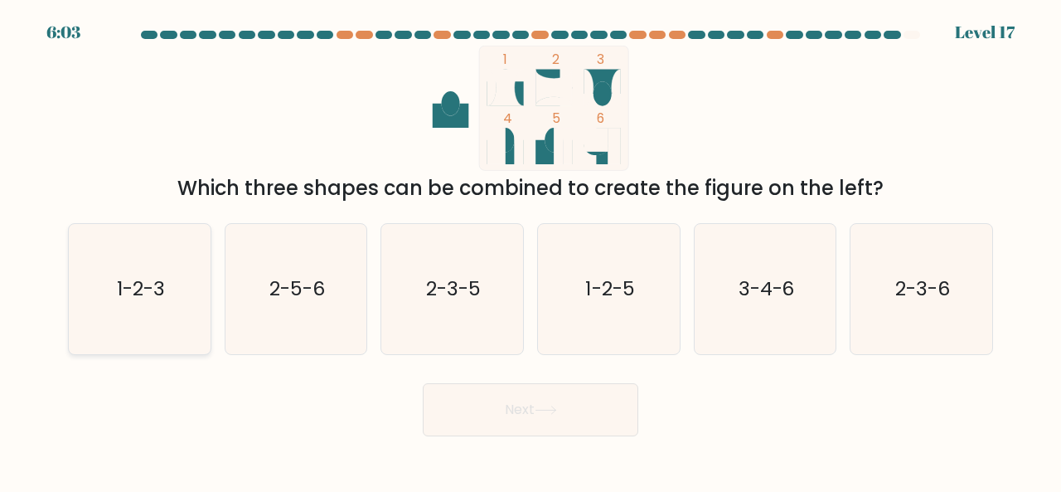
click at [199, 308] on icon "1-2-3" at bounding box center [140, 289] width 130 height 130
click at [531, 250] on input "a. 1-2-3" at bounding box center [531, 248] width 1 height 4
radio input "true"
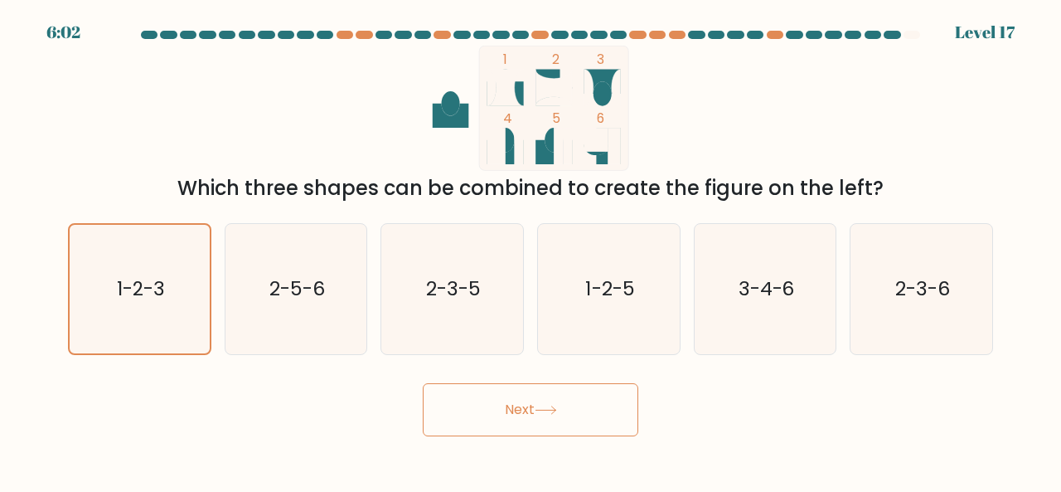
click at [490, 410] on button "Next" at bounding box center [531, 409] width 216 height 53
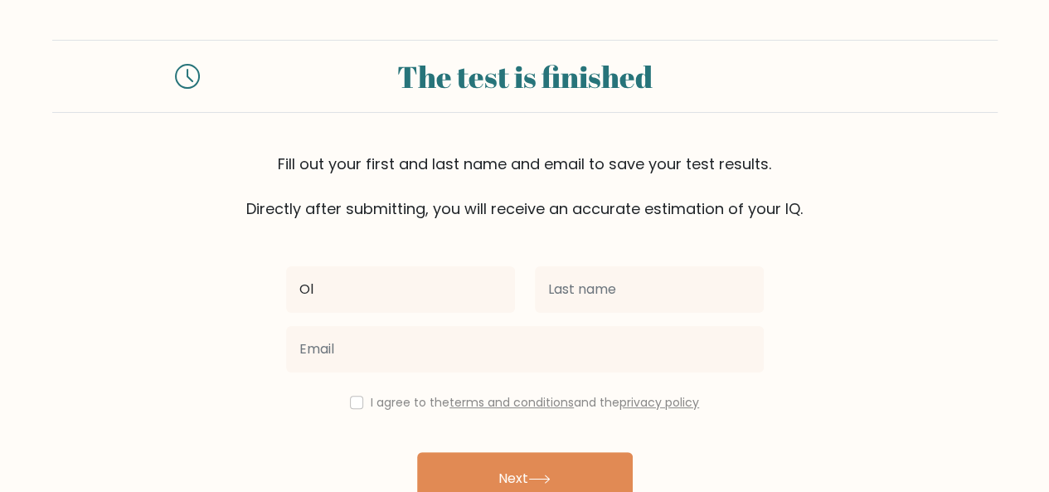
type input "Olanrewaju"
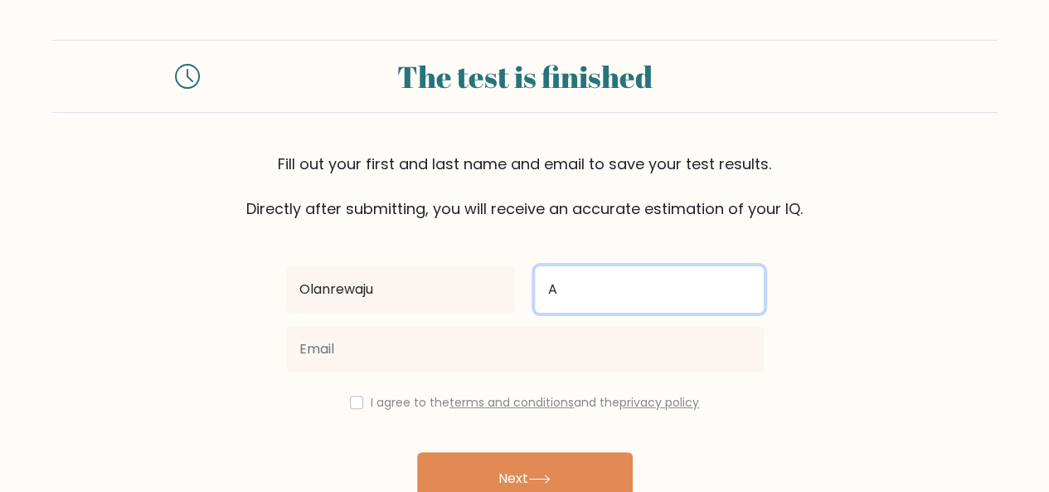
type input "AGBOJO"
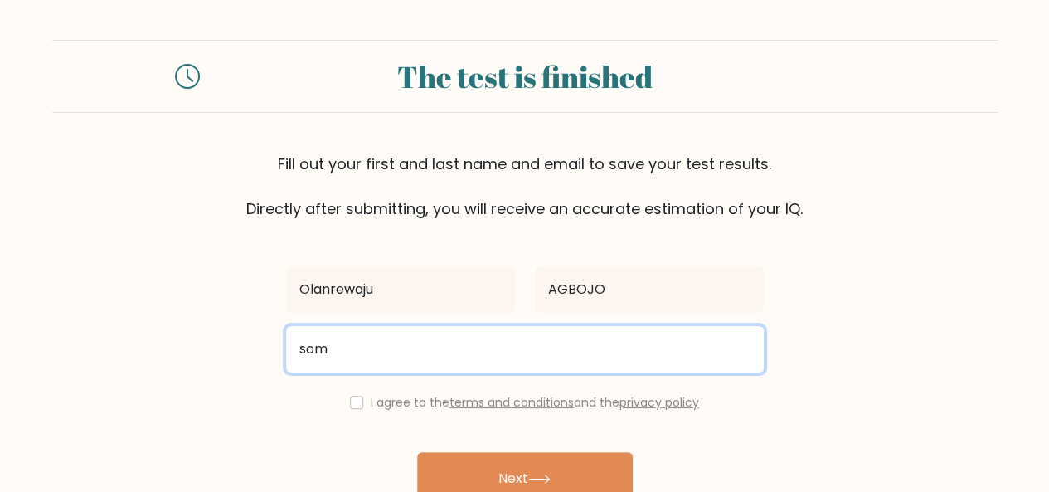
type input "som"
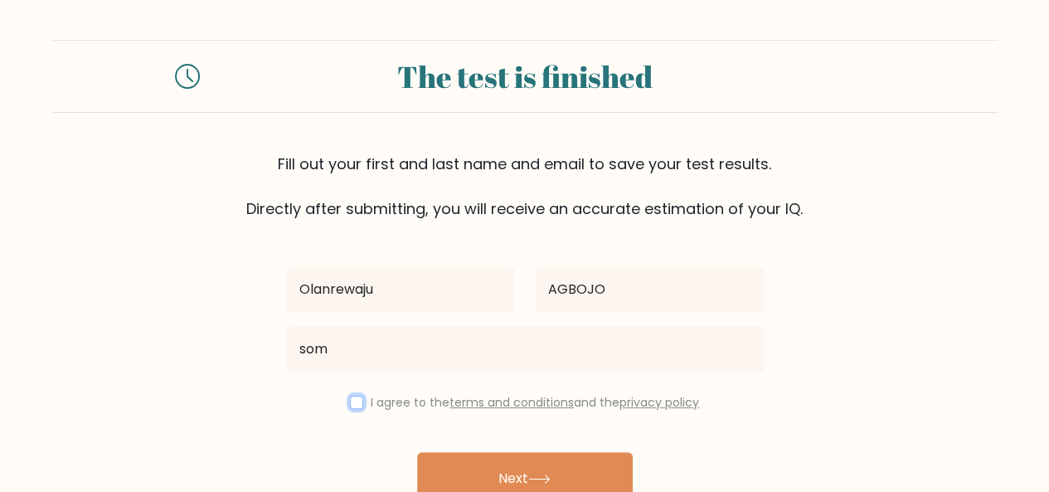
click at [350, 402] on input "checkbox" at bounding box center [356, 401] width 13 height 13
checkbox input "true"
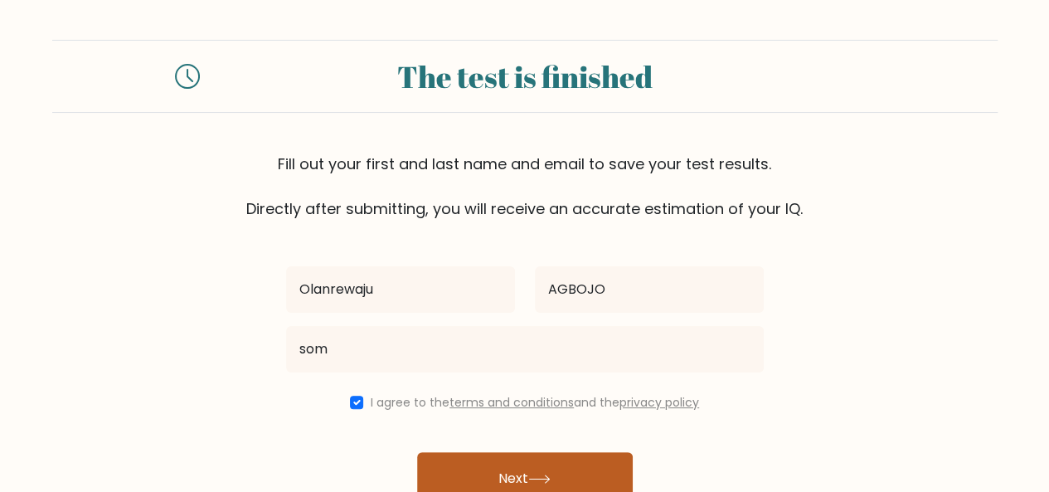
click at [507, 473] on button "Next" at bounding box center [525, 478] width 216 height 53
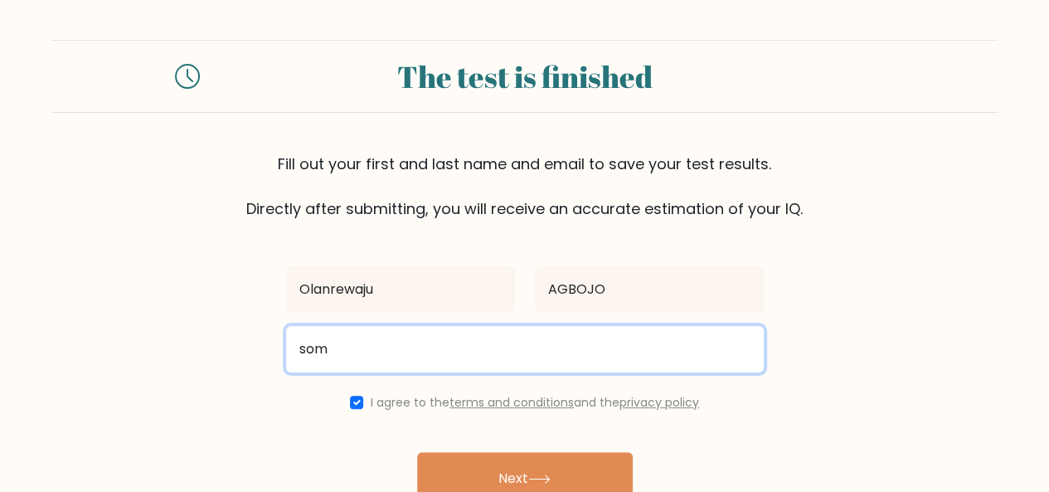
click at [503, 358] on input "som" at bounding box center [525, 349] width 478 height 46
type input "somethingnew2102@gmail.com"
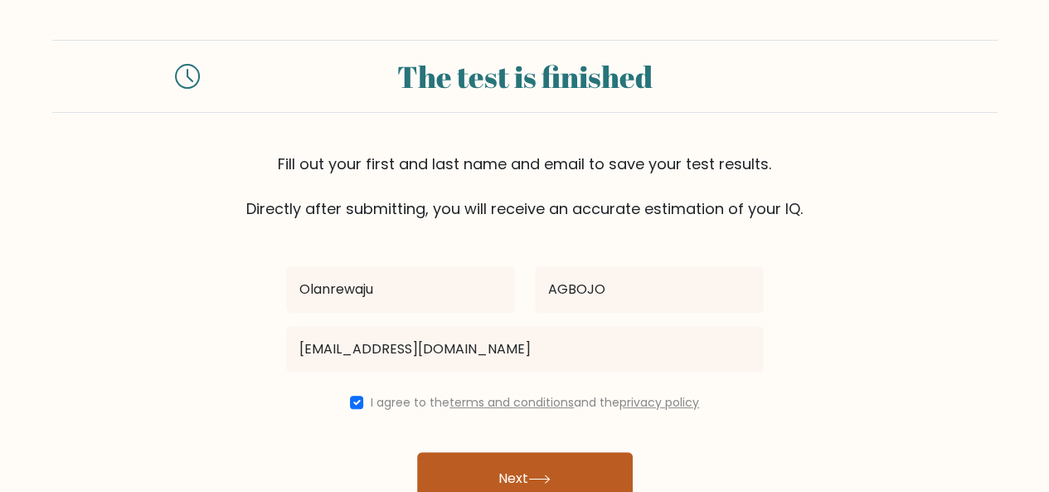
click at [509, 460] on button "Next" at bounding box center [525, 478] width 216 height 53
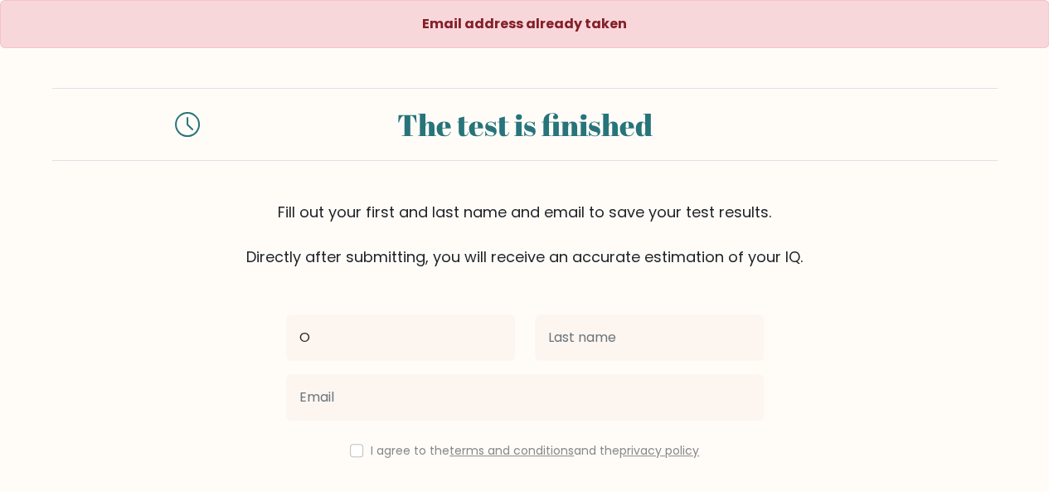
type input "Olanrewaju"
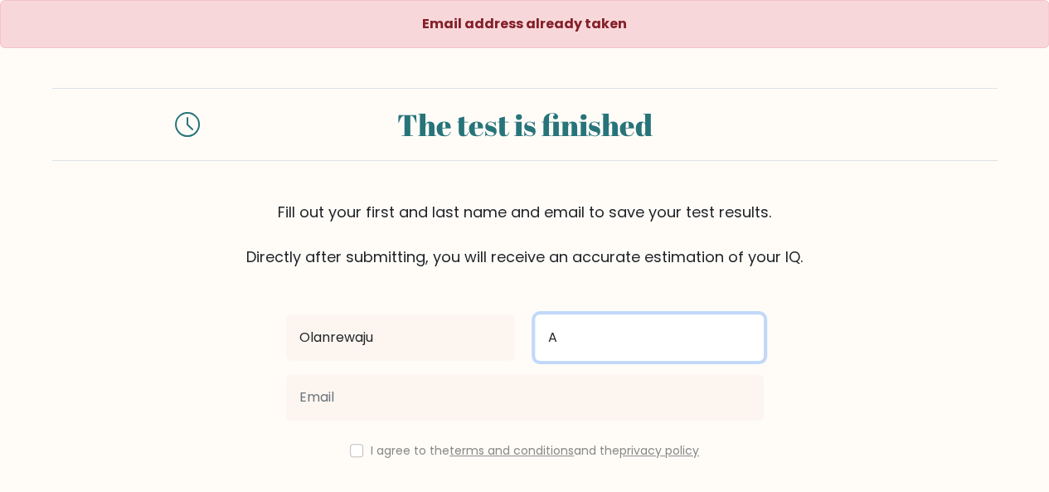
type input "AGBOJO"
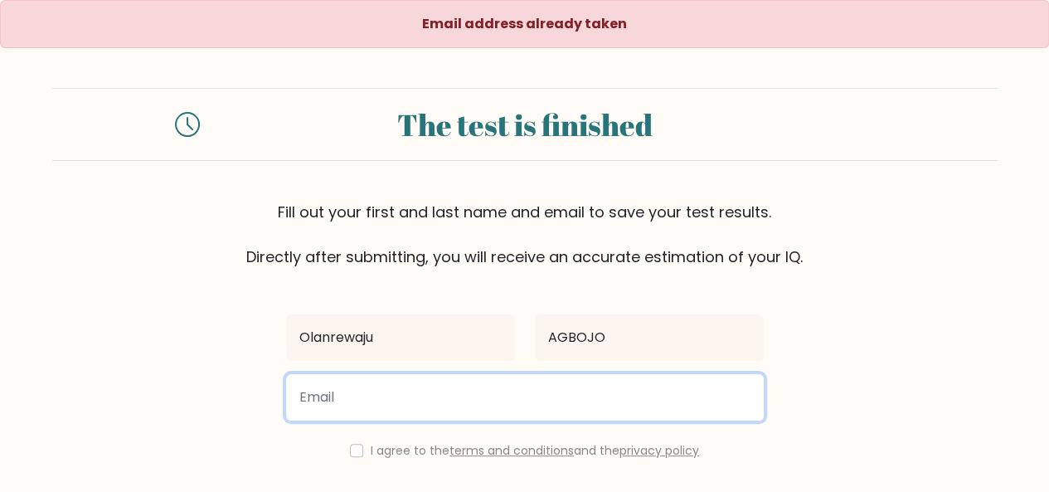
type input "S"
click at [521, 406] on input "S" at bounding box center [525, 397] width 478 height 46
click at [394, 397] on input "S" at bounding box center [525, 397] width 478 height 46
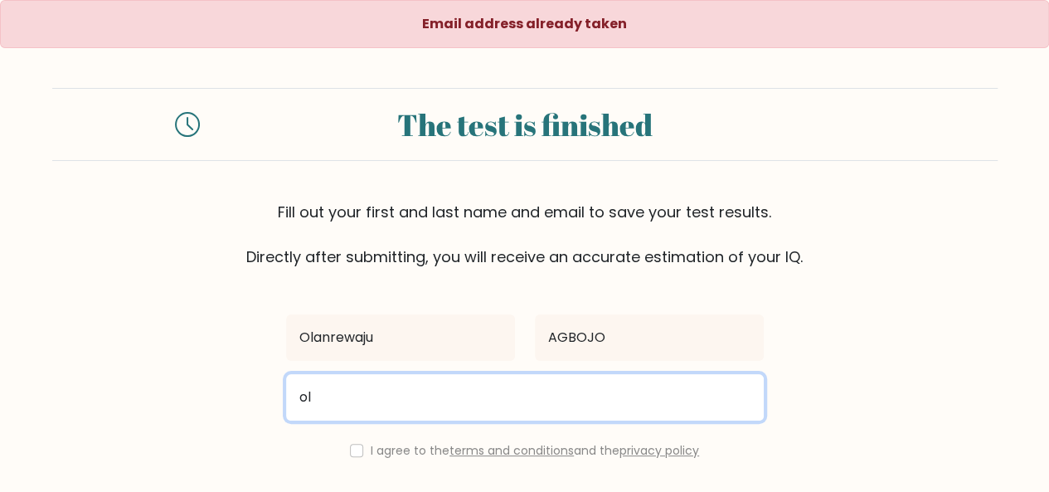
type input "olanrewajuagbojo@gmail.com"
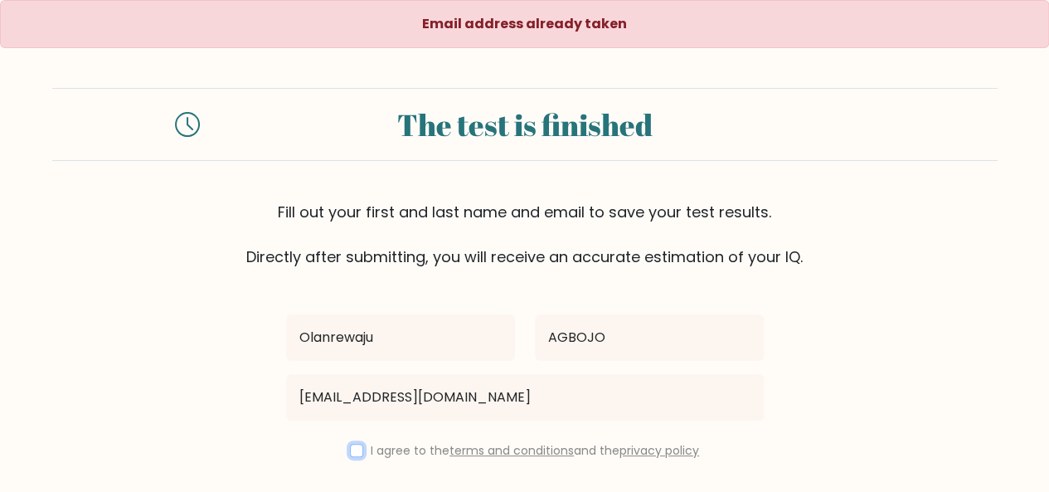
click at [354, 448] on input "checkbox" at bounding box center [356, 450] width 13 height 13
checkbox input "true"
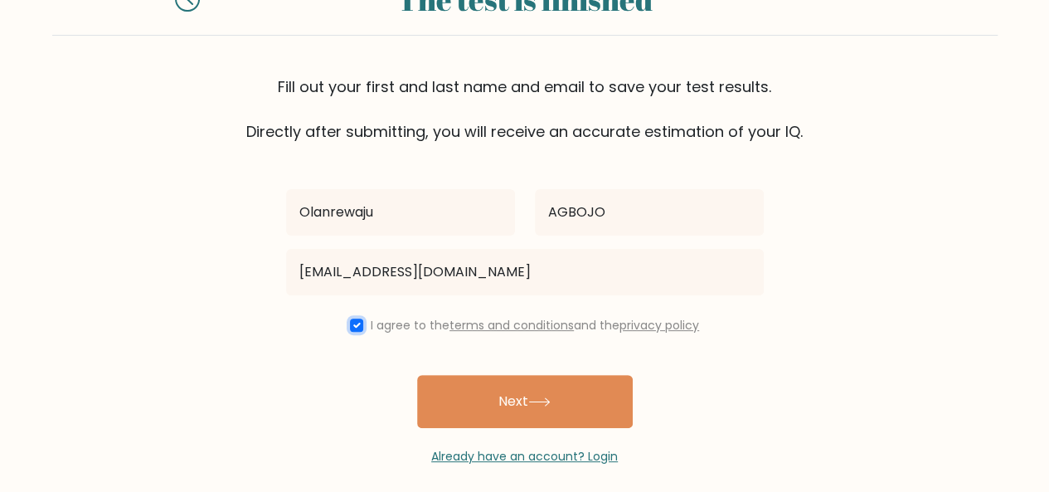
scroll to position [136, 0]
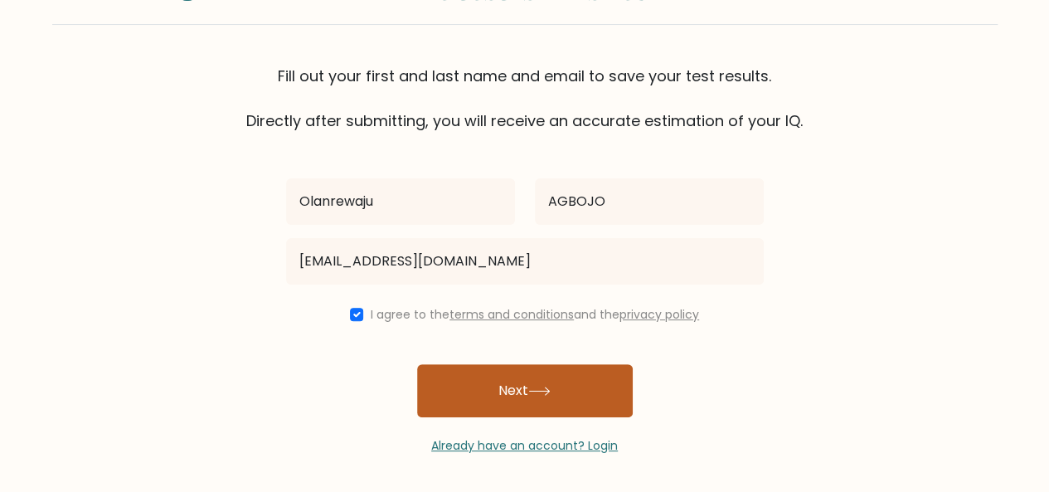
click at [543, 378] on button "Next" at bounding box center [525, 390] width 216 height 53
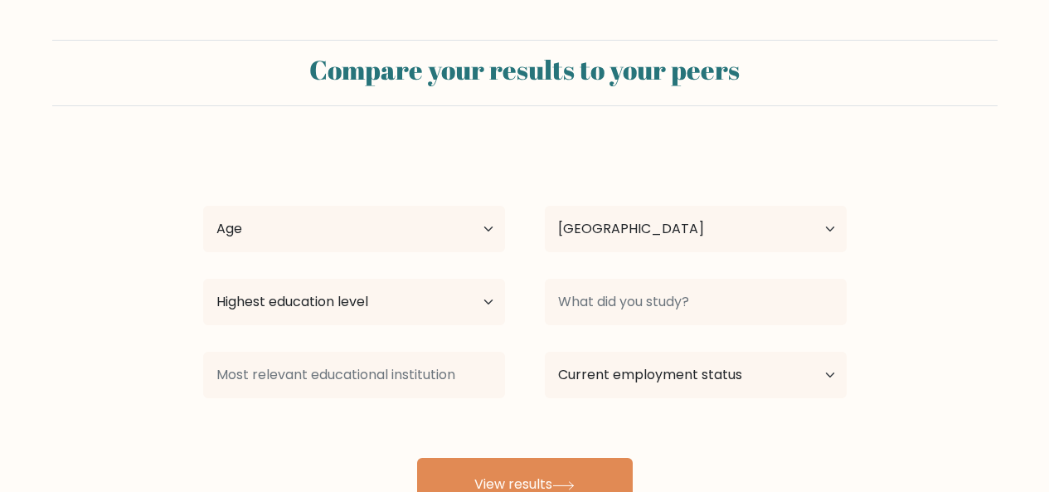
select select "NG"
click at [476, 221] on select "Age Under 18 years old 18-24 years old 25-34 years old 35-44 years old 45-54 ye…" at bounding box center [354, 229] width 302 height 46
select select "25_34"
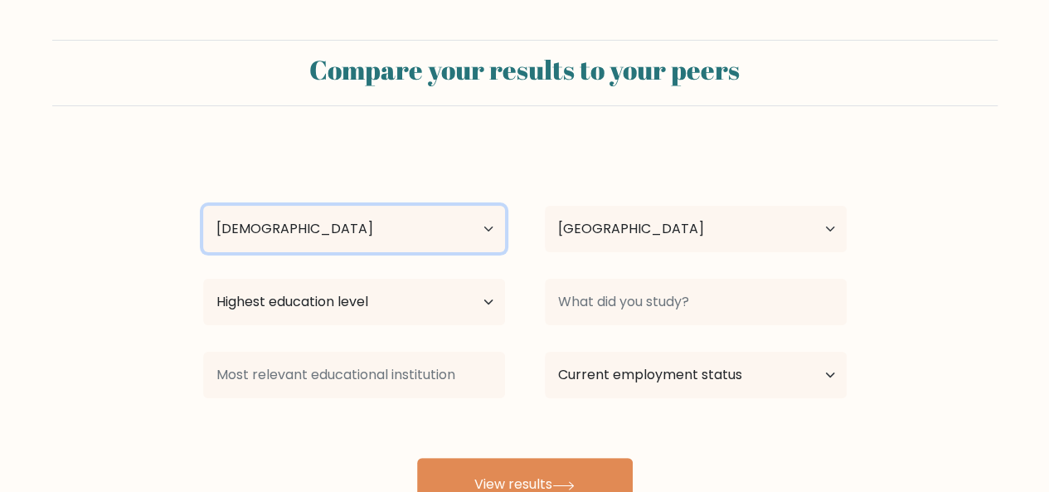
click at [203, 206] on select "Age Under 18 years old 18-24 years old 25-34 years old 35-44 years old 45-54 ye…" at bounding box center [354, 229] width 302 height 46
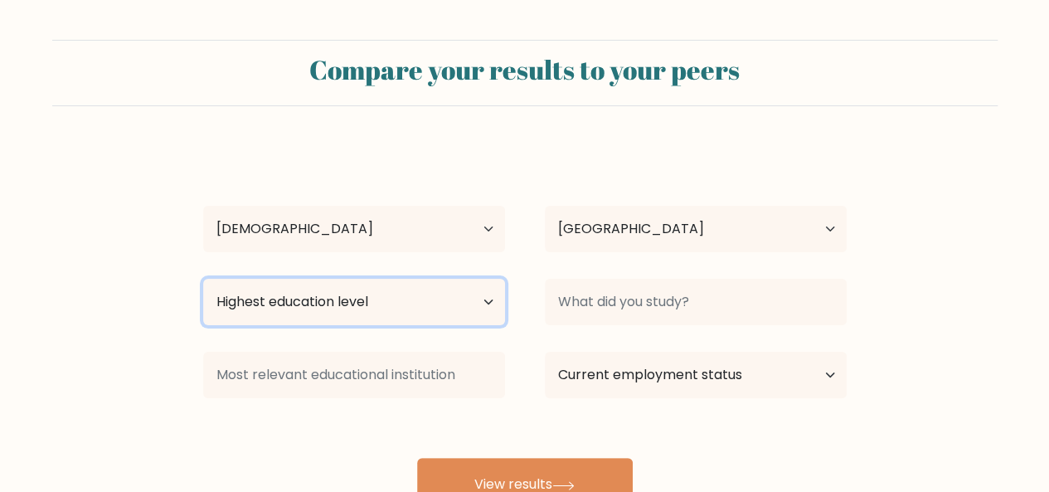
click at [436, 299] on select "Highest education level No schooling Primary Lower Secondary Upper Secondary Oc…" at bounding box center [354, 302] width 302 height 46
select select "bachelors_degree"
click at [203, 279] on select "Highest education level No schooling Primary Lower Secondary Upper Secondary Oc…" at bounding box center [354, 302] width 302 height 46
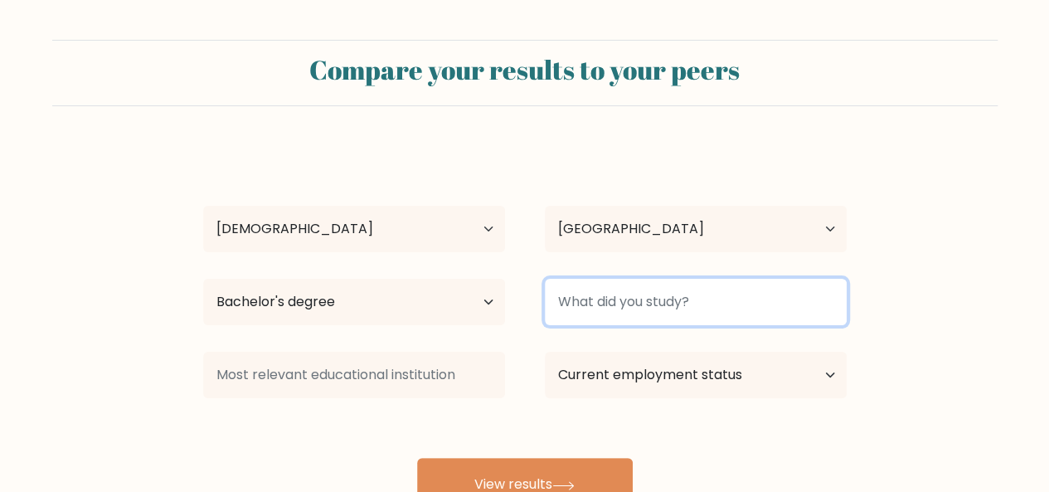
click at [595, 293] on input at bounding box center [696, 302] width 302 height 46
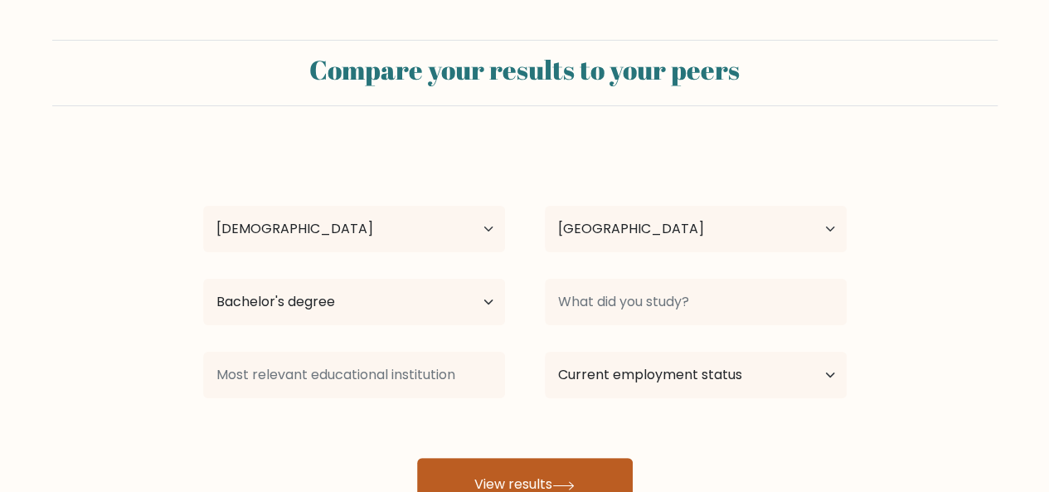
click at [502, 469] on button "View results" at bounding box center [525, 484] width 216 height 53
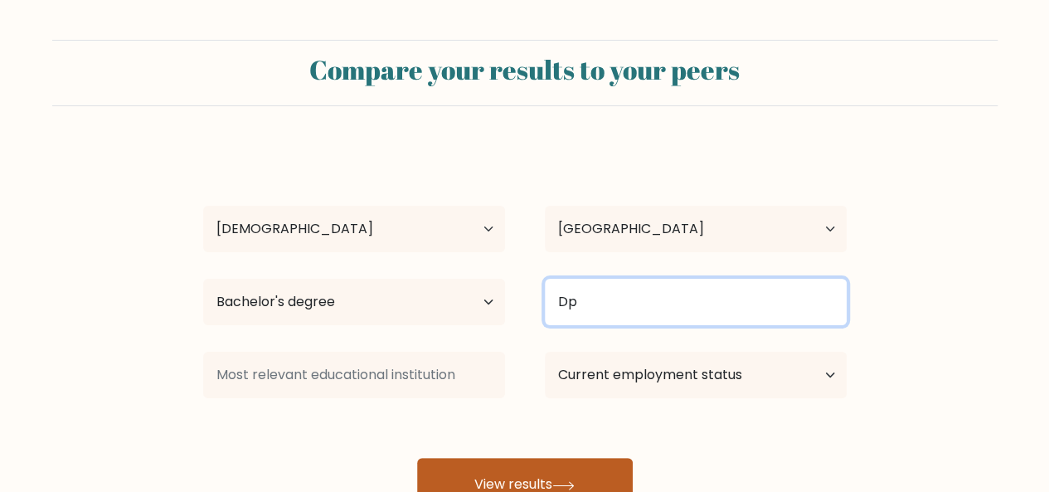
type input "D"
type input "Diplomacy"
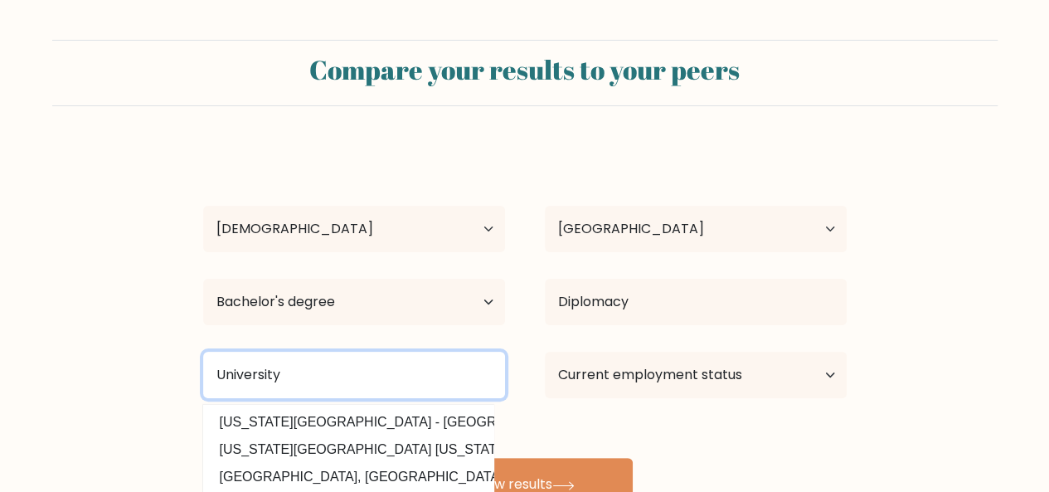
type input "University"
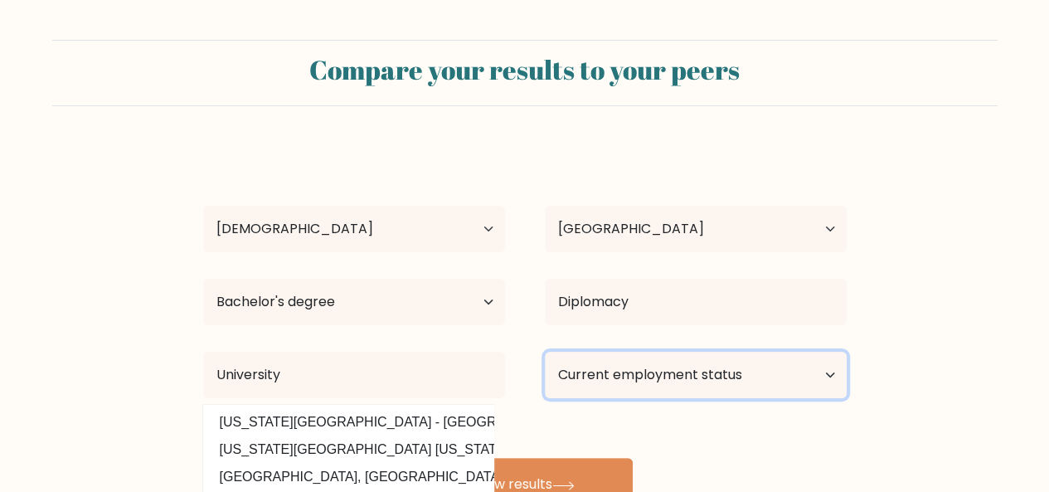
click at [703, 372] on select "Current employment status Employed Student Retired Other / prefer not to answer" at bounding box center [696, 375] width 302 height 46
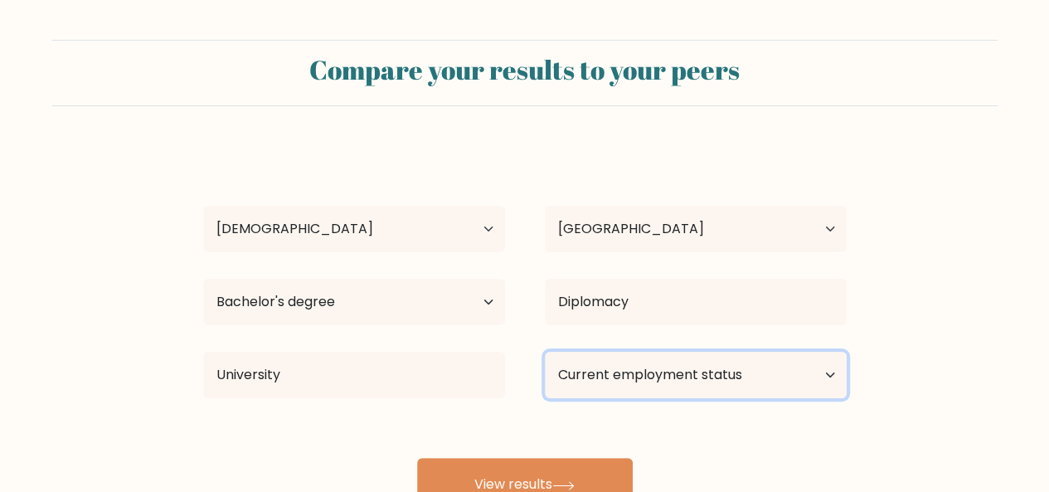
select select "employed"
click at [545, 352] on select "Current employment status Employed Student Retired Other / prefer not to answer" at bounding box center [696, 375] width 302 height 46
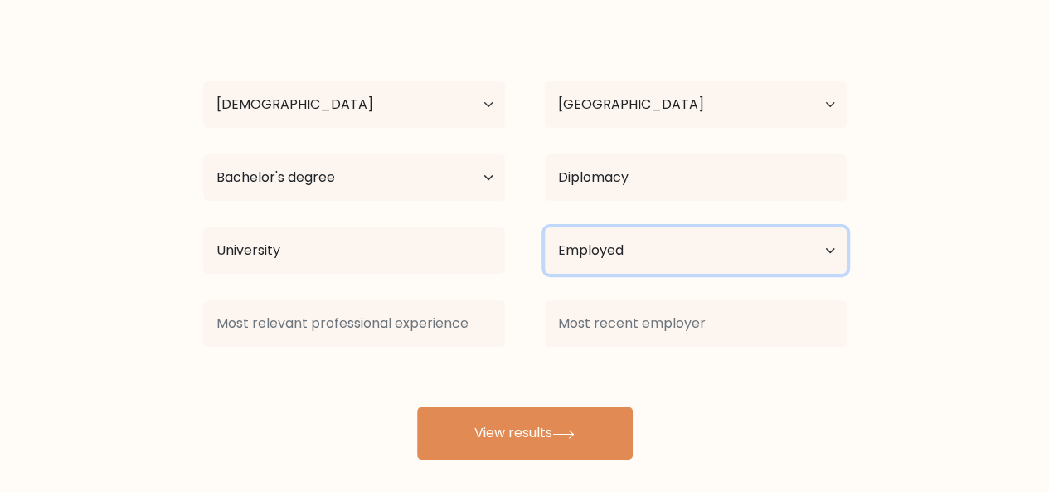
scroll to position [136, 0]
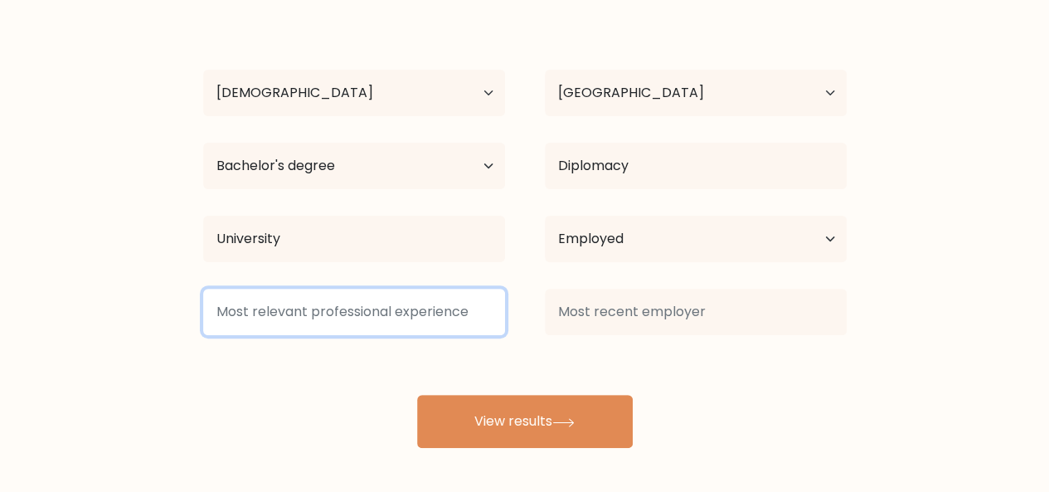
click at [425, 314] on input at bounding box center [354, 312] width 302 height 46
type input "Relevant"
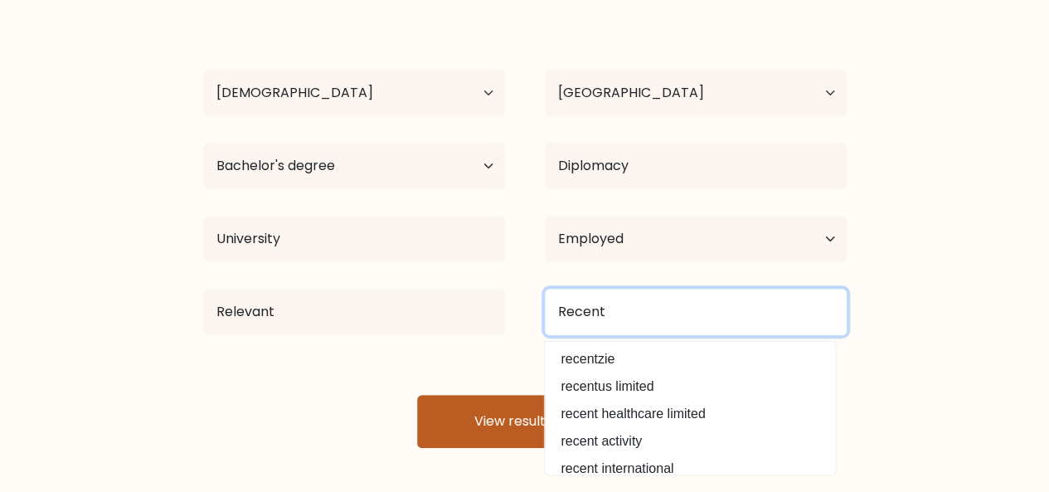
type input "Recent"
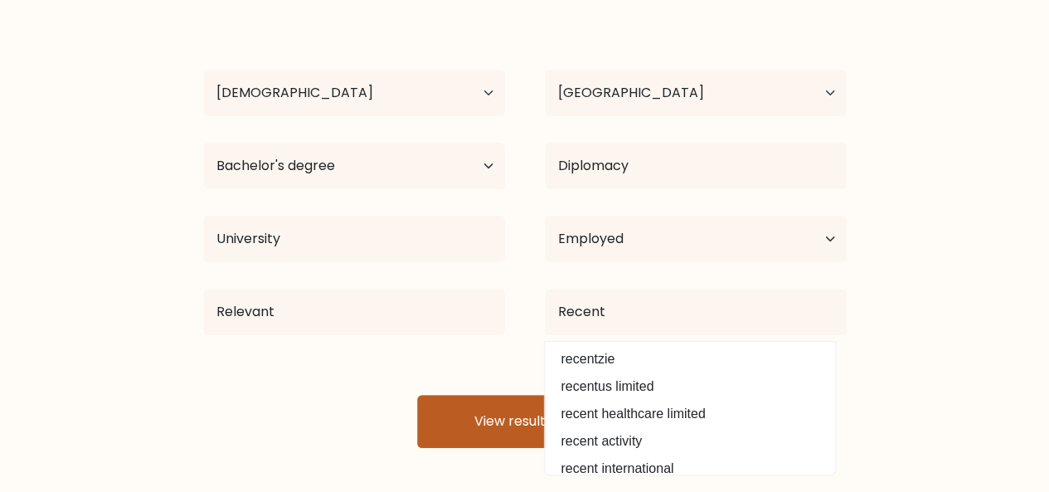
click at [442, 415] on button "View results" at bounding box center [525, 421] width 216 height 53
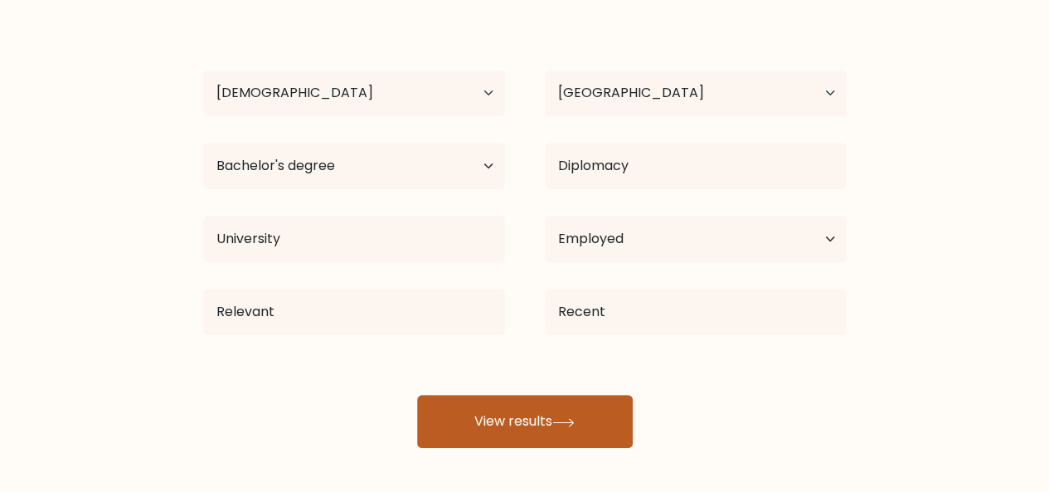
click at [442, 415] on button "View results" at bounding box center [525, 421] width 216 height 53
click at [560, 419] on icon at bounding box center [563, 422] width 22 height 9
